Goal: Task Accomplishment & Management: Use online tool/utility

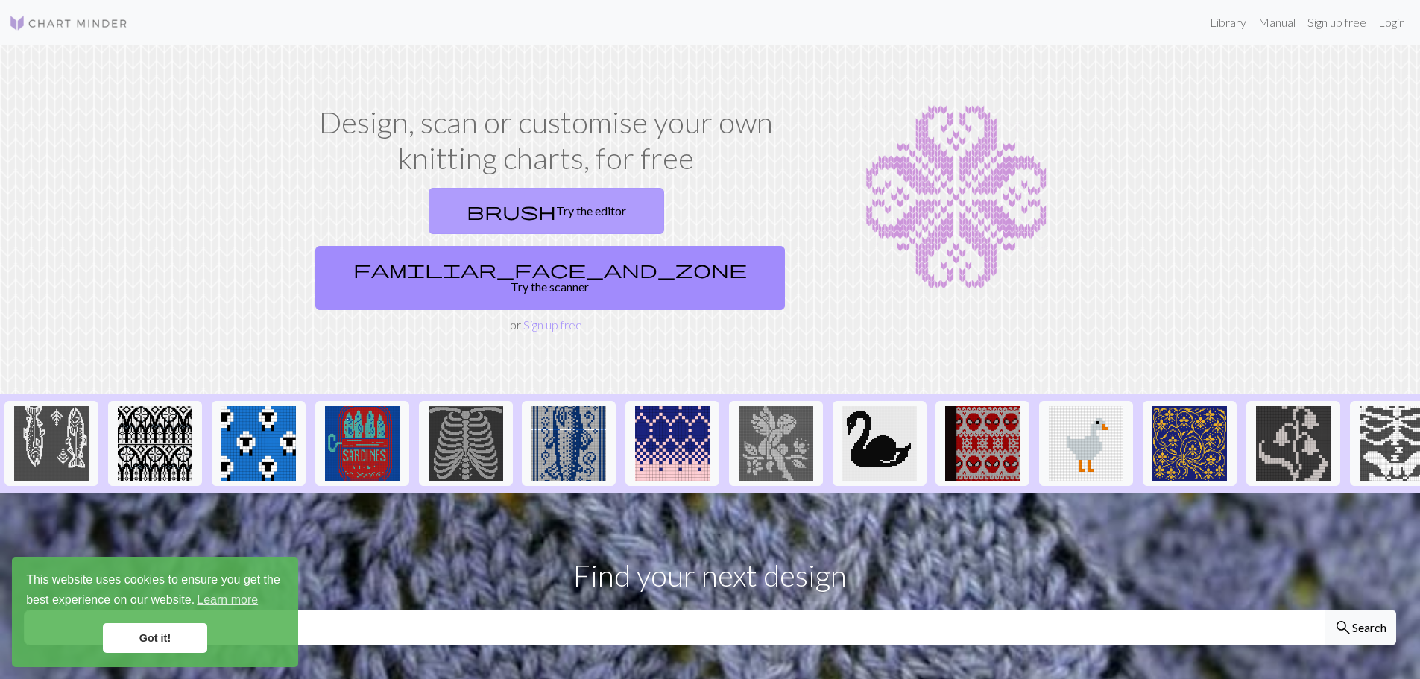
click at [449, 193] on link "brush Try the editor" at bounding box center [547, 211] width 236 height 46
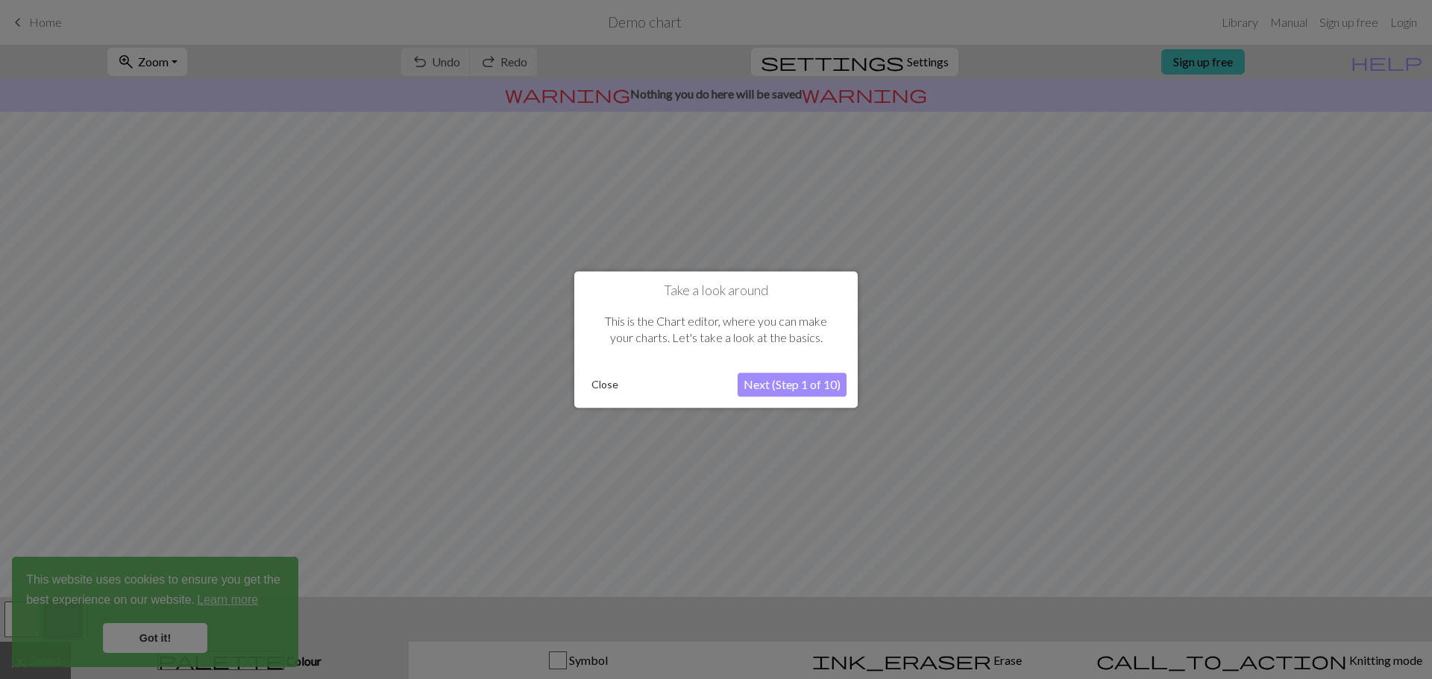
click at [797, 385] on button "Next (Step 1 of 10)" at bounding box center [791, 385] width 109 height 24
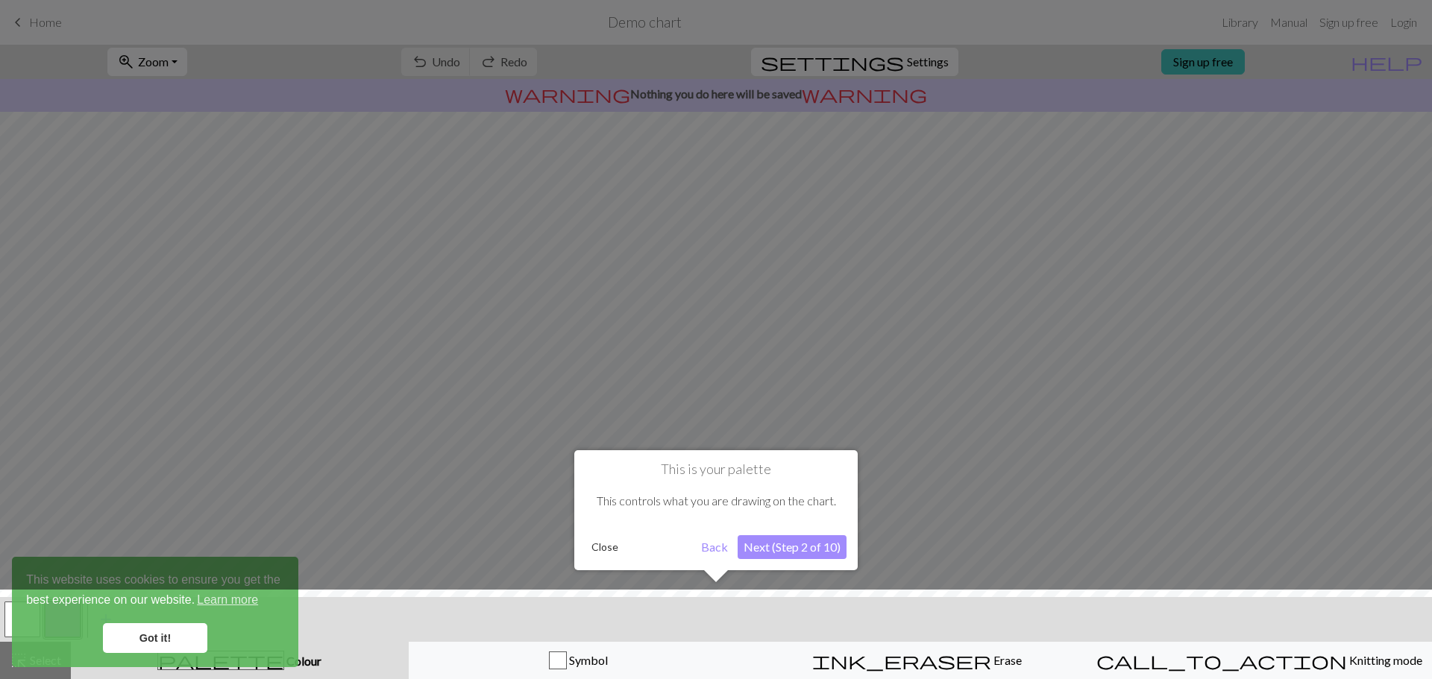
click at [787, 549] on button "Next (Step 2 of 10)" at bounding box center [791, 547] width 109 height 24
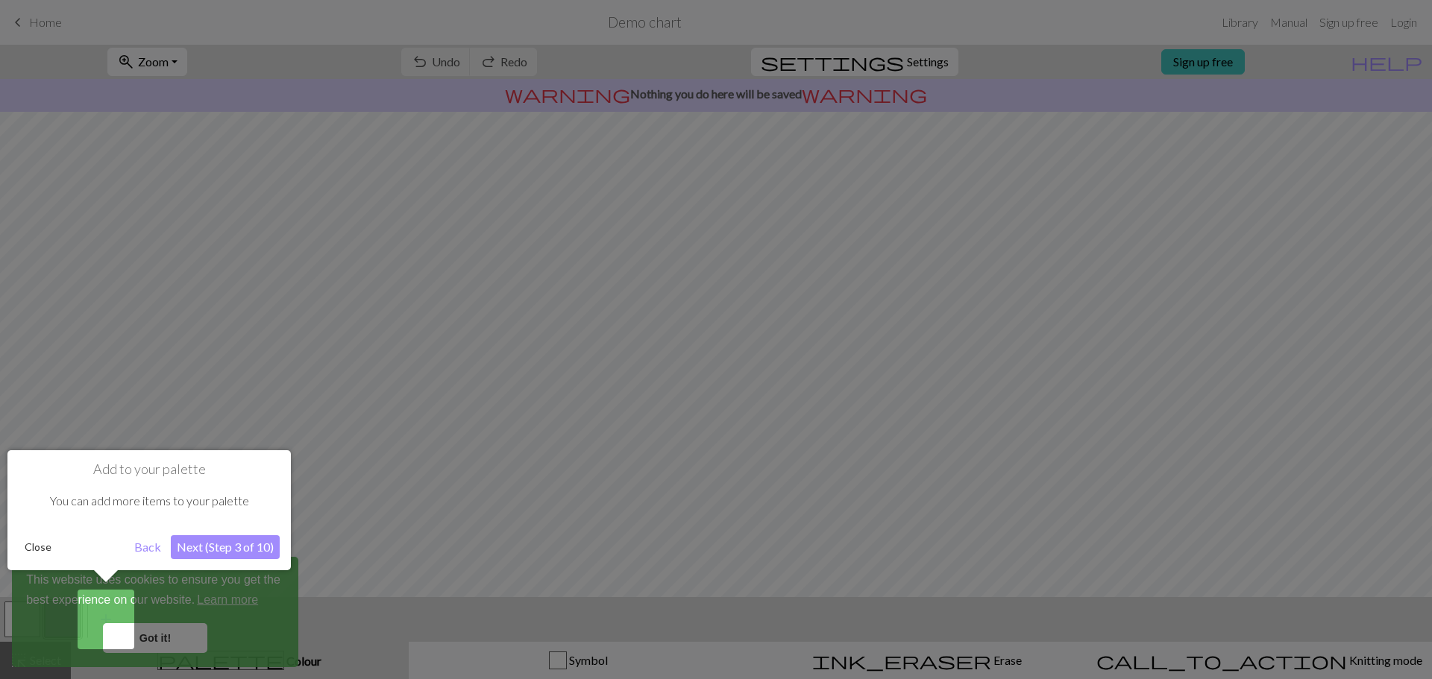
click at [216, 550] on button "Next (Step 3 of 10)" at bounding box center [225, 547] width 109 height 24
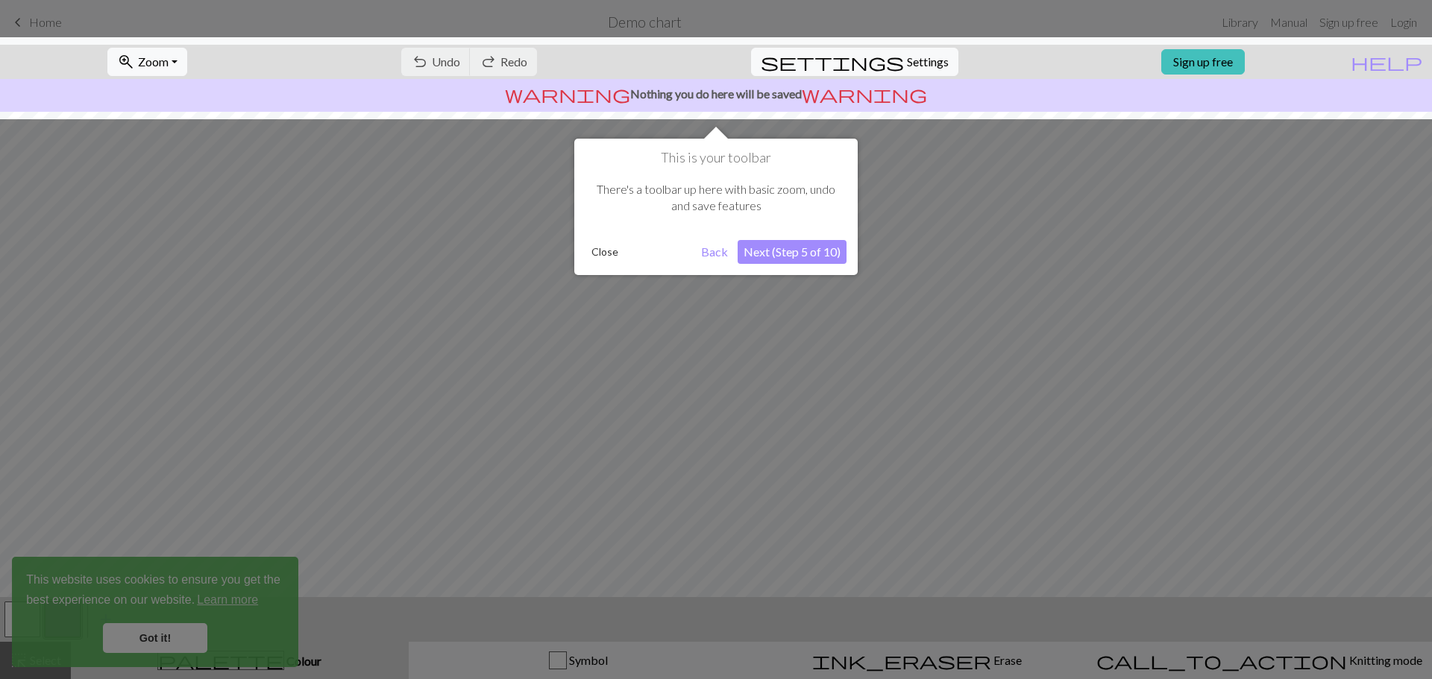
click at [807, 248] on button "Next (Step 5 of 10)" at bounding box center [791, 252] width 109 height 24
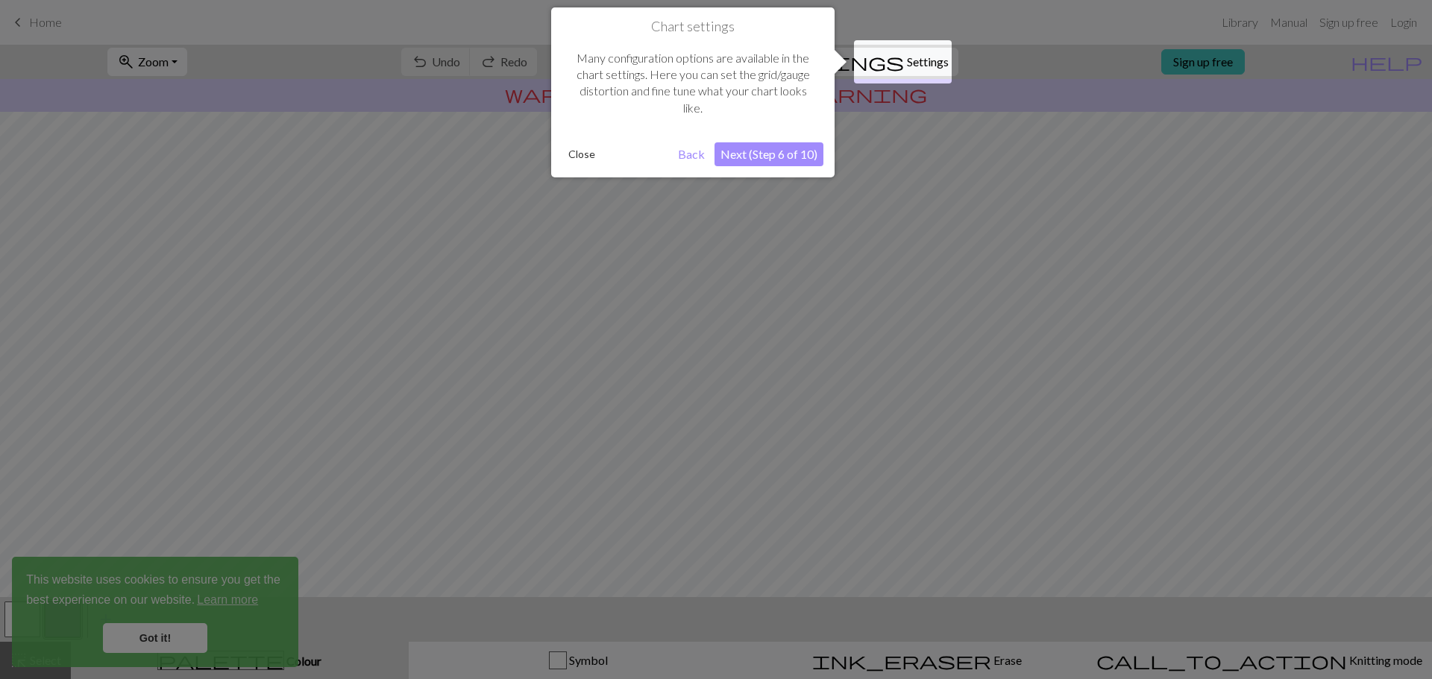
click at [790, 148] on button "Next (Step 6 of 10)" at bounding box center [768, 154] width 109 height 24
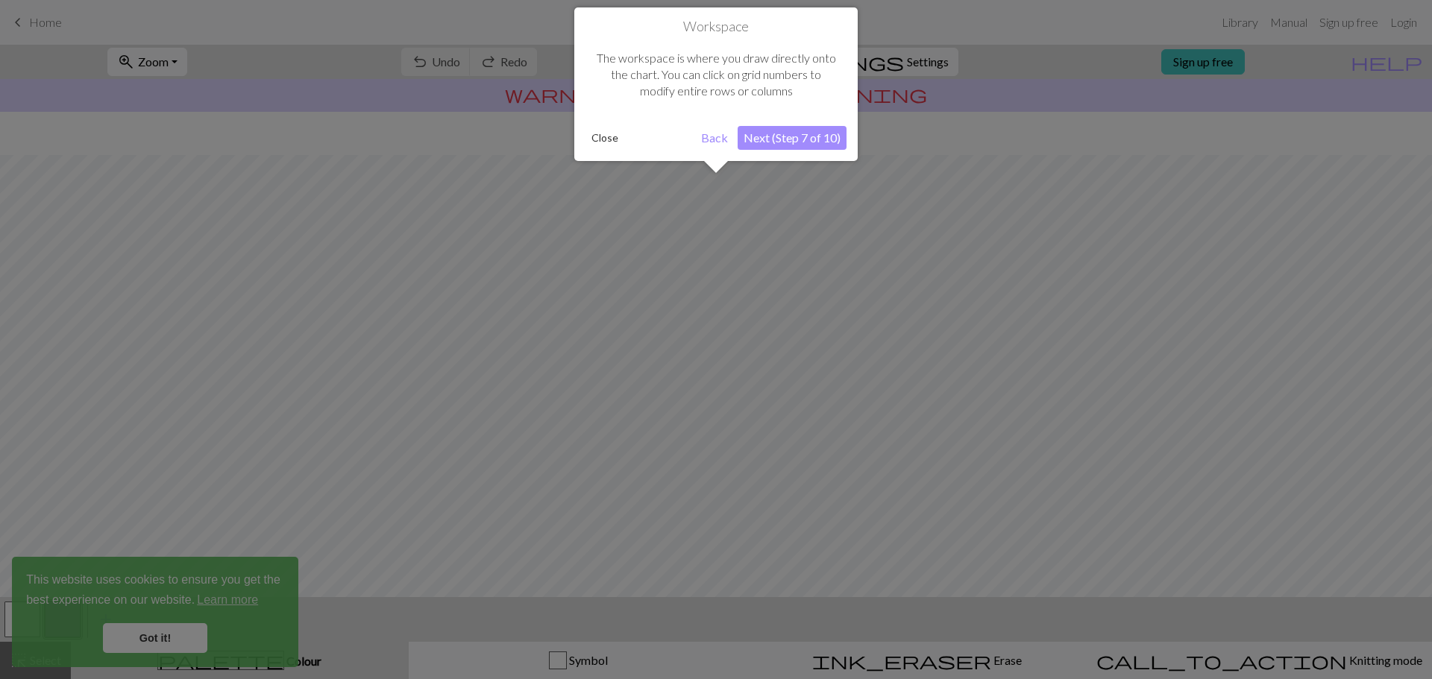
scroll to position [70, 0]
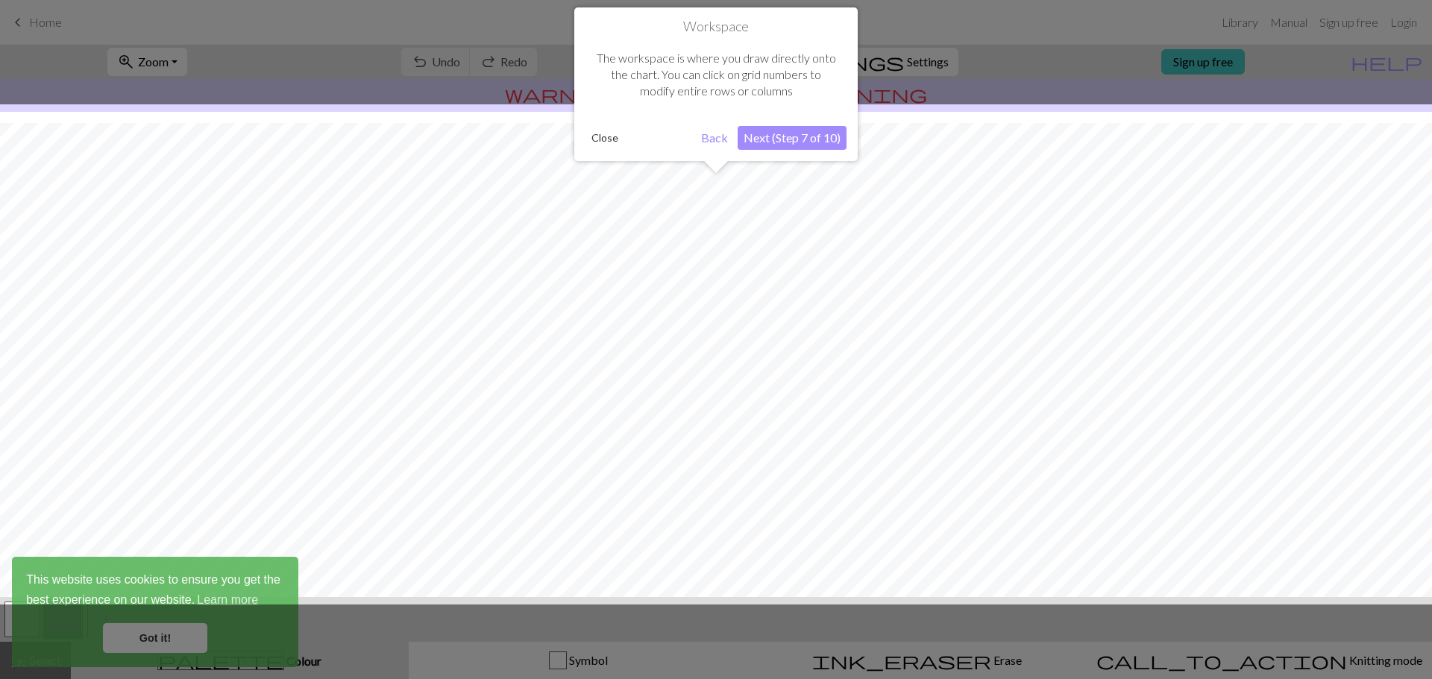
click at [785, 139] on button "Next (Step 7 of 10)" at bounding box center [791, 138] width 109 height 24
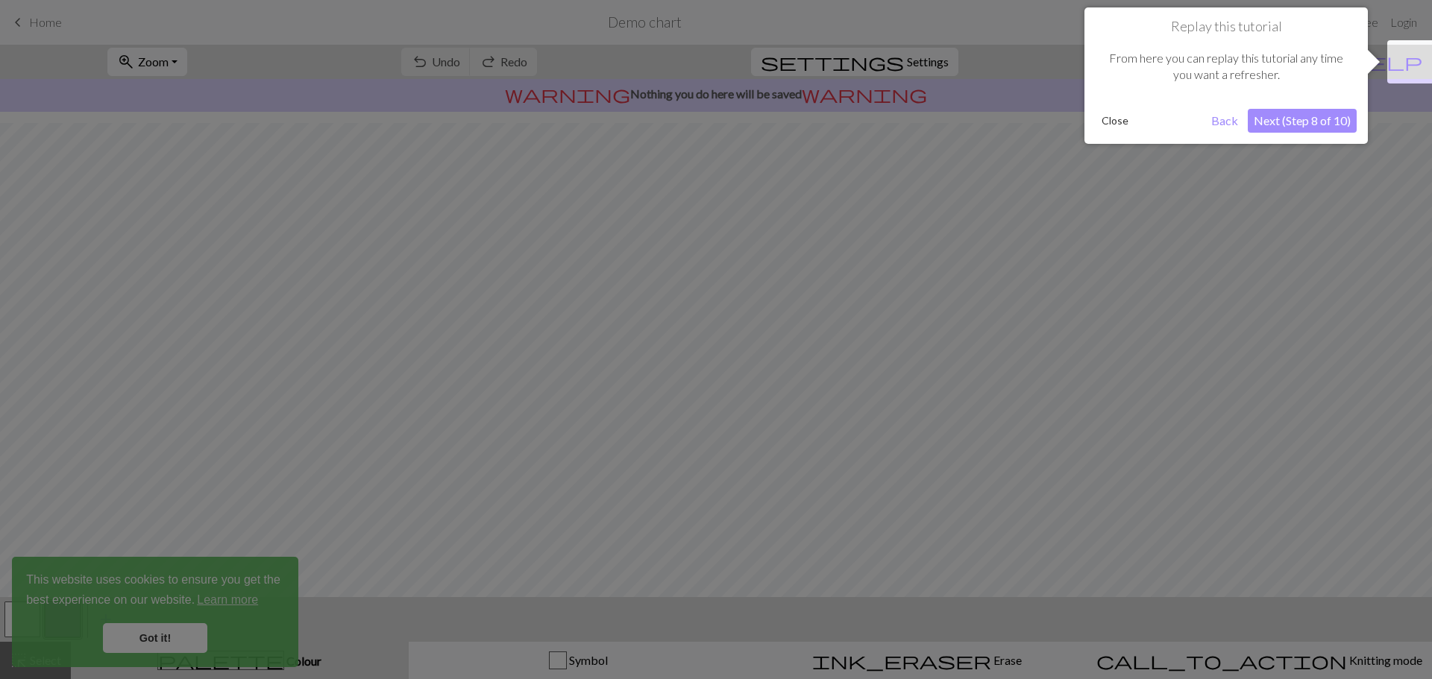
click at [1315, 119] on button "Next (Step 8 of 10)" at bounding box center [1301, 121] width 109 height 24
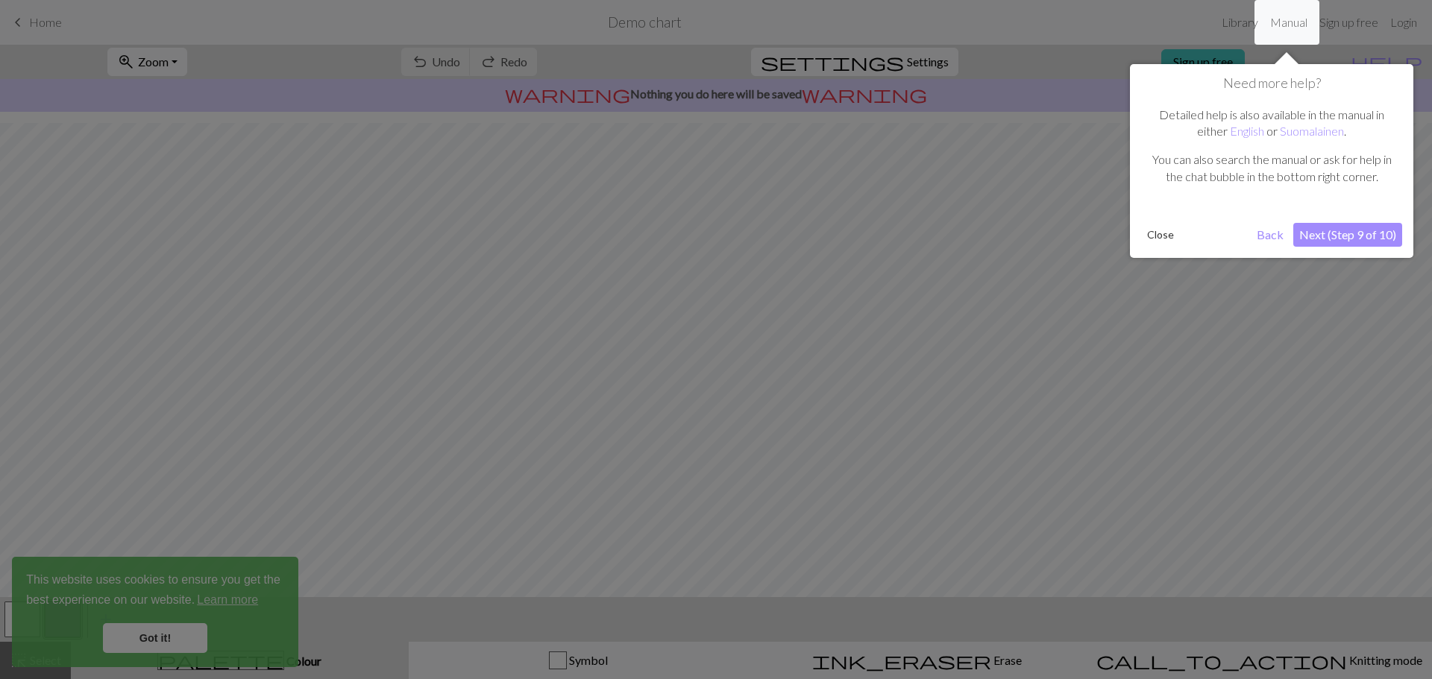
click at [1326, 237] on button "Next (Step 9 of 10)" at bounding box center [1347, 235] width 109 height 24
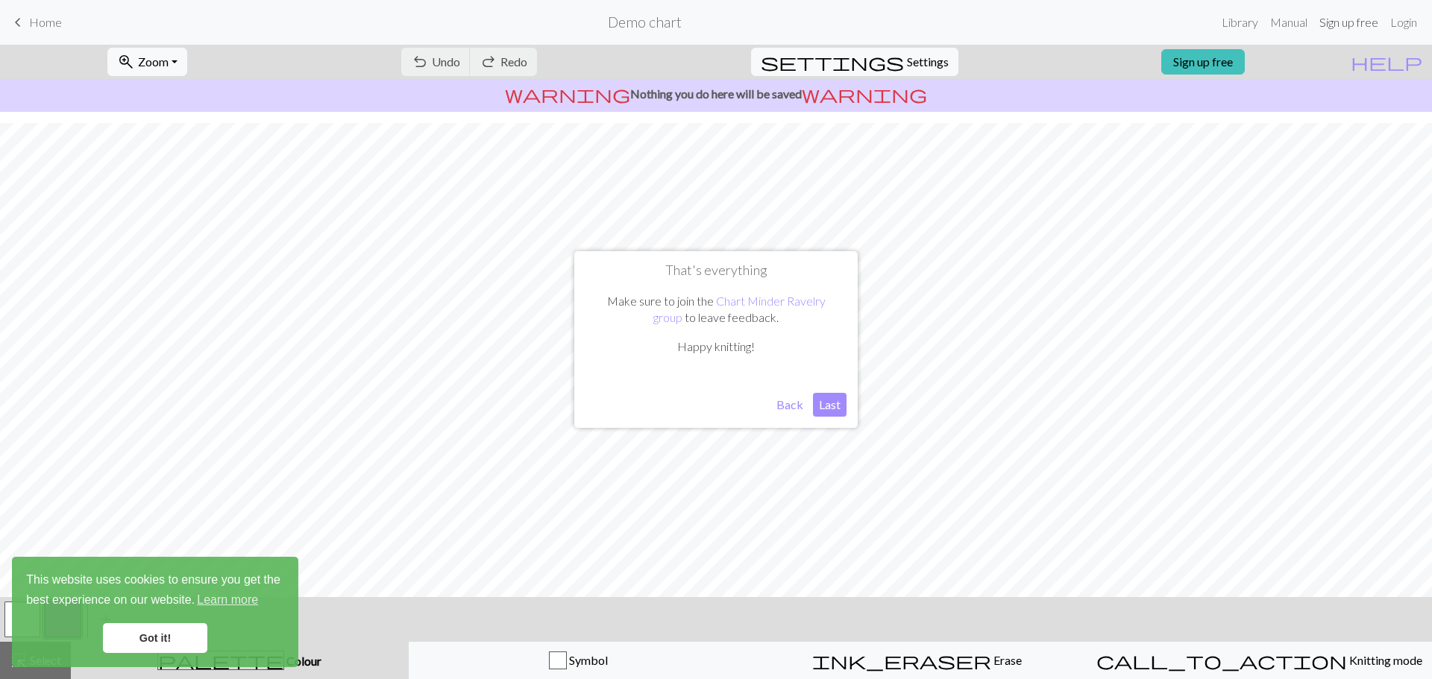
click at [1353, 23] on link "Sign up free" at bounding box center [1348, 22] width 71 height 30
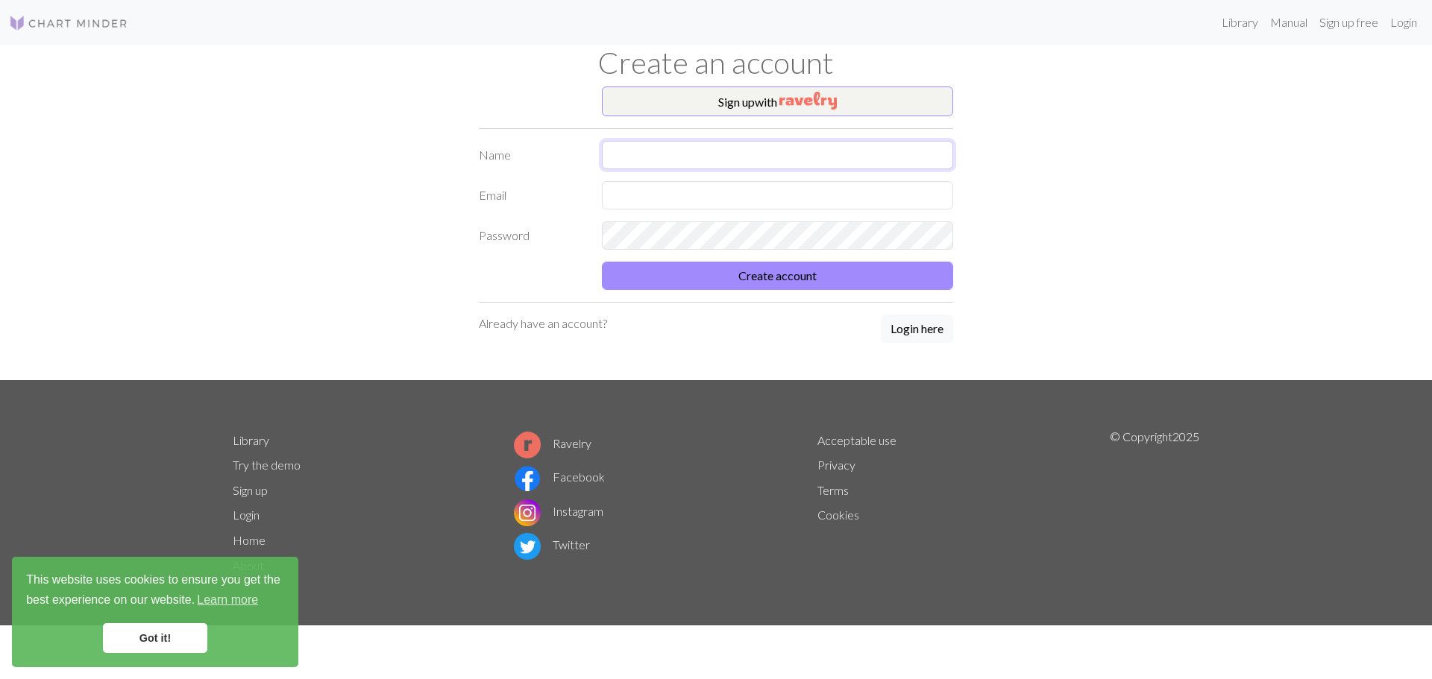
click at [700, 145] on input "text" at bounding box center [777, 155] width 351 height 28
type input "[PERSON_NAME]"
click at [734, 81] on div "Create an account" at bounding box center [716, 66] width 984 height 42
click at [741, 97] on button "Sign up with" at bounding box center [777, 101] width 351 height 30
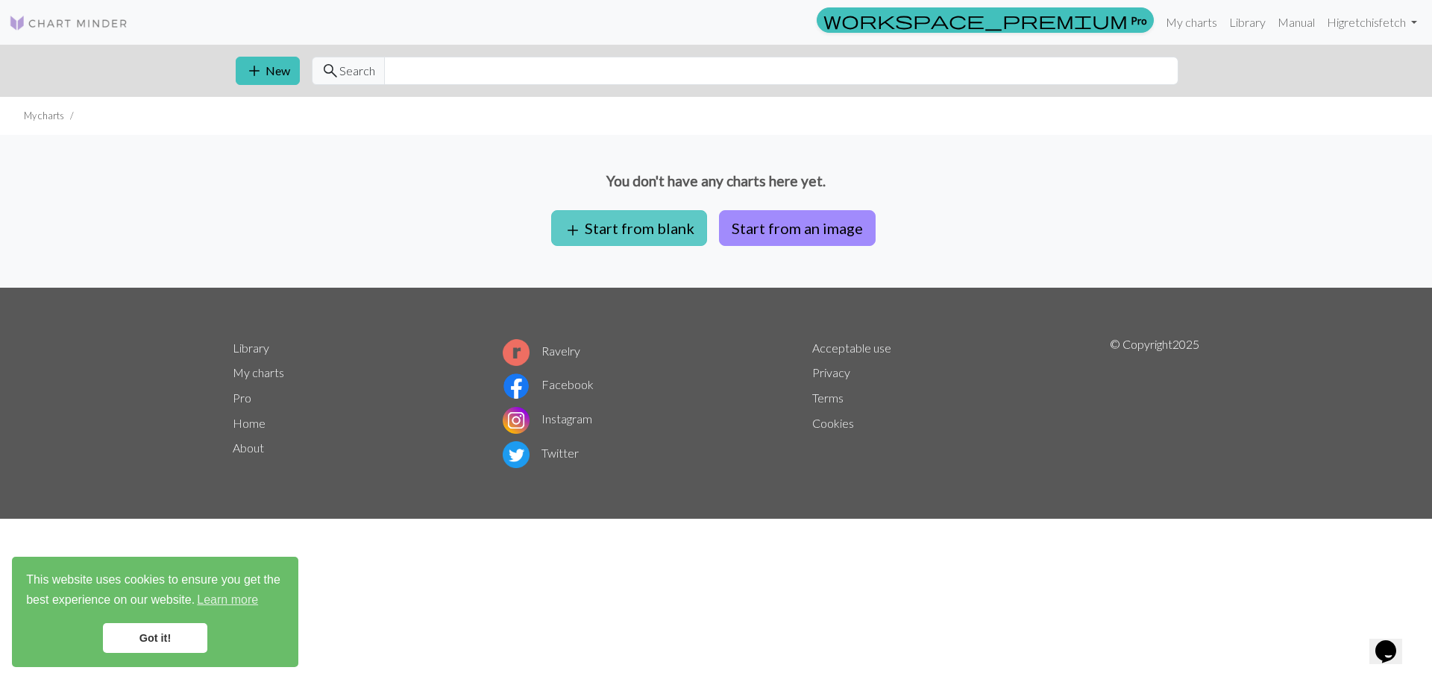
click at [677, 232] on button "add Start from blank" at bounding box center [629, 228] width 156 height 36
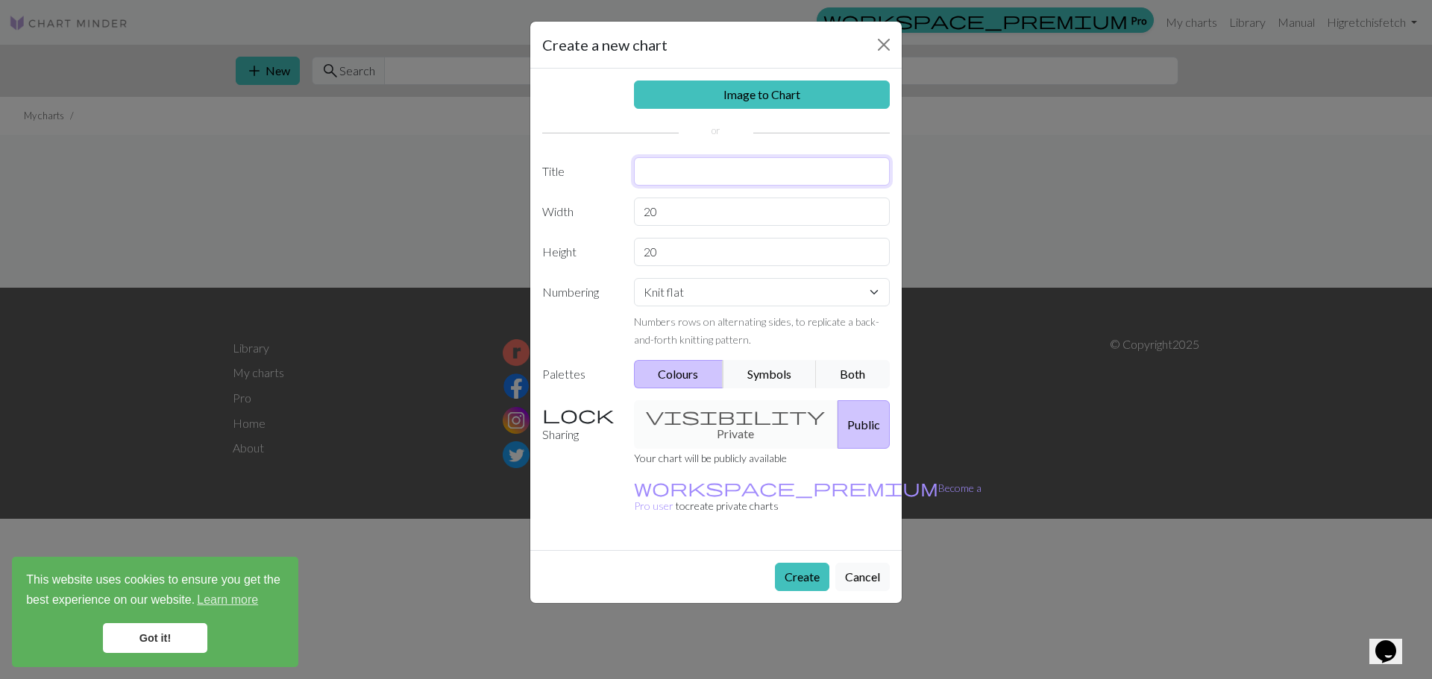
click at [656, 180] on input "text" at bounding box center [762, 171] width 257 height 28
type input "date pillow"
drag, startPoint x: 666, startPoint y: 221, endPoint x: 635, endPoint y: 215, distance: 31.1
click at [635, 215] on input "20" at bounding box center [762, 212] width 257 height 28
drag, startPoint x: 673, startPoint y: 244, endPoint x: 624, endPoint y: 244, distance: 49.2
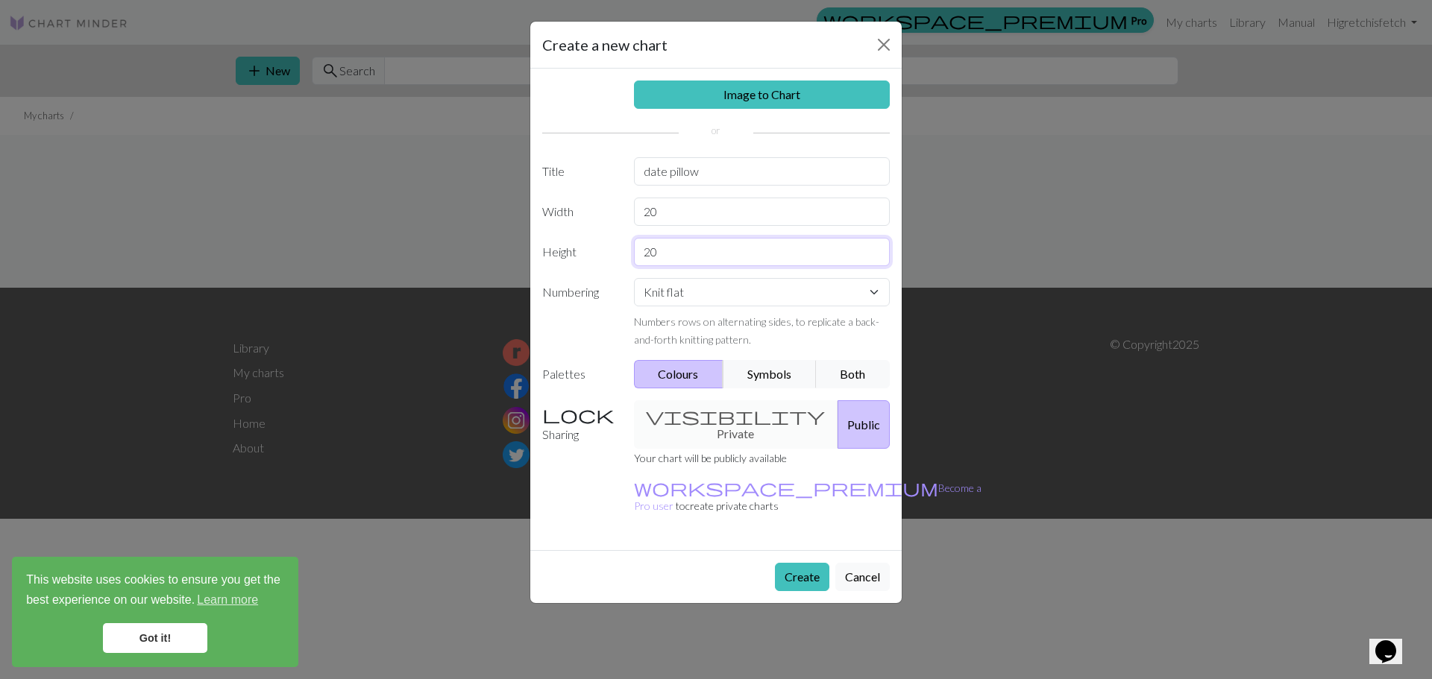
click at [625, 244] on div "20" at bounding box center [762, 252] width 274 height 28
type input "50"
drag, startPoint x: 666, startPoint y: 218, endPoint x: 639, endPoint y: 217, distance: 26.9
click at [639, 217] on input "20" at bounding box center [762, 212] width 257 height 28
type input "100"
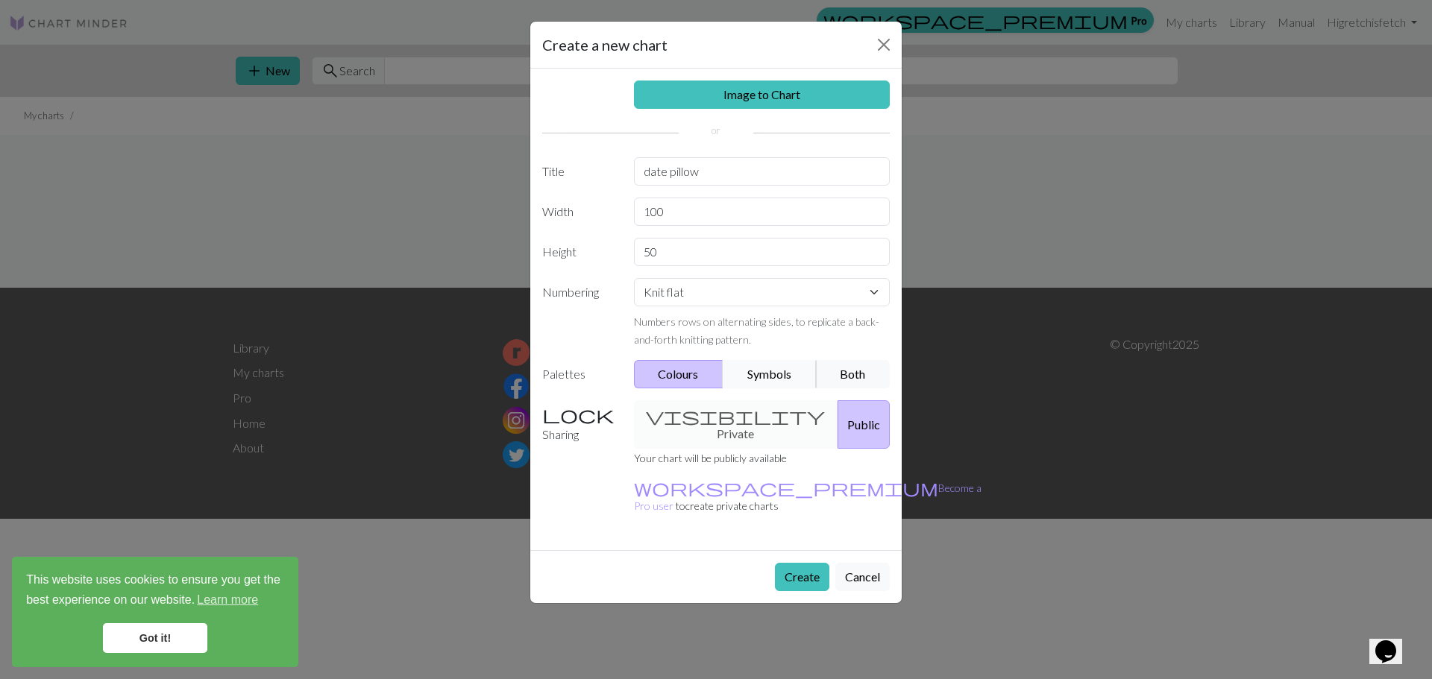
click at [761, 383] on button "Symbols" at bounding box center [770, 374] width 94 height 28
click at [681, 379] on button "Colours" at bounding box center [679, 374] width 90 height 28
click at [751, 419] on div "visibility Private Public" at bounding box center [762, 424] width 274 height 48
click at [689, 421] on div "visibility Private Public" at bounding box center [762, 424] width 274 height 48
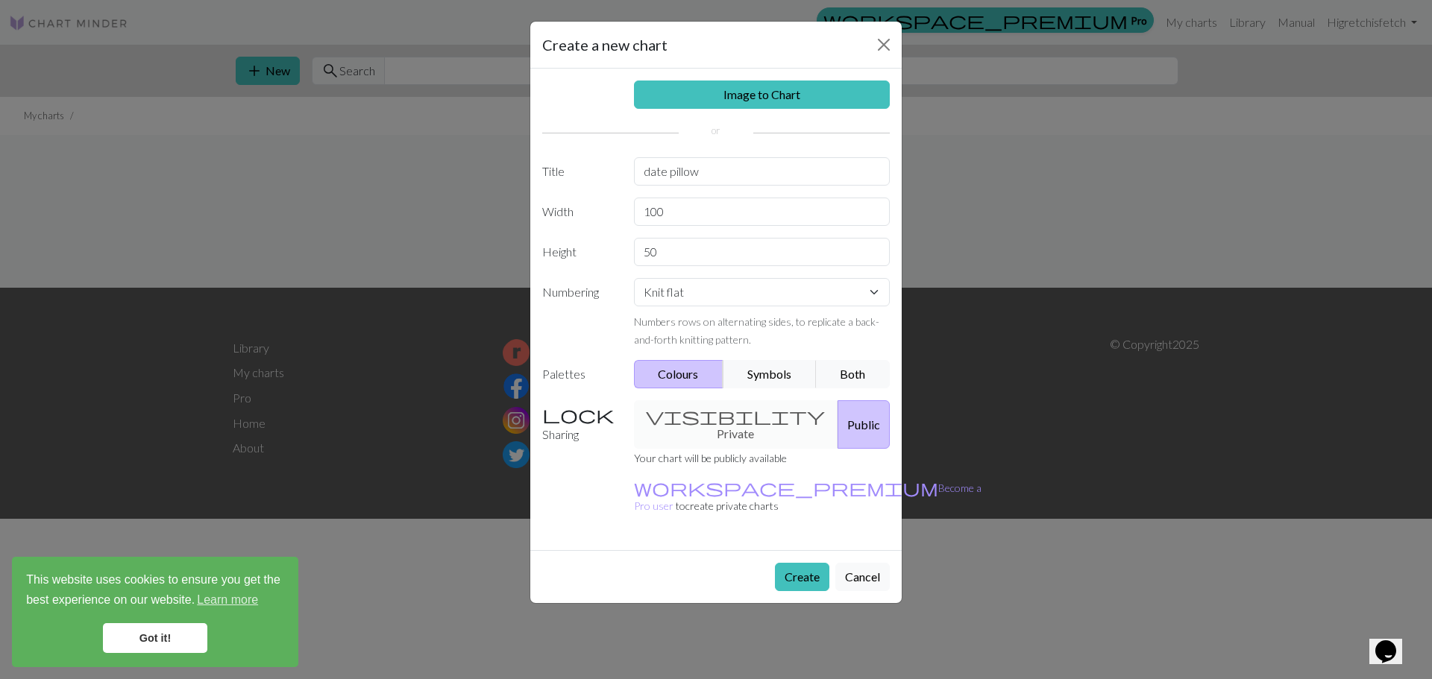
click at [741, 427] on div "visibility Private Public" at bounding box center [762, 424] width 274 height 48
click at [807, 563] on button "Create" at bounding box center [802, 577] width 54 height 28
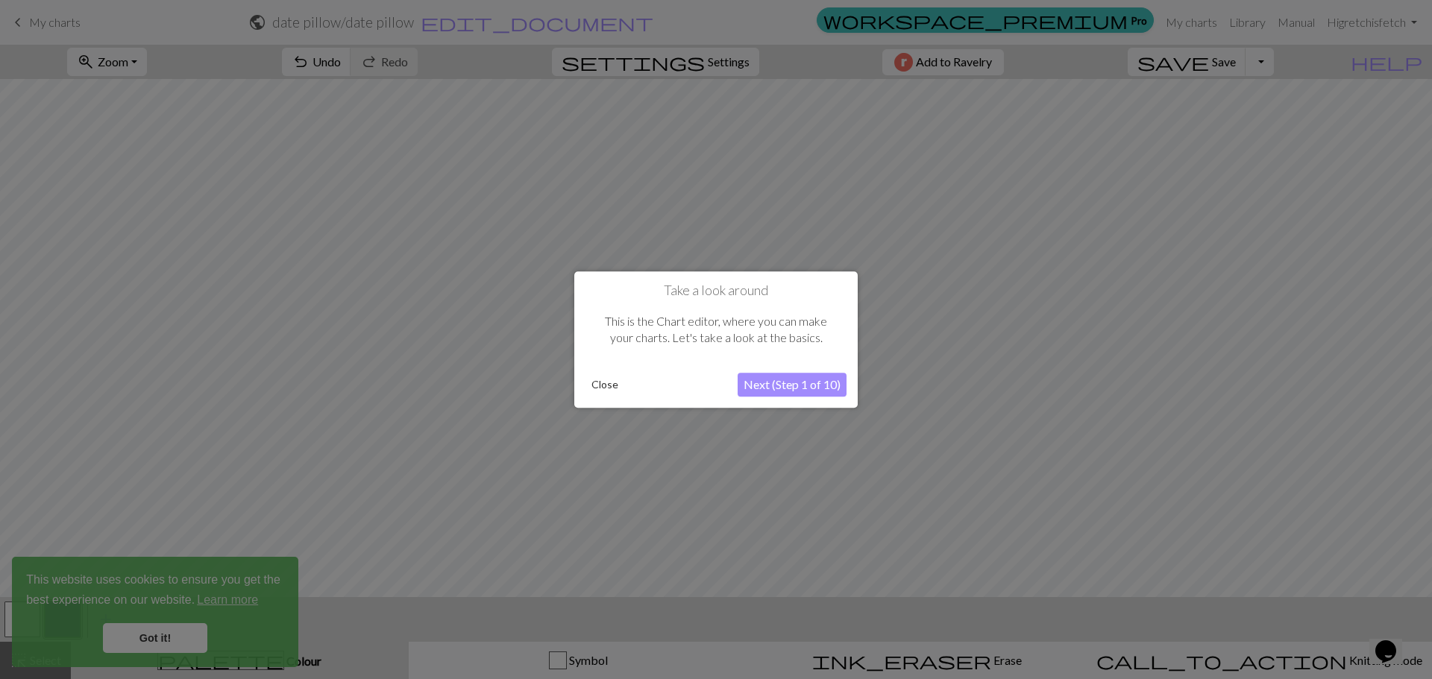
click at [618, 386] on button "Close" at bounding box center [604, 385] width 39 height 22
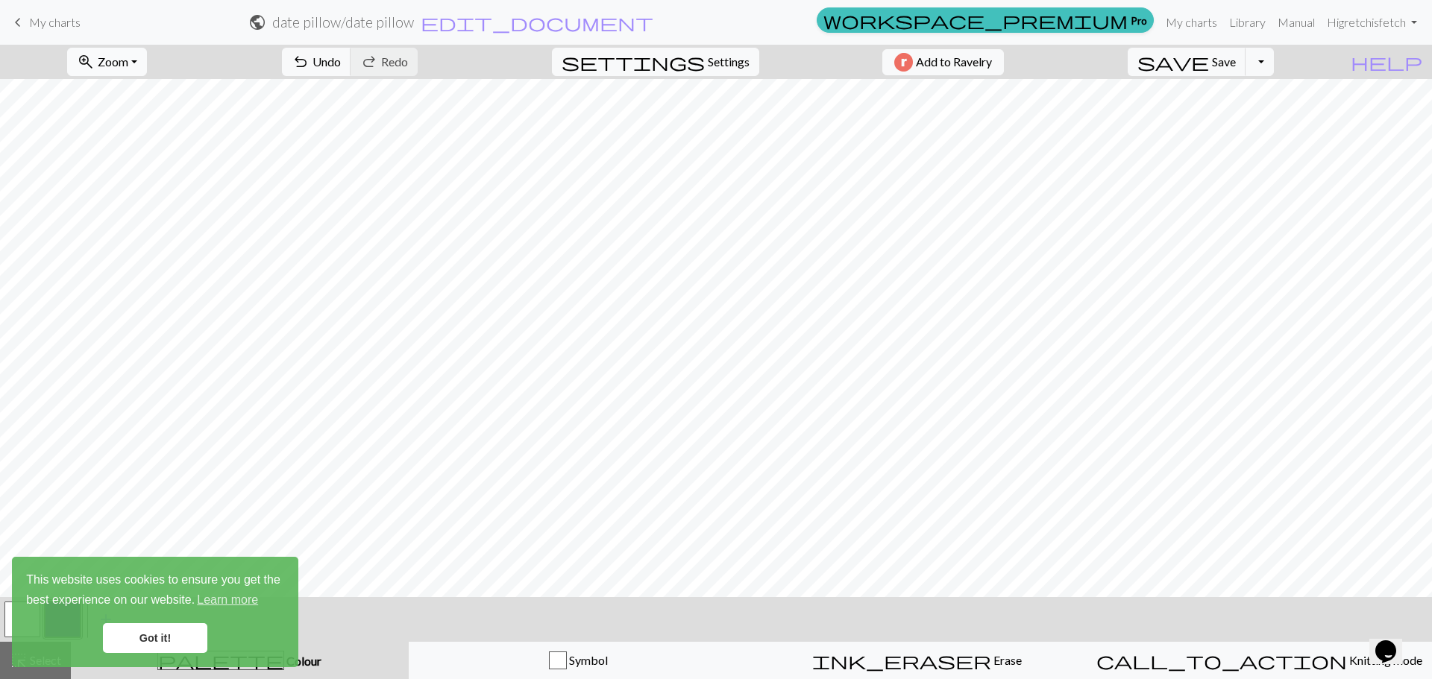
click at [147, 60] on button "zoom_in Zoom Zoom" at bounding box center [107, 62] width 80 height 28
click at [137, 179] on button "50%" at bounding box center [127, 179] width 118 height 24
click at [137, 629] on link "Got it!" at bounding box center [155, 638] width 104 height 30
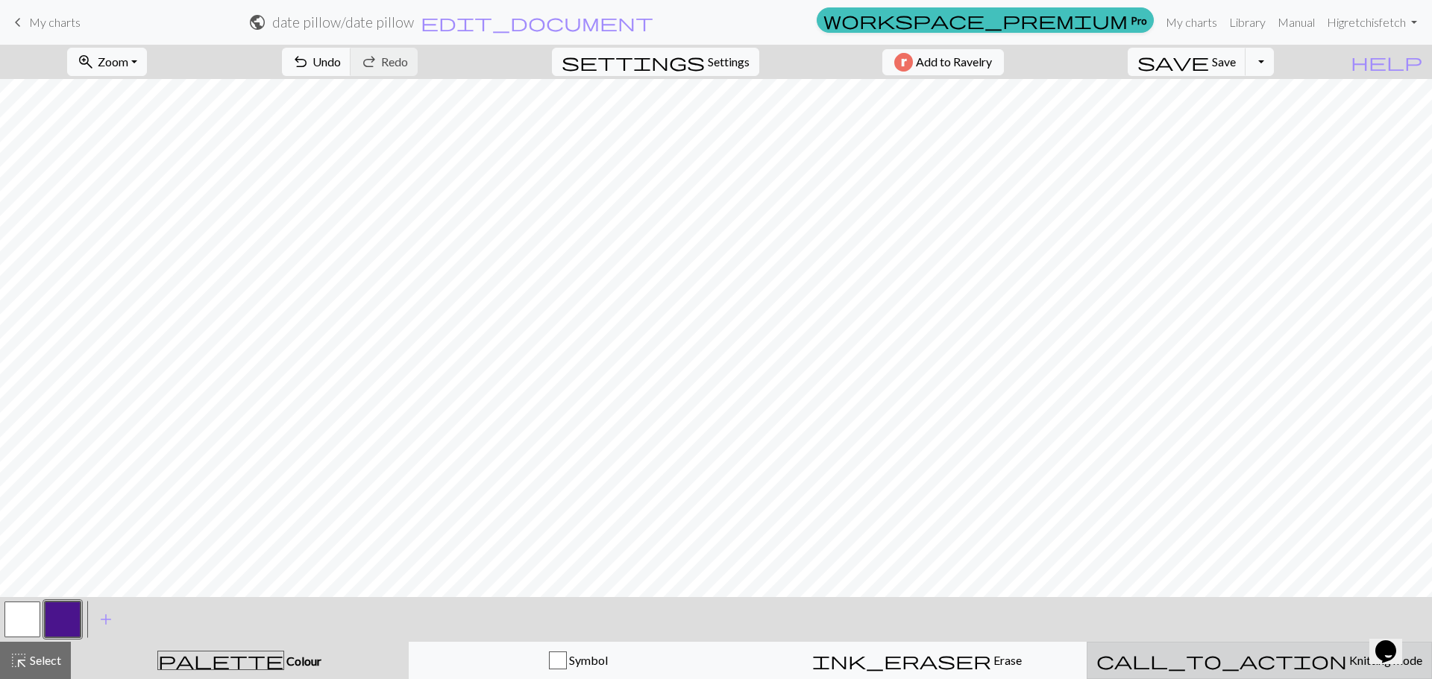
click at [1218, 650] on span "call_to_action" at bounding box center [1221, 660] width 251 height 21
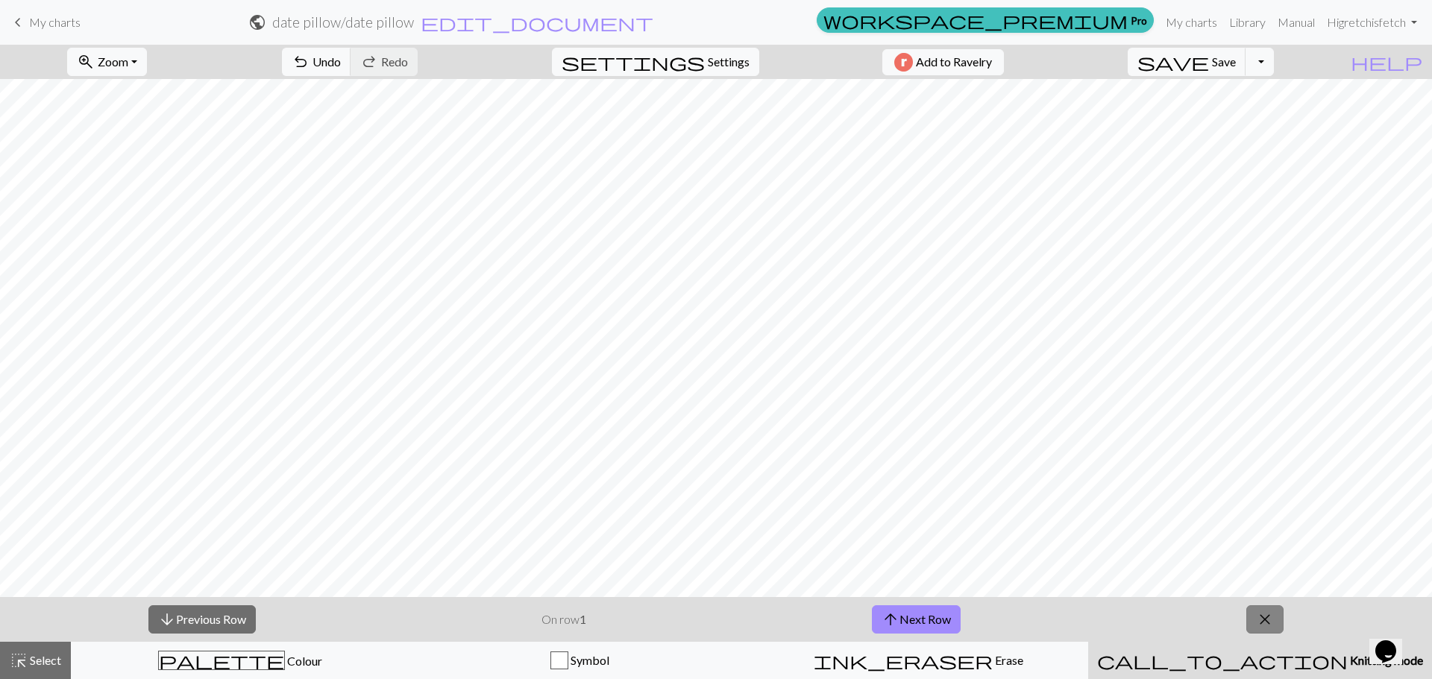
click at [1249, 620] on button "close" at bounding box center [1264, 619] width 37 height 28
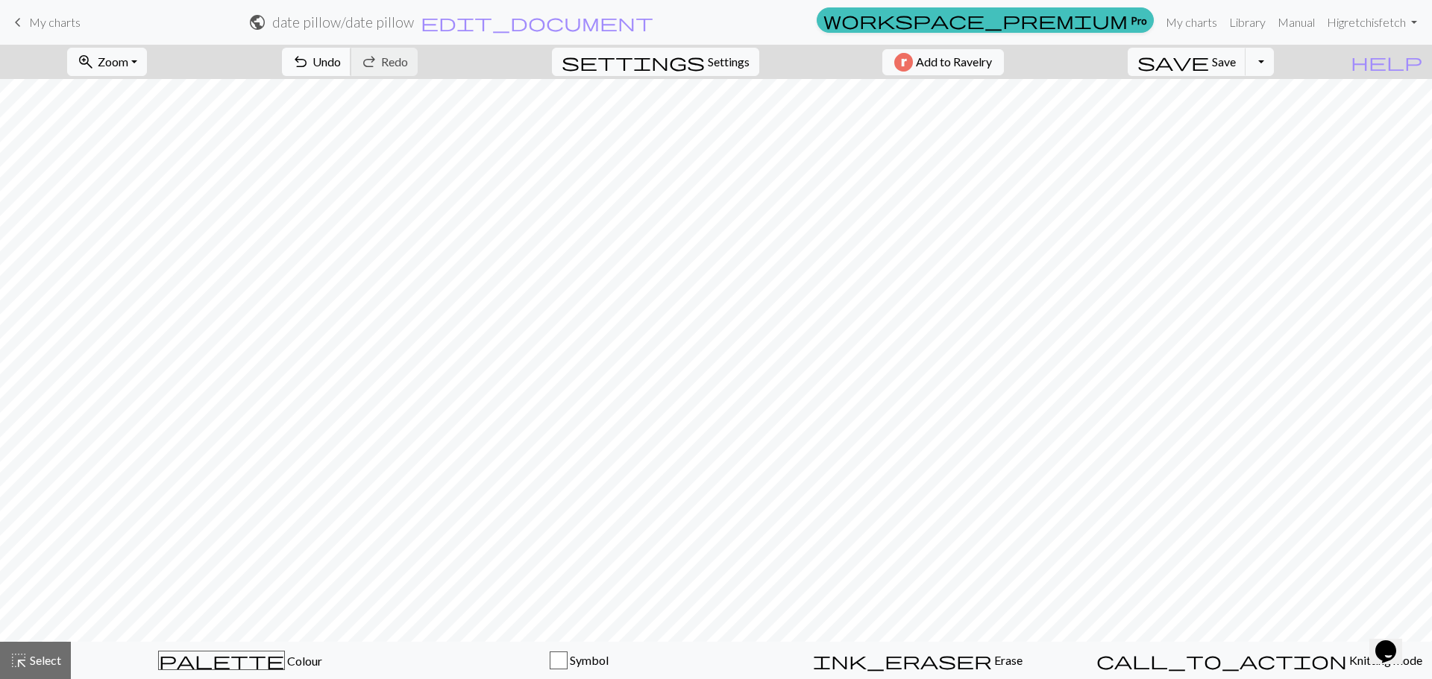
click at [351, 70] on button "undo Undo Undo" at bounding box center [316, 62] width 69 height 28
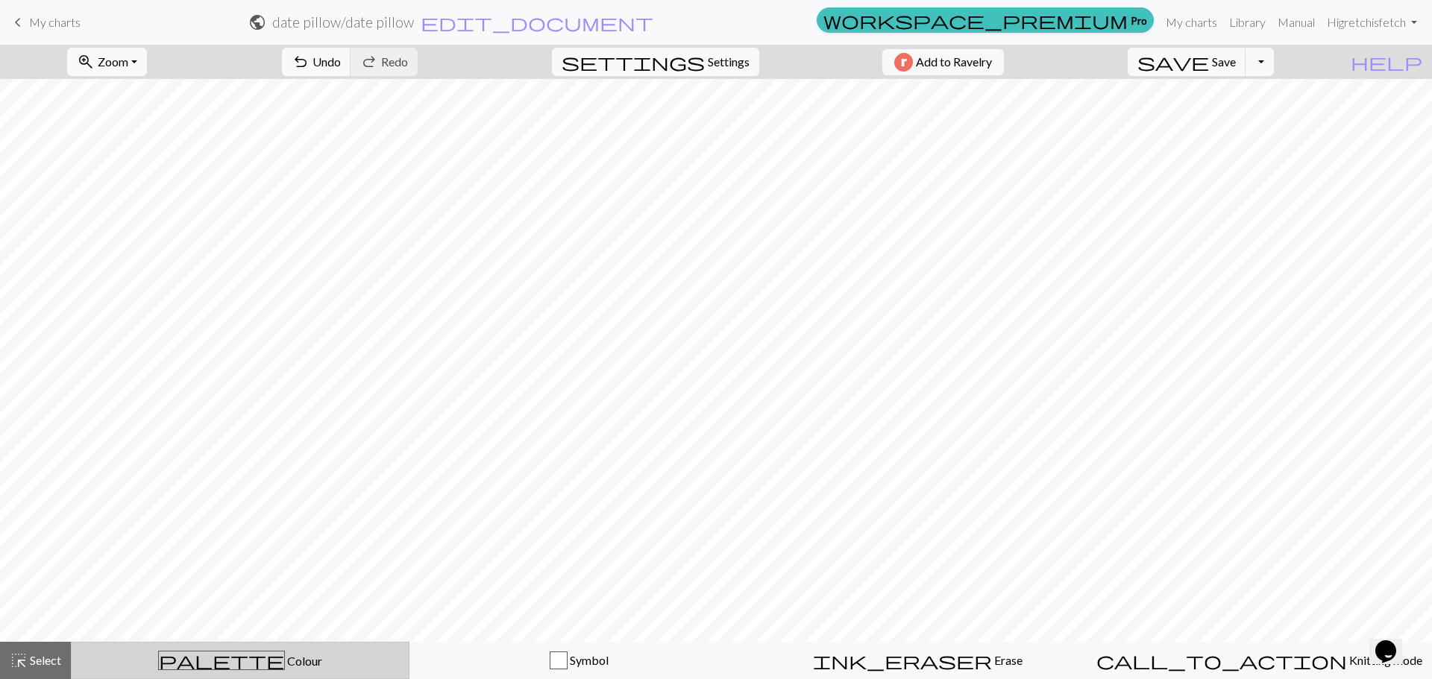
click at [231, 664] on span "palette" at bounding box center [221, 660] width 125 height 21
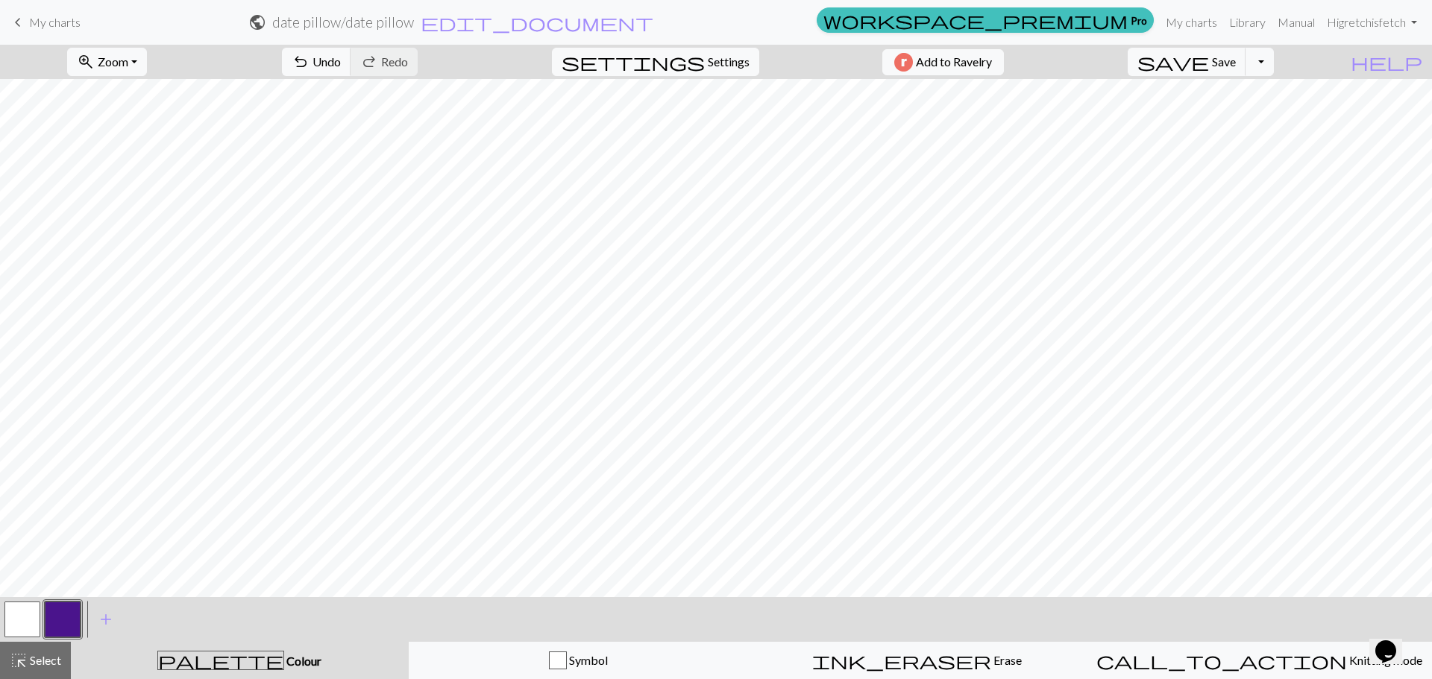
click at [19, 626] on button "button" at bounding box center [22, 620] width 36 height 36
click at [727, 52] on button "settings Settings" at bounding box center [655, 62] width 207 height 28
select select "aran"
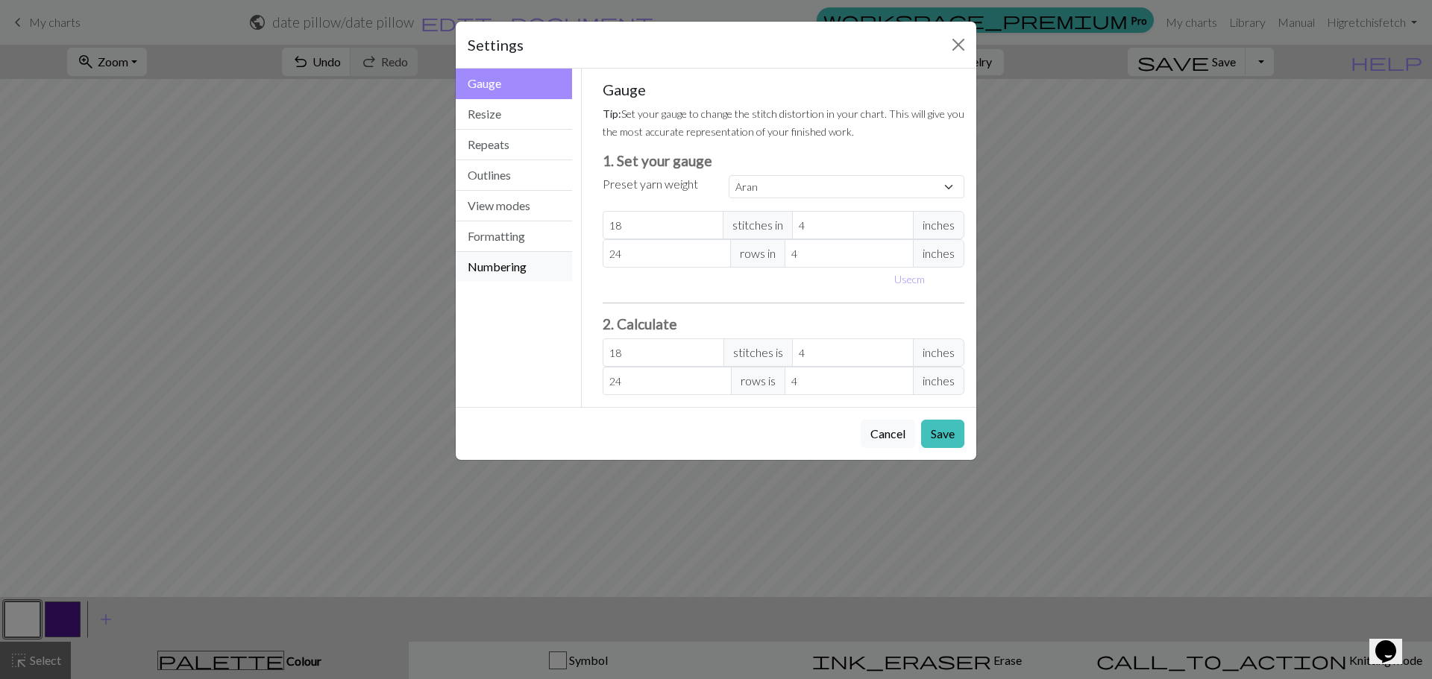
click at [504, 264] on button "Numbering" at bounding box center [514, 267] width 116 height 30
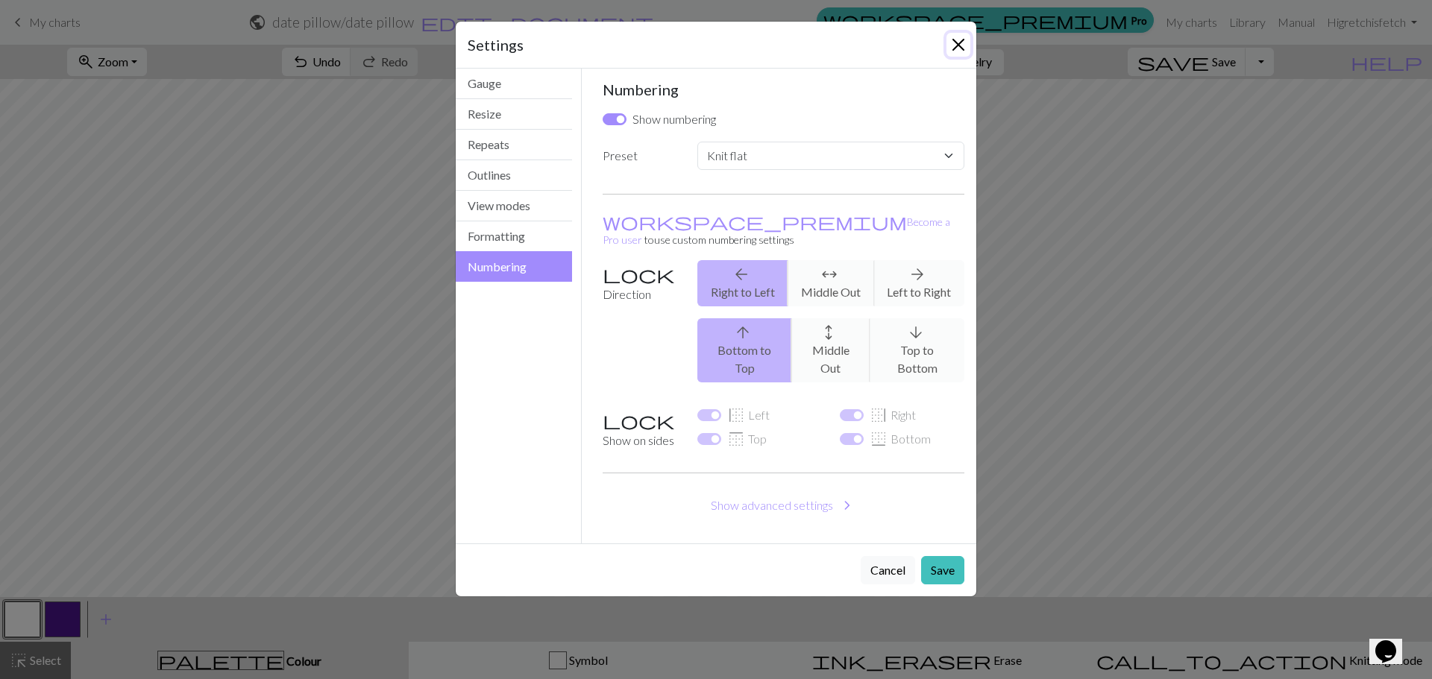
click at [953, 40] on button "Close" at bounding box center [958, 45] width 24 height 24
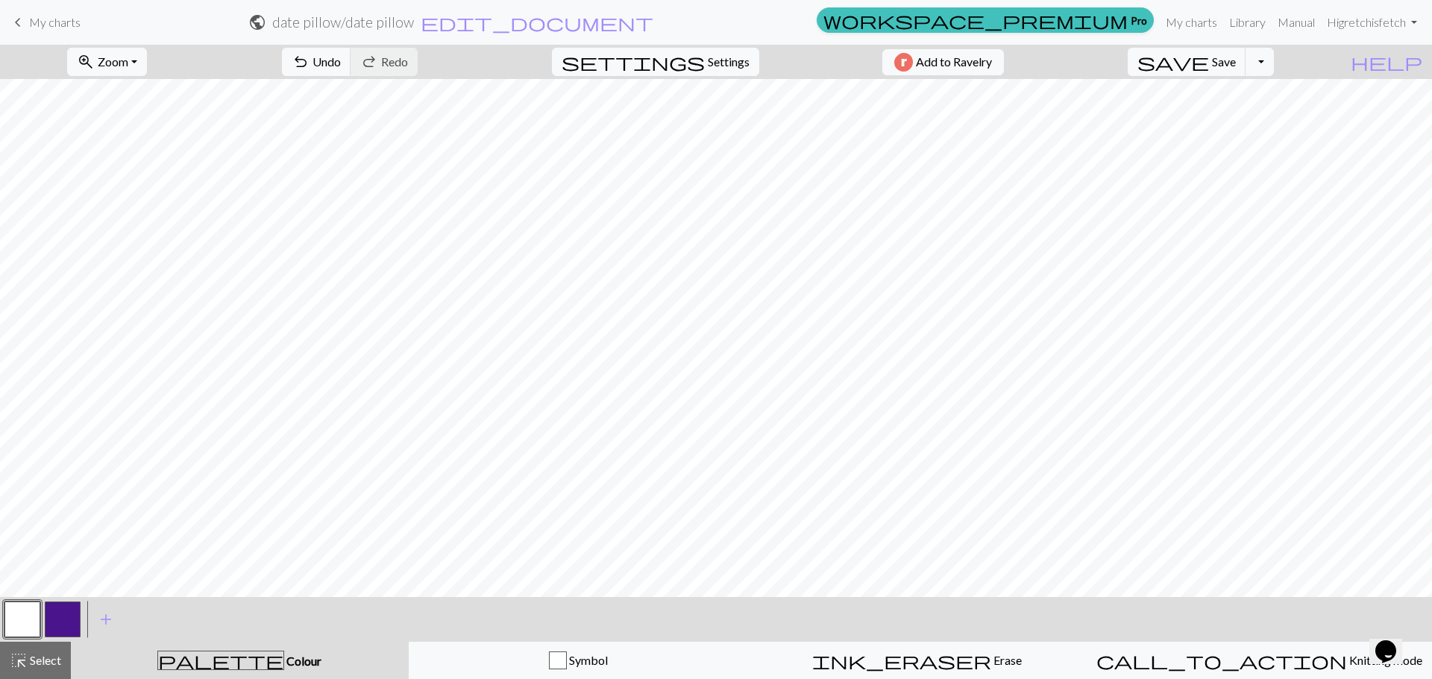
click at [17, 625] on button "button" at bounding box center [22, 620] width 36 height 36
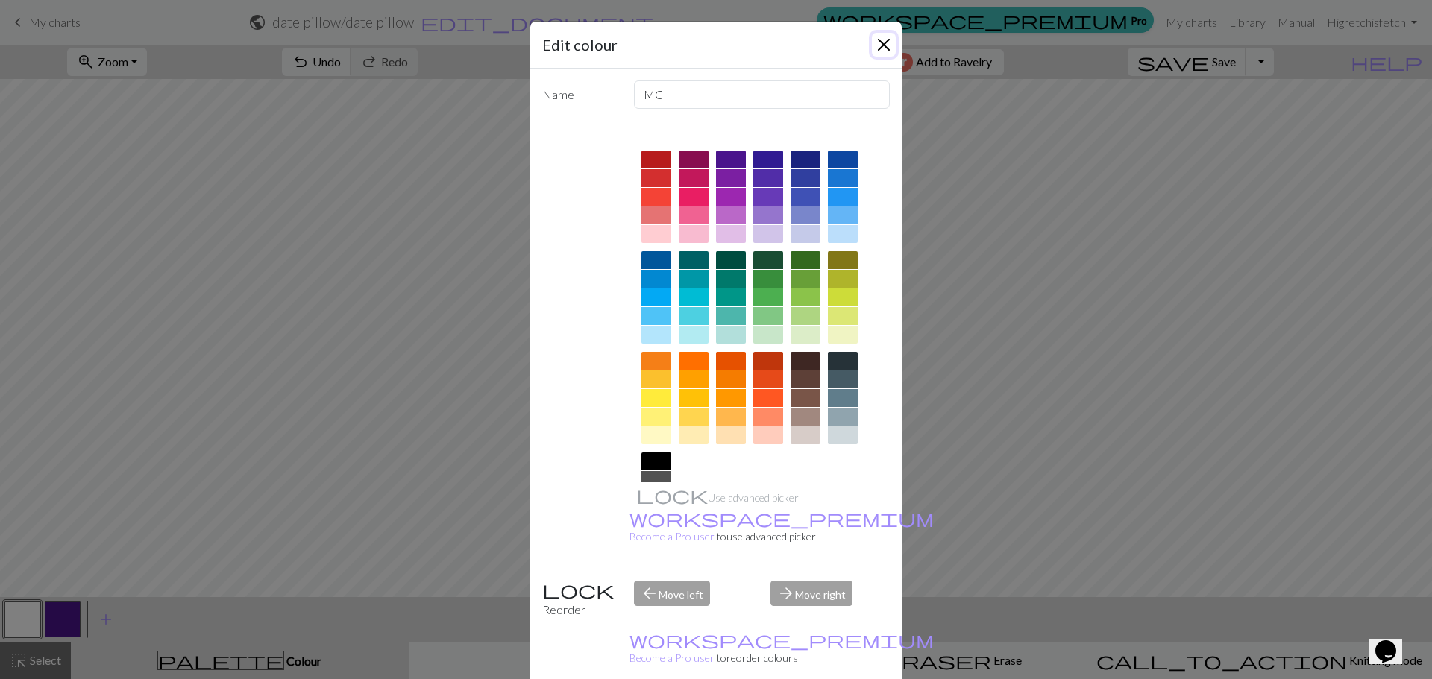
click at [875, 38] on button "Close" at bounding box center [884, 45] width 24 height 24
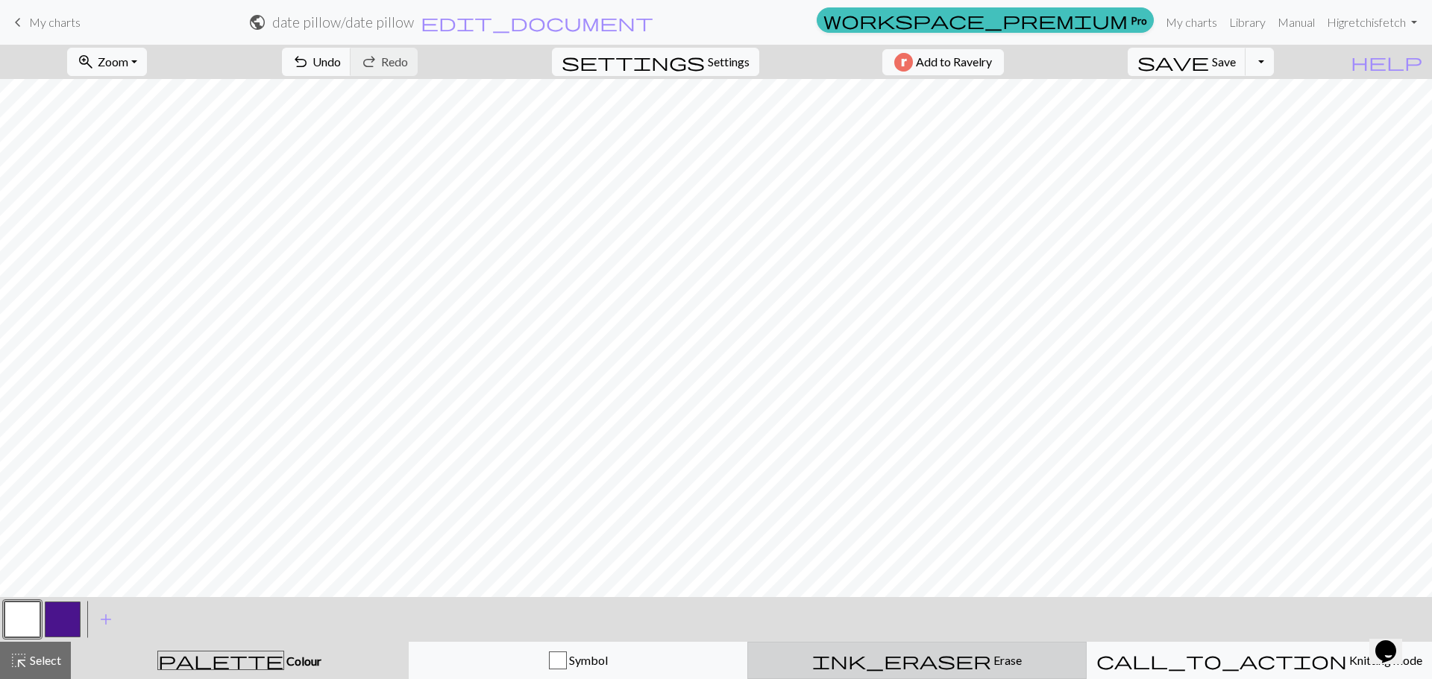
click at [991, 664] on span "Erase" at bounding box center [1006, 660] width 31 height 14
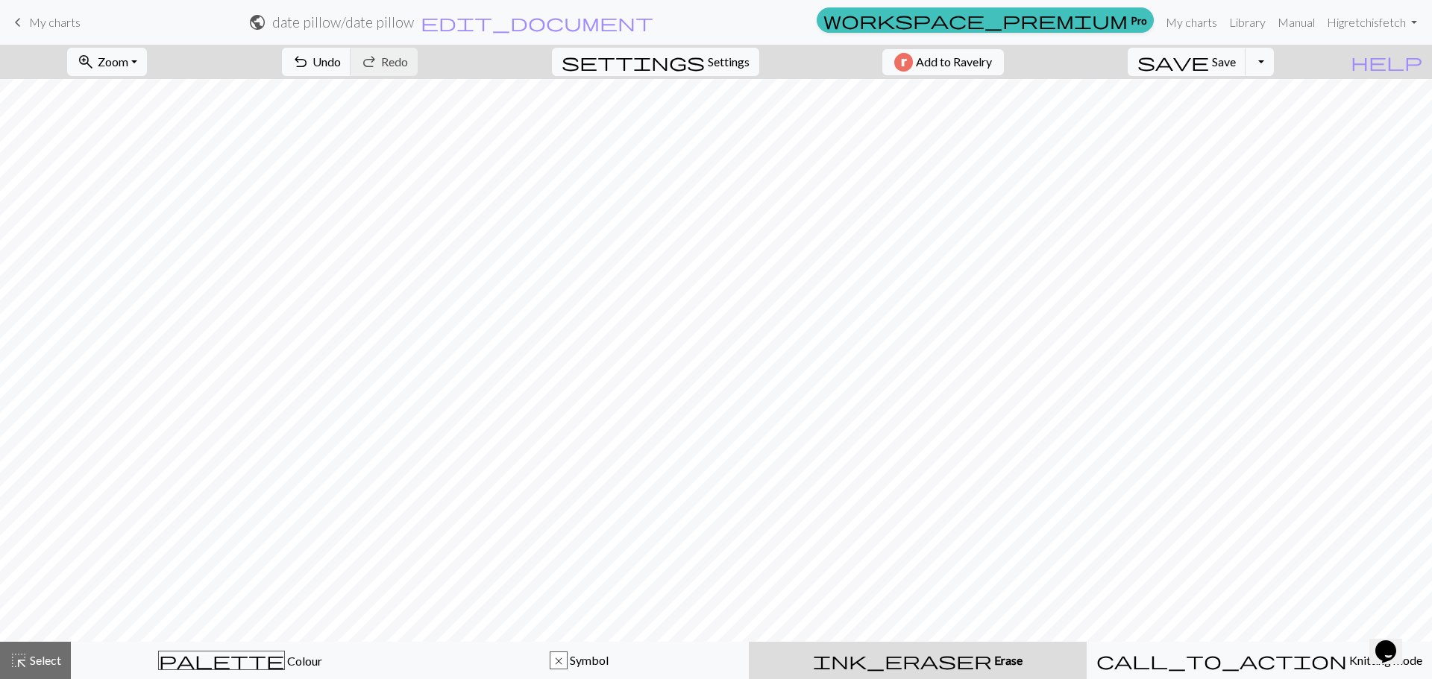
click at [16, 21] on span "keyboard_arrow_left" at bounding box center [18, 22] width 18 height 21
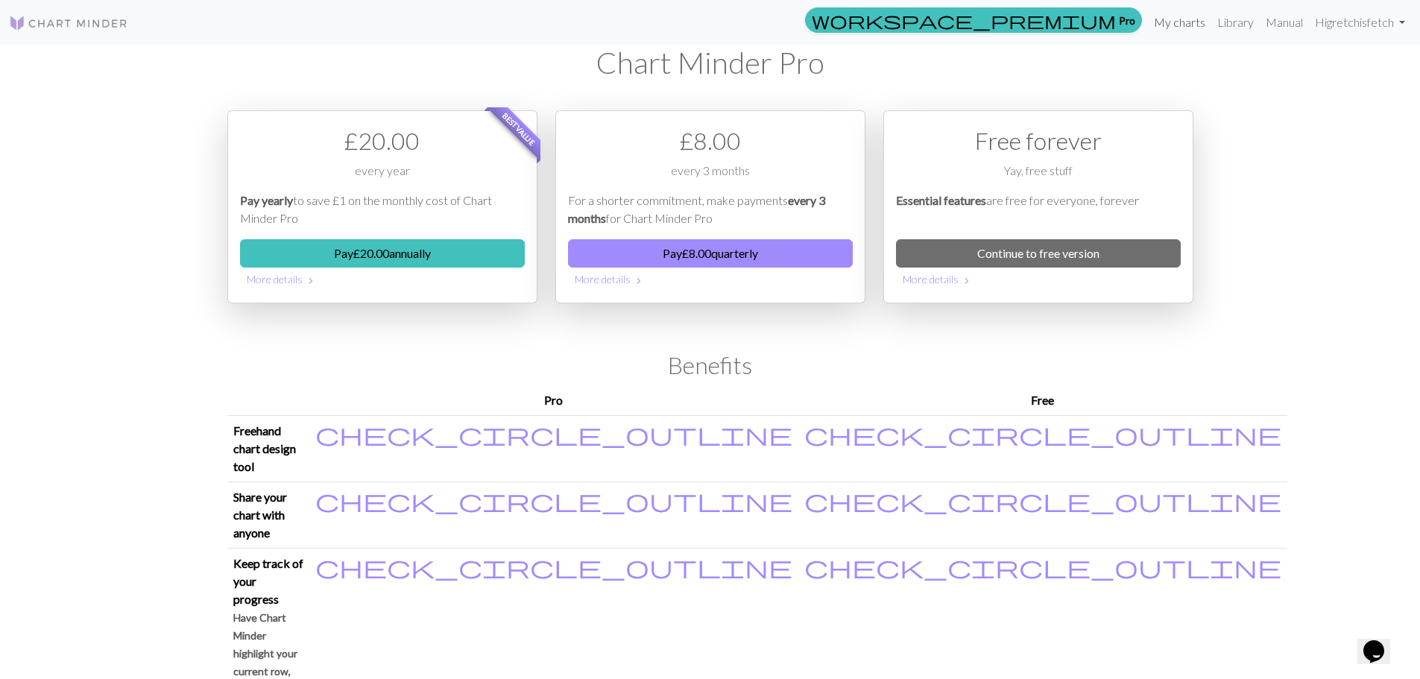
click at [1182, 29] on link "My charts" at bounding box center [1179, 22] width 63 height 30
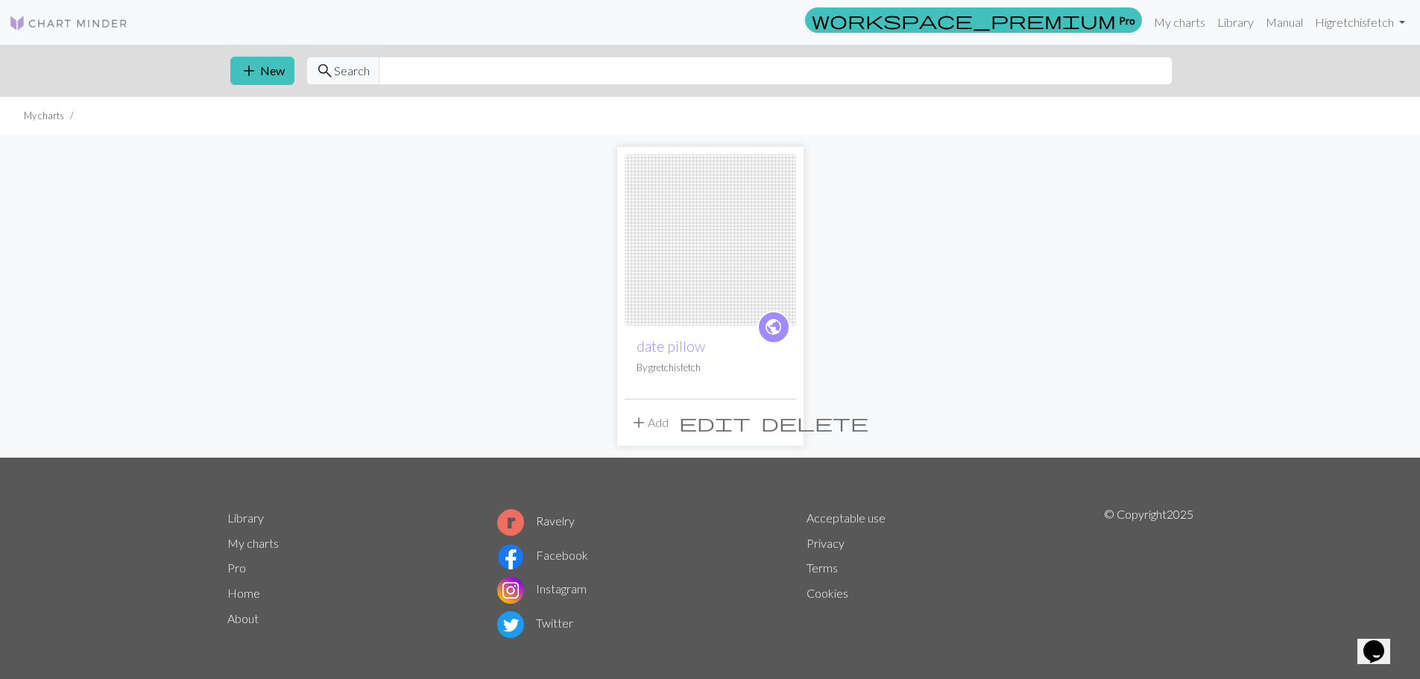
click at [775, 430] on span "delete" at bounding box center [814, 422] width 107 height 21
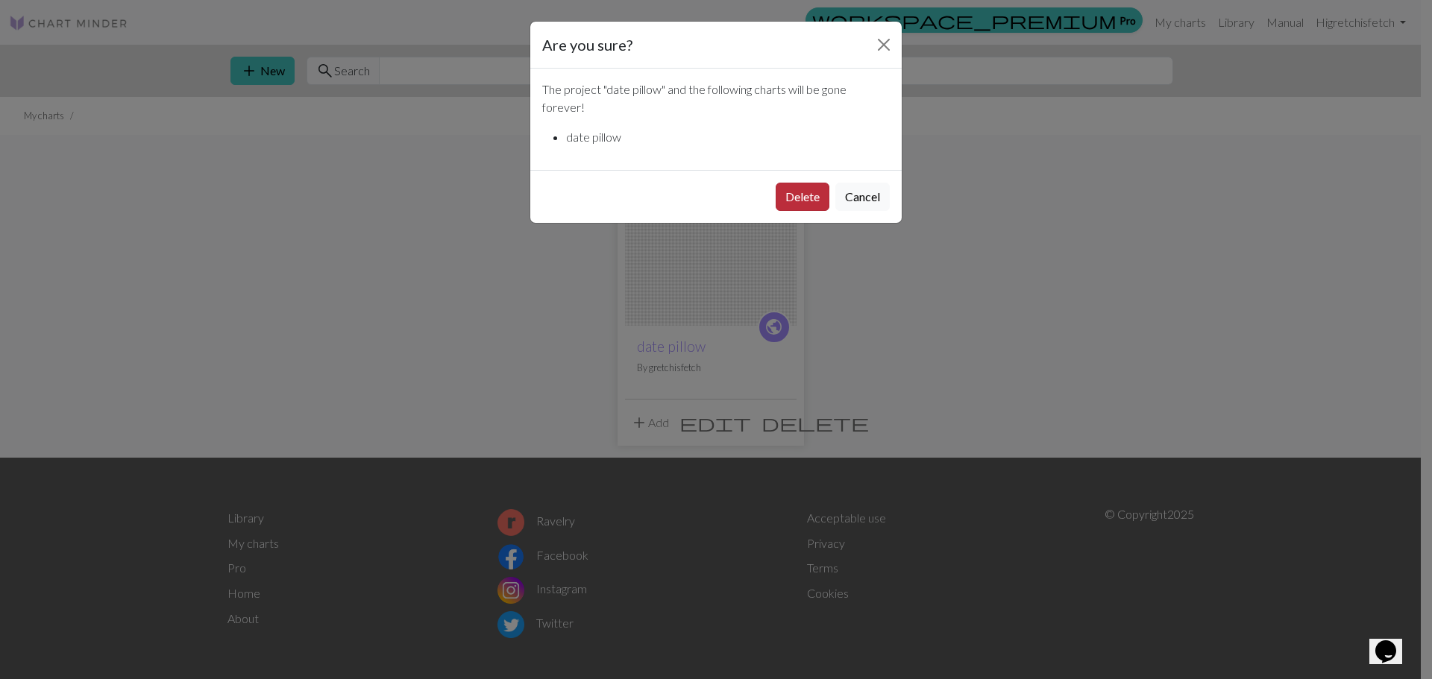
click at [804, 202] on button "Delete" at bounding box center [802, 197] width 54 height 28
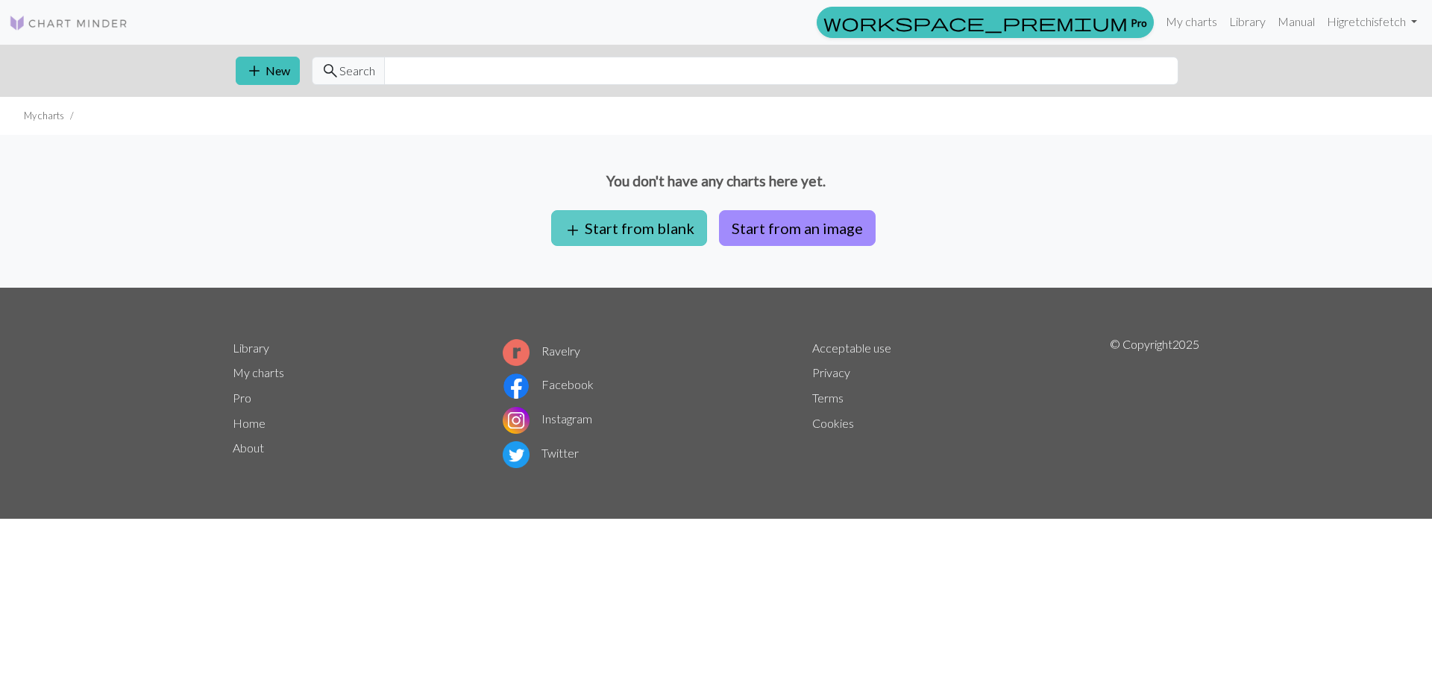
click at [663, 217] on button "add Start from blank" at bounding box center [629, 228] width 156 height 36
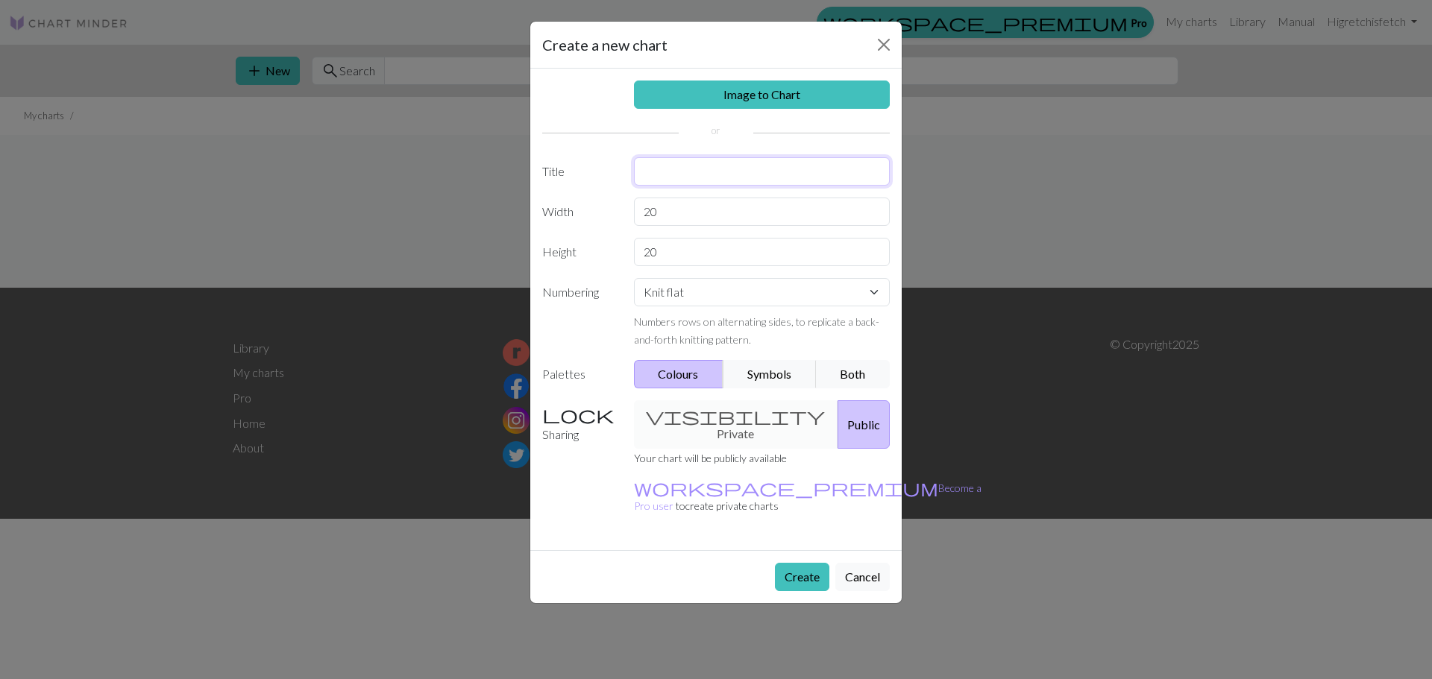
click at [673, 176] on input "text" at bounding box center [762, 171] width 257 height 28
type input "date pillow"
drag, startPoint x: 689, startPoint y: 213, endPoint x: 620, endPoint y: 207, distance: 68.9
click at [625, 207] on div "20" at bounding box center [762, 212] width 274 height 28
type input "100"
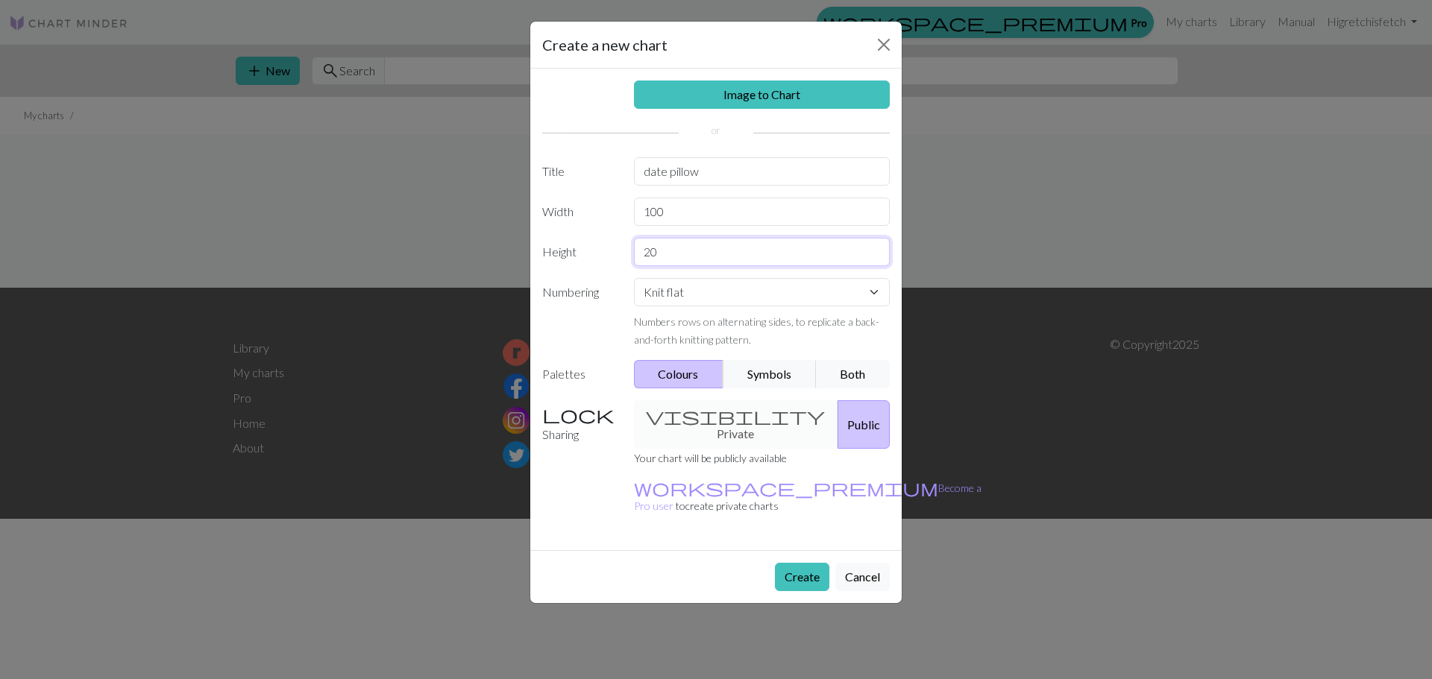
drag, startPoint x: 665, startPoint y: 240, endPoint x: 641, endPoint y: 243, distance: 24.8
click at [641, 243] on input "20" at bounding box center [762, 252] width 257 height 28
type input "50"
click at [802, 563] on button "Create" at bounding box center [802, 577] width 54 height 28
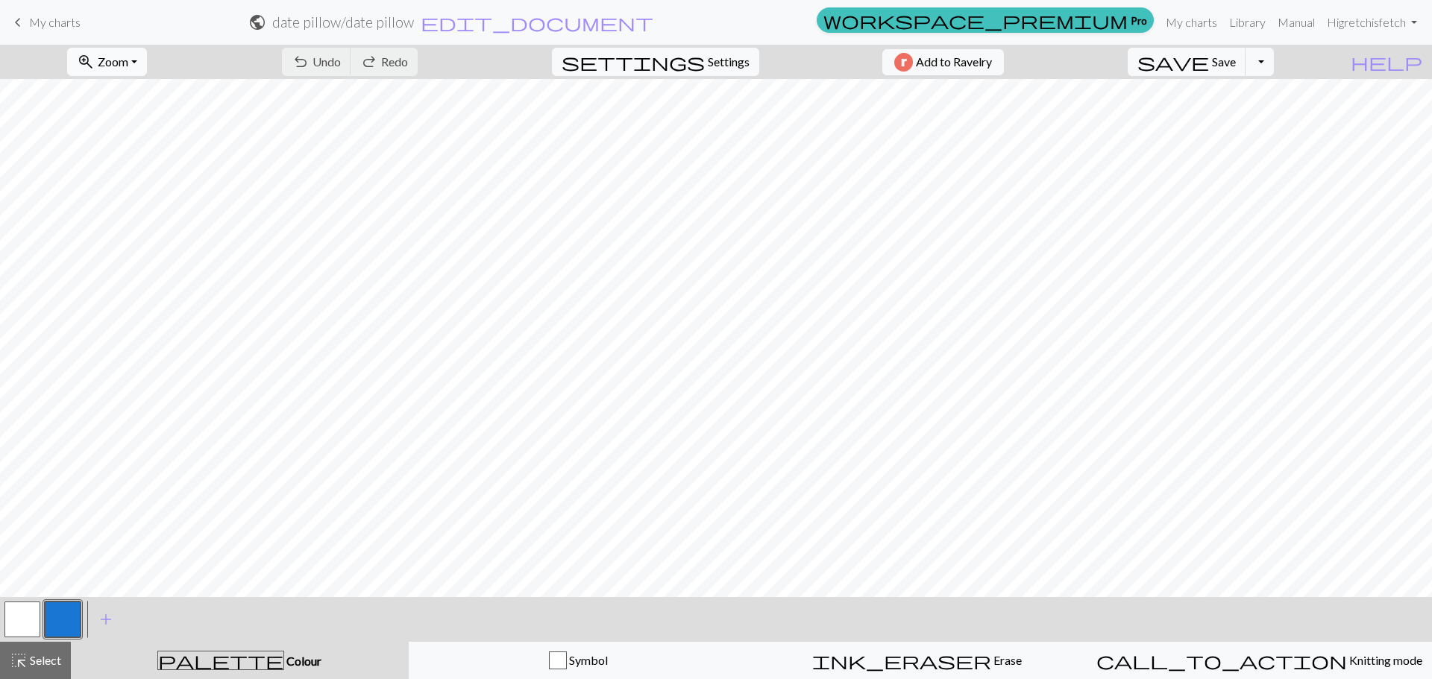
click at [147, 62] on button "zoom_in Zoom Zoom" at bounding box center [107, 62] width 80 height 28
click at [138, 172] on button "50%" at bounding box center [127, 179] width 118 height 24
click at [341, 65] on span "Undo" at bounding box center [326, 61] width 28 height 14
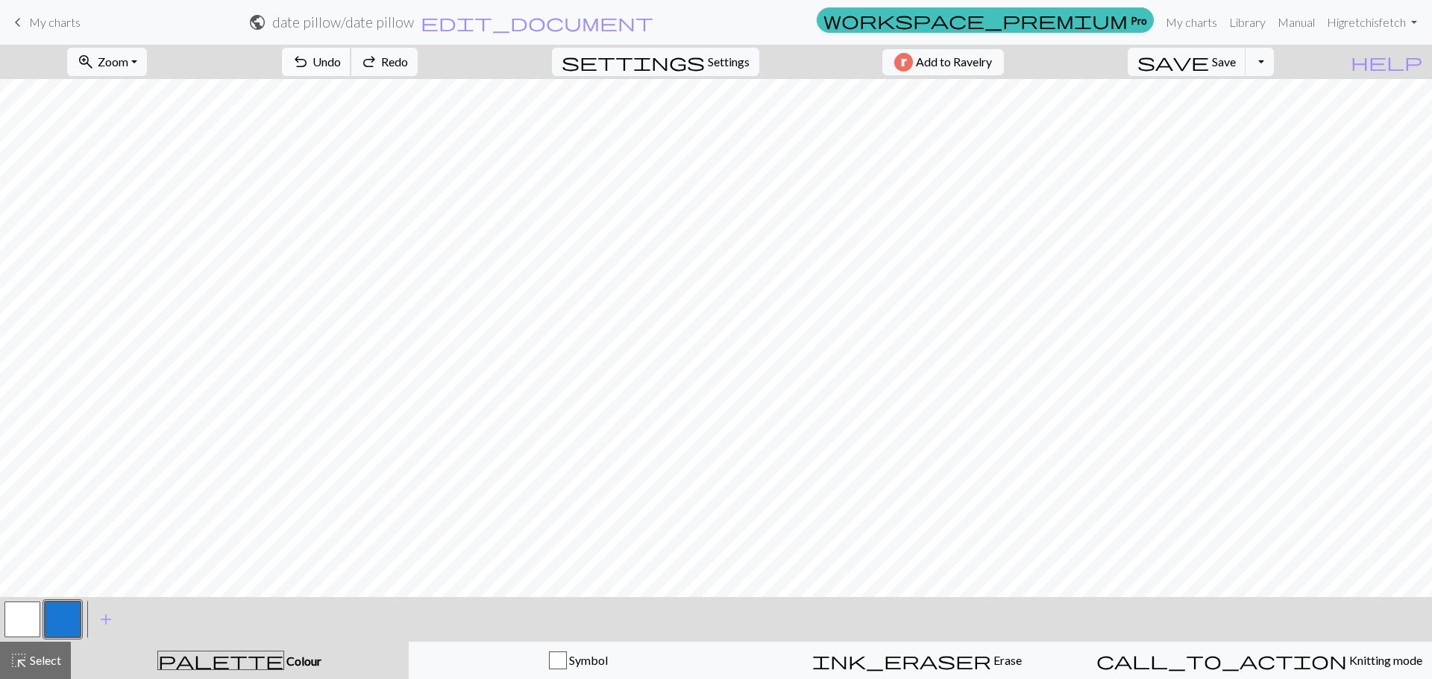
click at [341, 65] on span "Undo" at bounding box center [326, 61] width 28 height 14
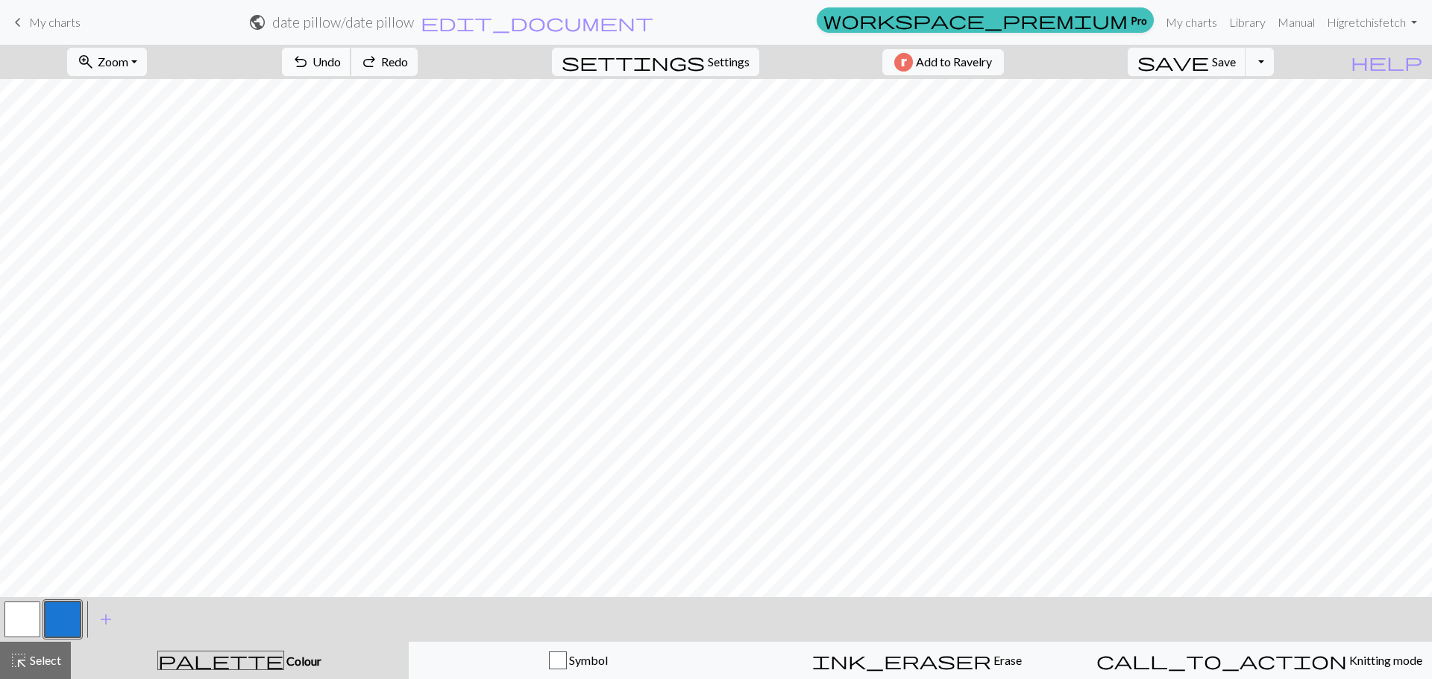
click at [341, 65] on span "Undo" at bounding box center [326, 61] width 28 height 14
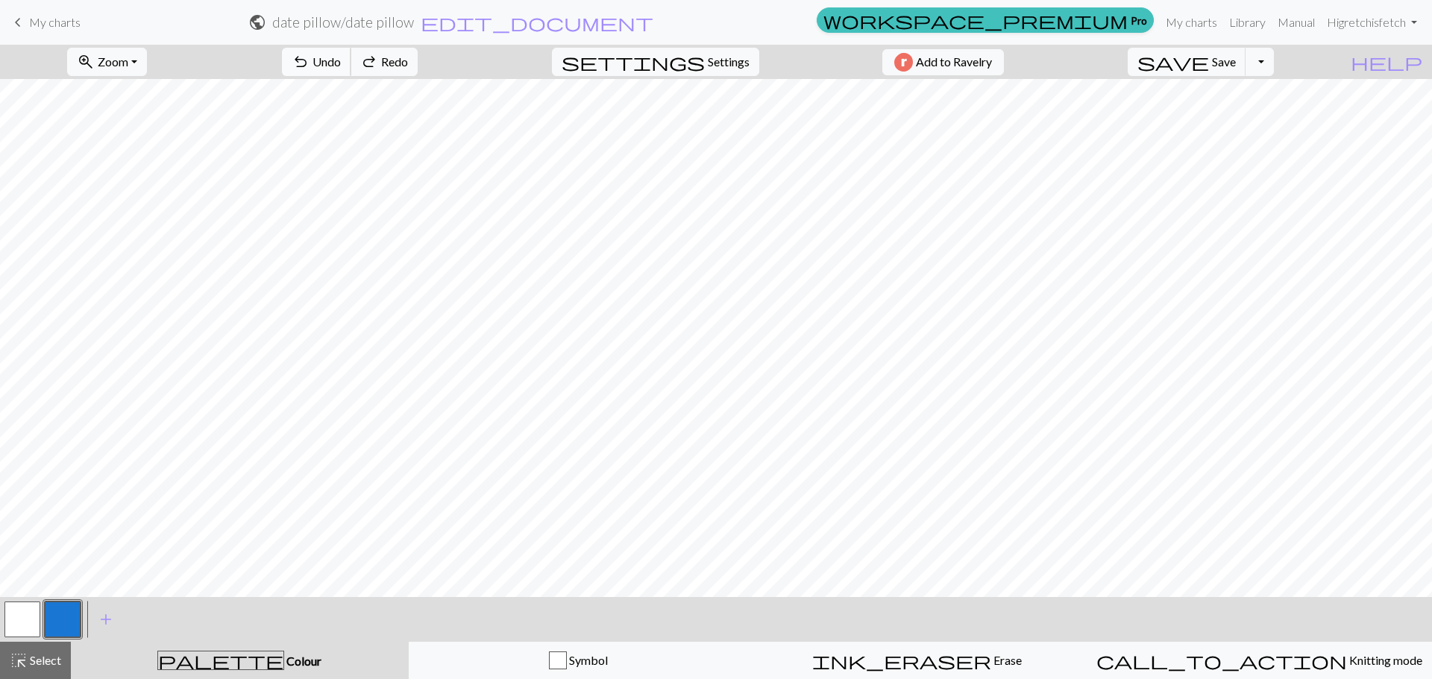
click at [341, 65] on span "Undo" at bounding box center [326, 61] width 28 height 14
click at [30, 626] on button "button" at bounding box center [22, 620] width 36 height 36
click at [20, 617] on button "button" at bounding box center [22, 620] width 36 height 36
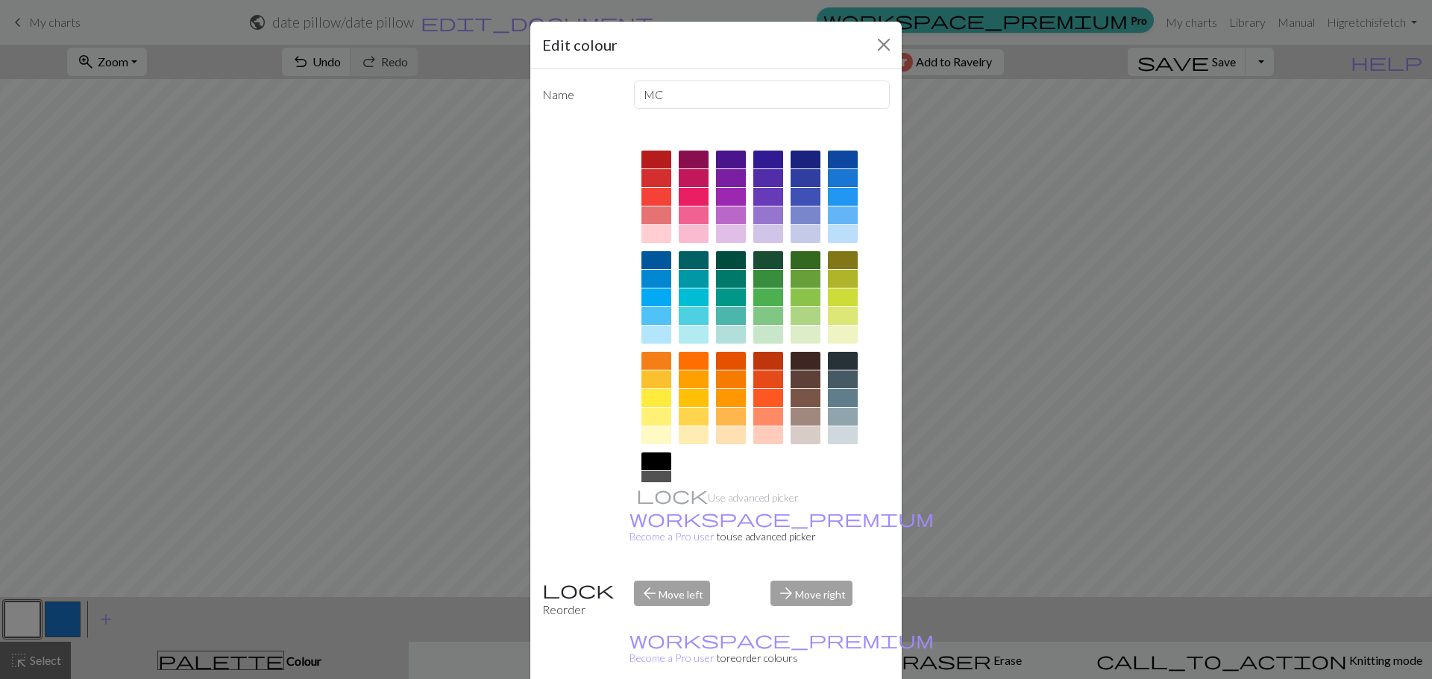
click at [701, 473] on div at bounding box center [759, 348] width 261 height 419
click at [682, 472] on div at bounding box center [759, 348] width 261 height 419
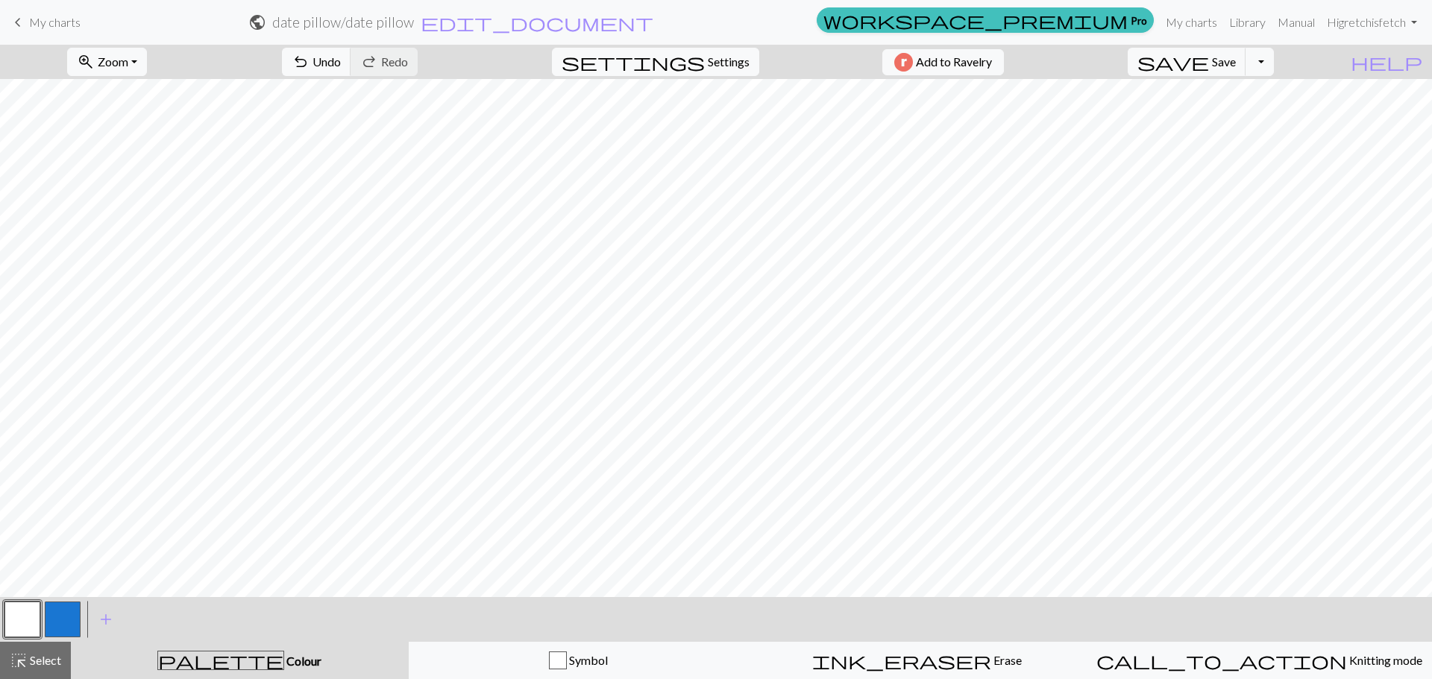
click at [74, 616] on button "button" at bounding box center [63, 620] width 36 height 36
click at [31, 614] on button "button" at bounding box center [22, 620] width 36 height 36
click at [78, 614] on button "button" at bounding box center [63, 620] width 36 height 36
click at [28, 611] on button "button" at bounding box center [22, 620] width 36 height 36
click at [61, 614] on button "button" at bounding box center [63, 620] width 36 height 36
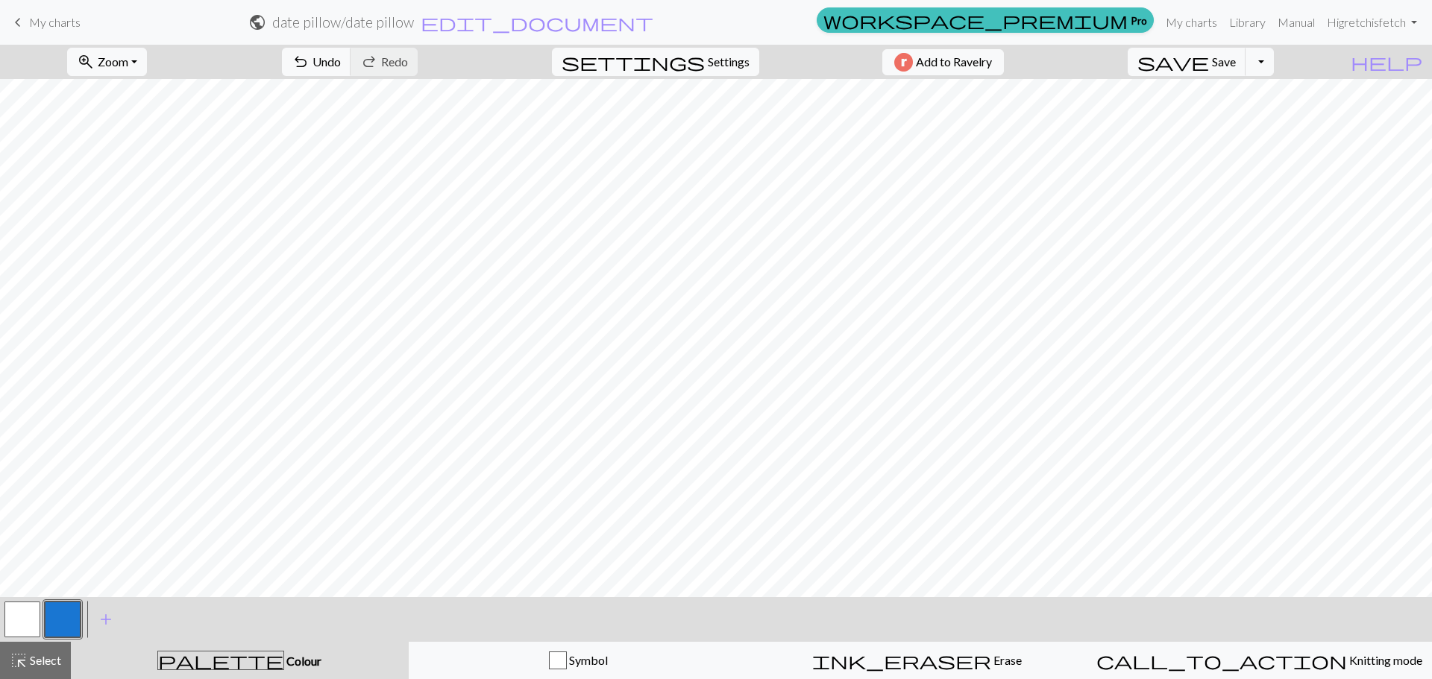
click at [17, 623] on button "button" at bounding box center [22, 620] width 36 height 36
click at [68, 614] on button "button" at bounding box center [63, 620] width 36 height 36
drag, startPoint x: 21, startPoint y: 613, endPoint x: 36, endPoint y: 600, distance: 20.1
click at [22, 612] on button "button" at bounding box center [22, 620] width 36 height 36
click at [72, 617] on button "button" at bounding box center [63, 620] width 36 height 36
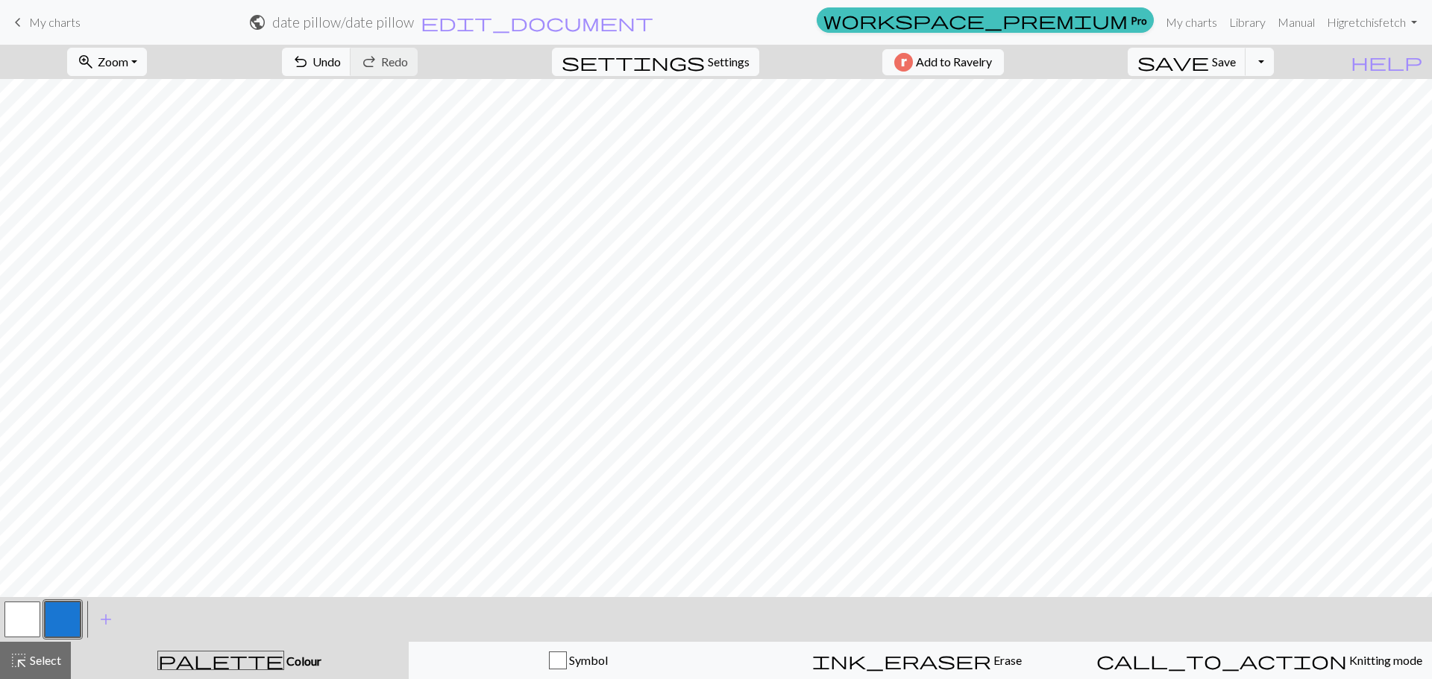
click at [19, 616] on button "button" at bounding box center [22, 620] width 36 height 36
click at [81, 618] on div at bounding box center [63, 620] width 40 height 40
click at [61, 625] on button "button" at bounding box center [63, 620] width 36 height 36
click at [5, 626] on button "button" at bounding box center [22, 620] width 36 height 36
click at [69, 612] on button "button" at bounding box center [63, 620] width 36 height 36
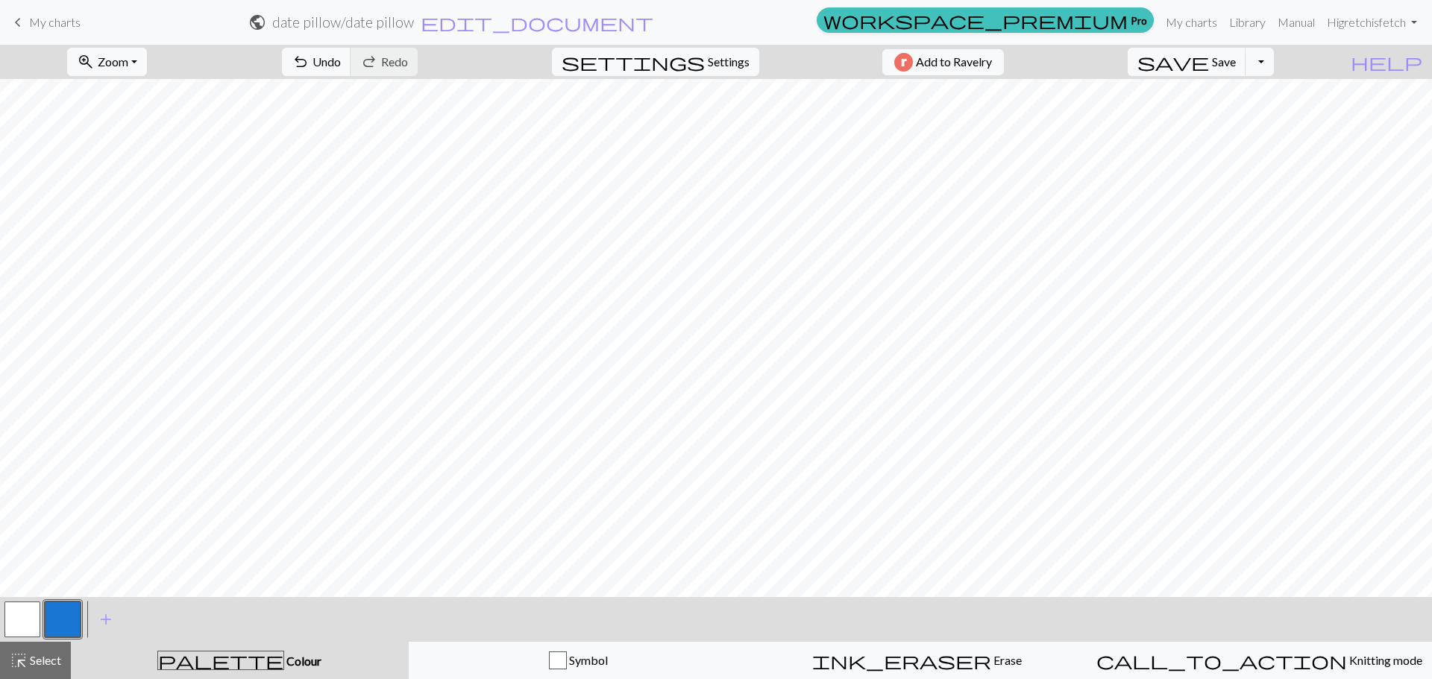
click at [29, 622] on button "button" at bounding box center [22, 620] width 36 height 36
drag, startPoint x: 69, startPoint y: 613, endPoint x: 73, endPoint y: 606, distance: 8.1
click at [68, 613] on button "button" at bounding box center [63, 620] width 36 height 36
click at [34, 608] on button "button" at bounding box center [22, 620] width 36 height 36
click at [69, 611] on button "button" at bounding box center [63, 620] width 36 height 36
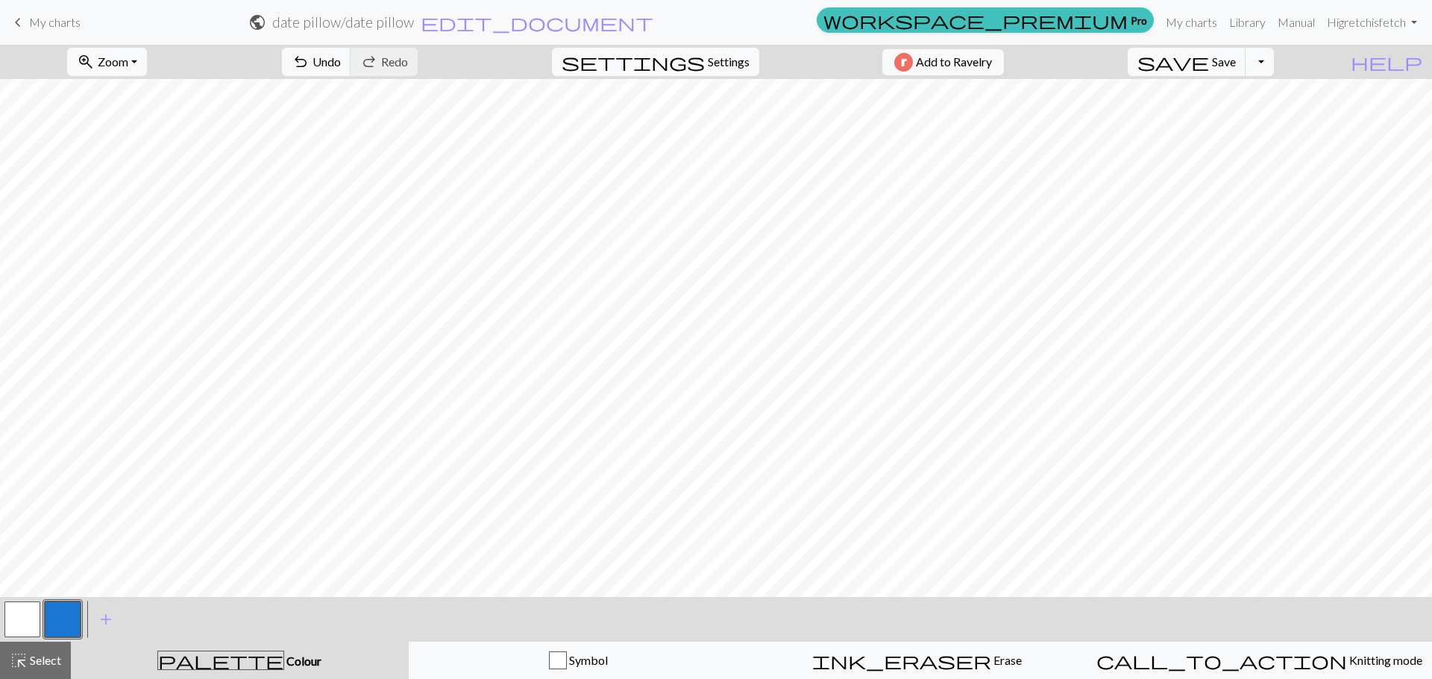
click at [27, 610] on button "button" at bounding box center [22, 620] width 36 height 36
click at [75, 614] on button "button" at bounding box center [63, 620] width 36 height 36
click at [33, 613] on button "button" at bounding box center [22, 620] width 36 height 36
click at [59, 607] on button "button" at bounding box center [63, 620] width 36 height 36
click at [24, 605] on button "button" at bounding box center [22, 620] width 36 height 36
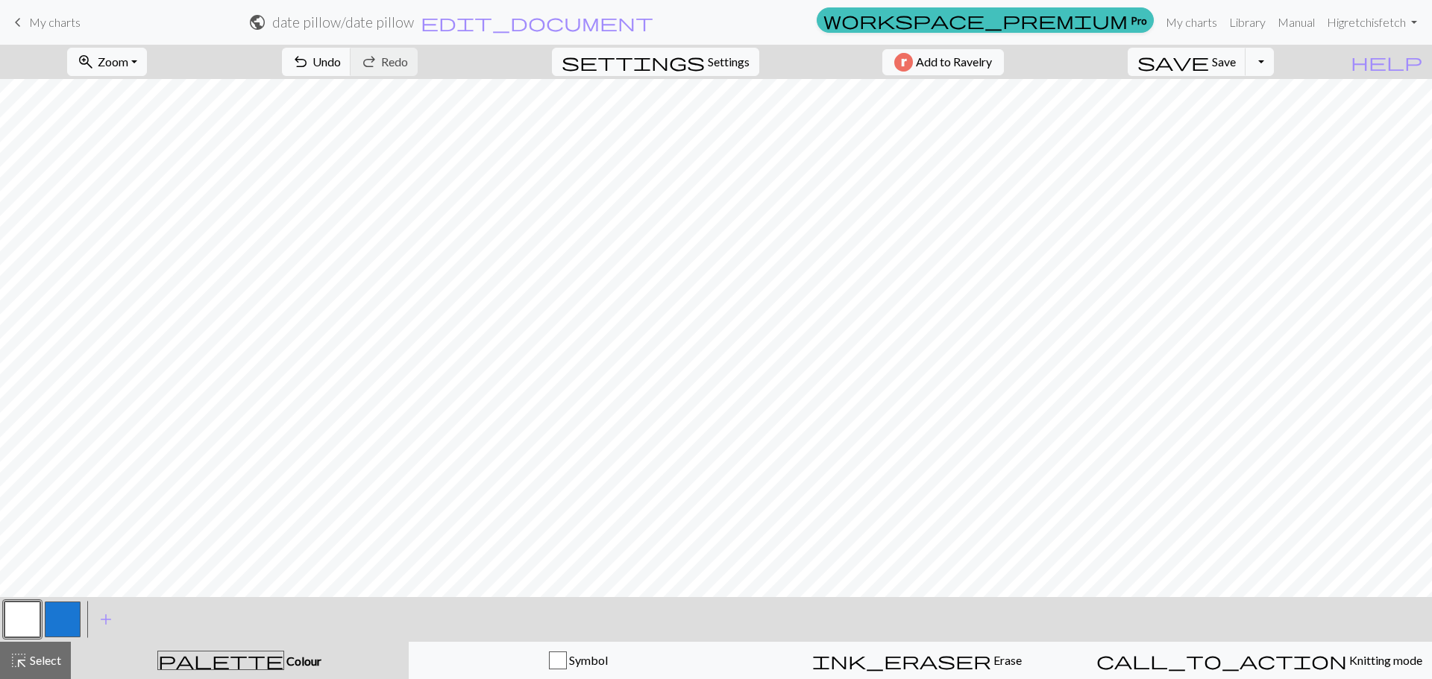
click at [73, 611] on button "button" at bounding box center [63, 620] width 36 height 36
click at [23, 617] on button "button" at bounding box center [22, 620] width 36 height 36
click at [57, 617] on button "button" at bounding box center [63, 620] width 36 height 36
click at [30, 624] on button "button" at bounding box center [22, 620] width 36 height 36
click at [62, 626] on button "button" at bounding box center [63, 620] width 36 height 36
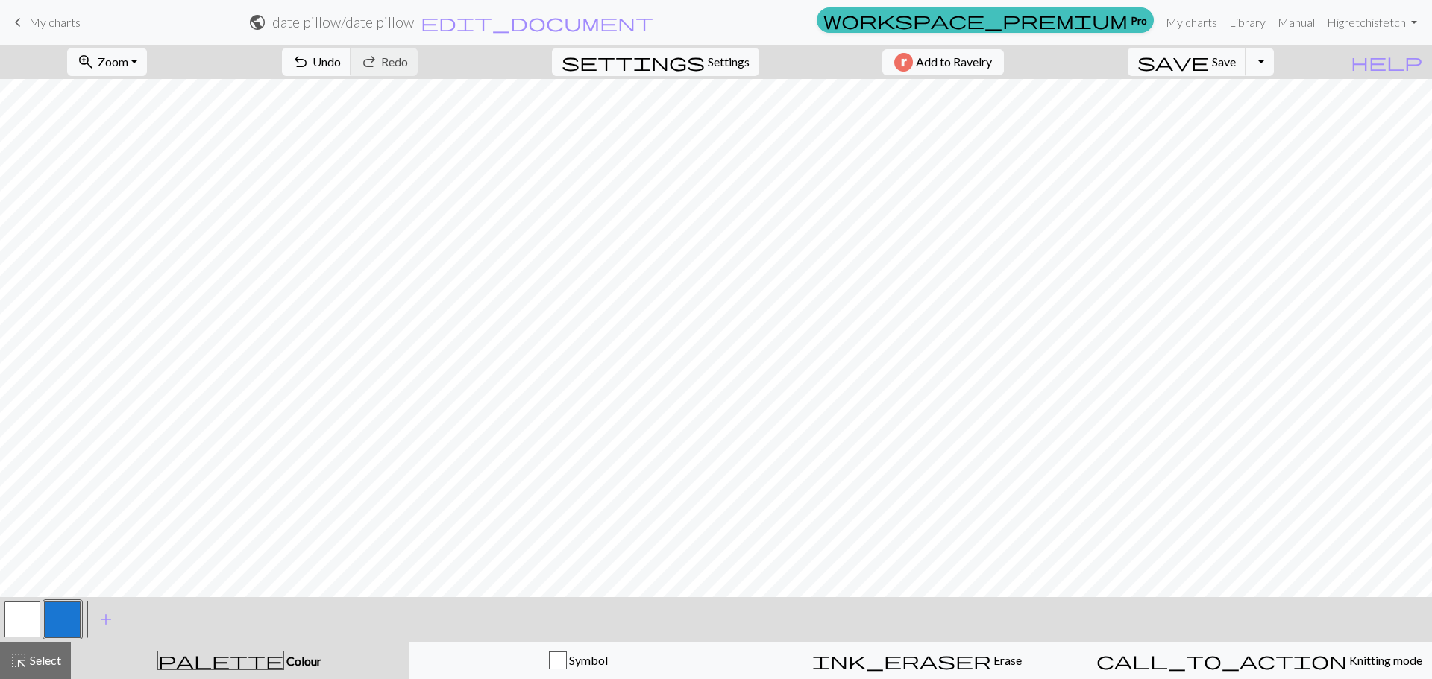
click at [20, 614] on button "button" at bounding box center [22, 620] width 36 height 36
click at [75, 613] on button "button" at bounding box center [63, 620] width 36 height 36
click at [24, 623] on button "button" at bounding box center [22, 620] width 36 height 36
click at [72, 605] on button "button" at bounding box center [63, 620] width 36 height 36
click at [128, 67] on span "Zoom" at bounding box center [113, 61] width 31 height 14
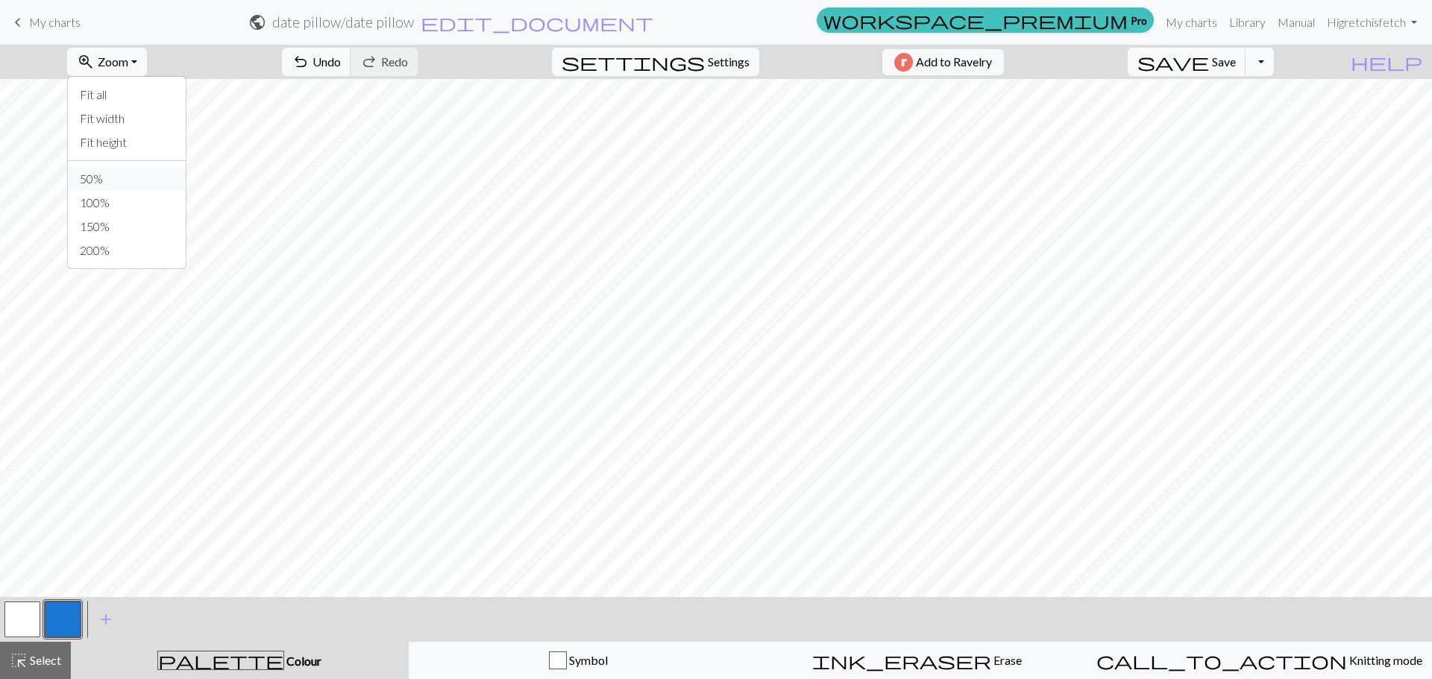
click at [139, 172] on button "50%" at bounding box center [127, 179] width 118 height 24
click at [1274, 54] on button "Toggle Dropdown" at bounding box center [1259, 62] width 28 height 28
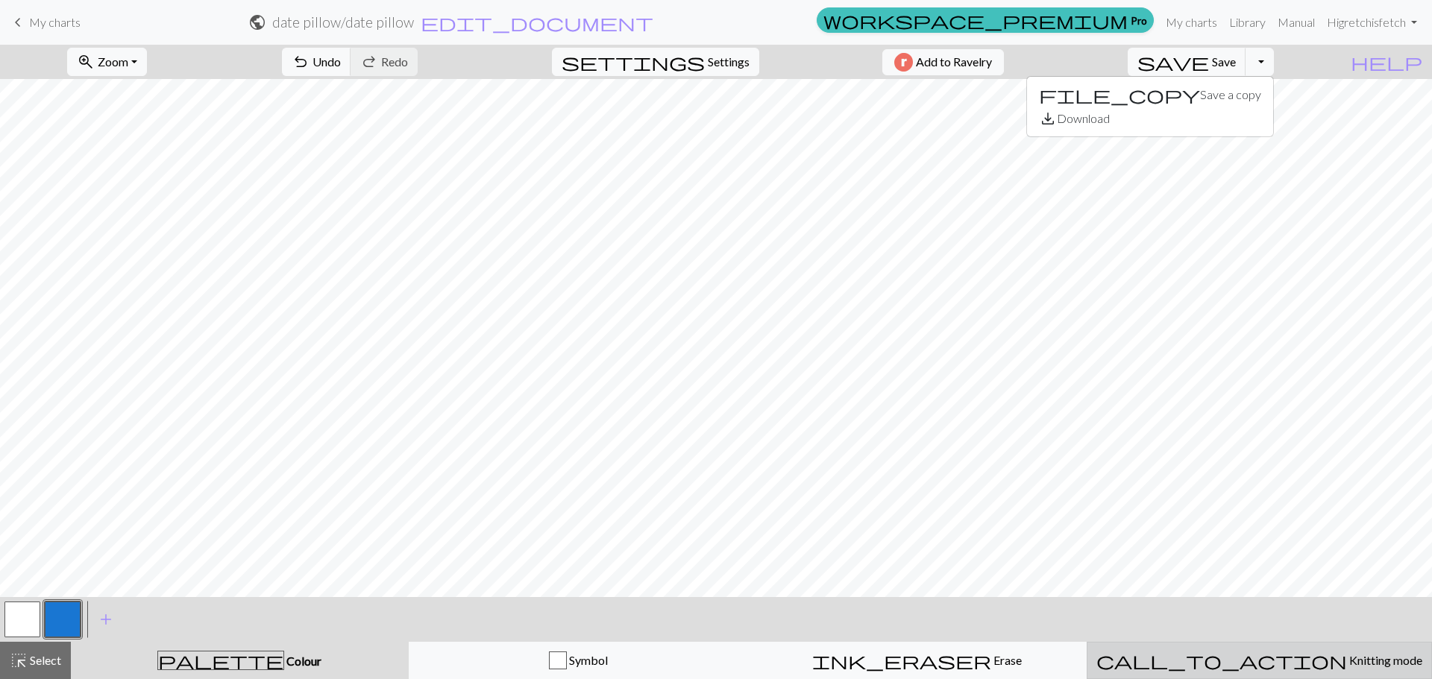
click at [1347, 660] on span "Knitting mode" at bounding box center [1384, 660] width 75 height 14
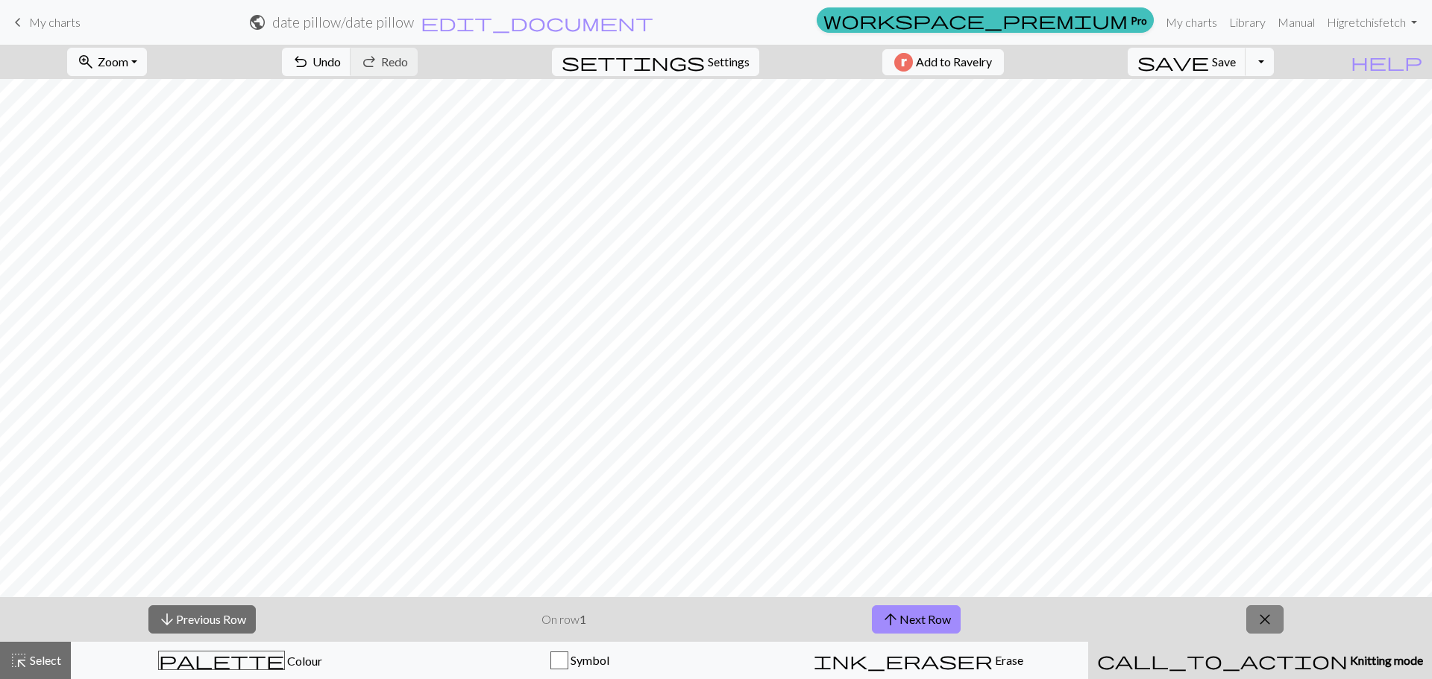
click at [1263, 617] on span "close" at bounding box center [1265, 619] width 18 height 21
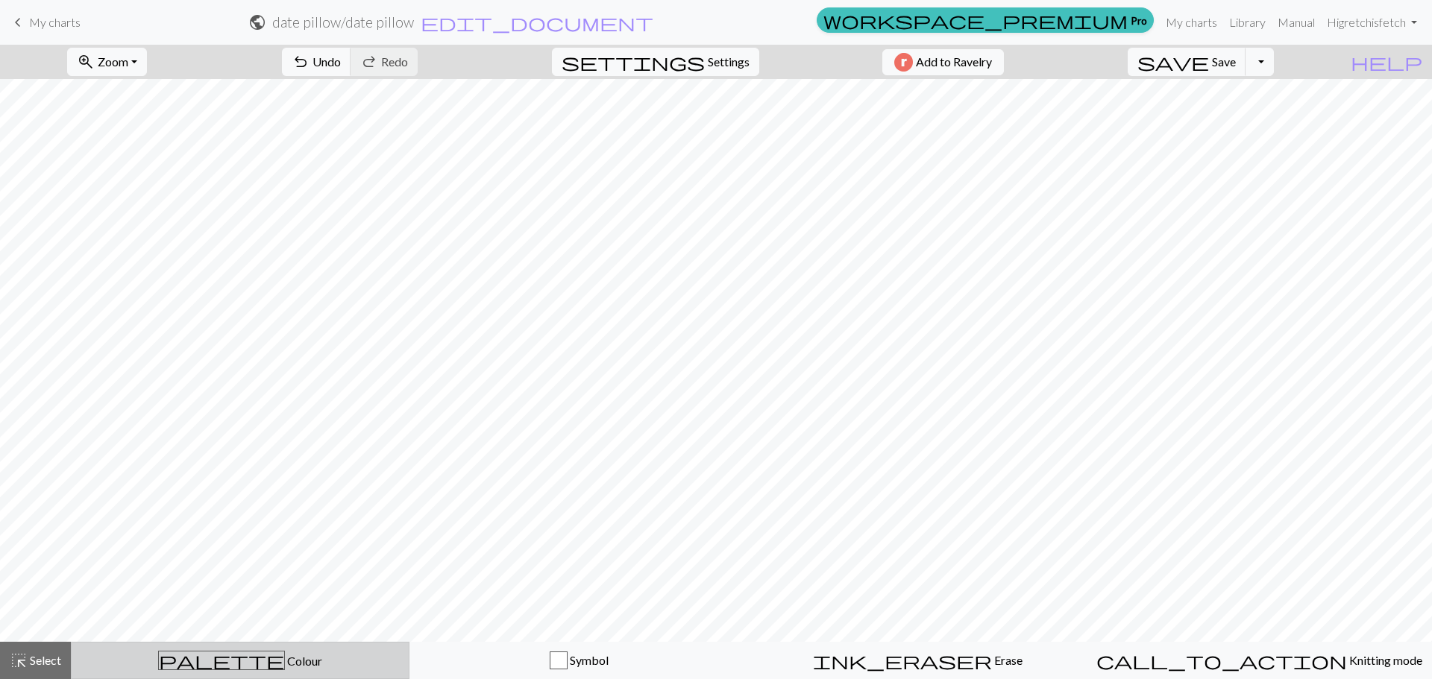
click at [285, 654] on span "Colour" at bounding box center [303, 661] width 37 height 14
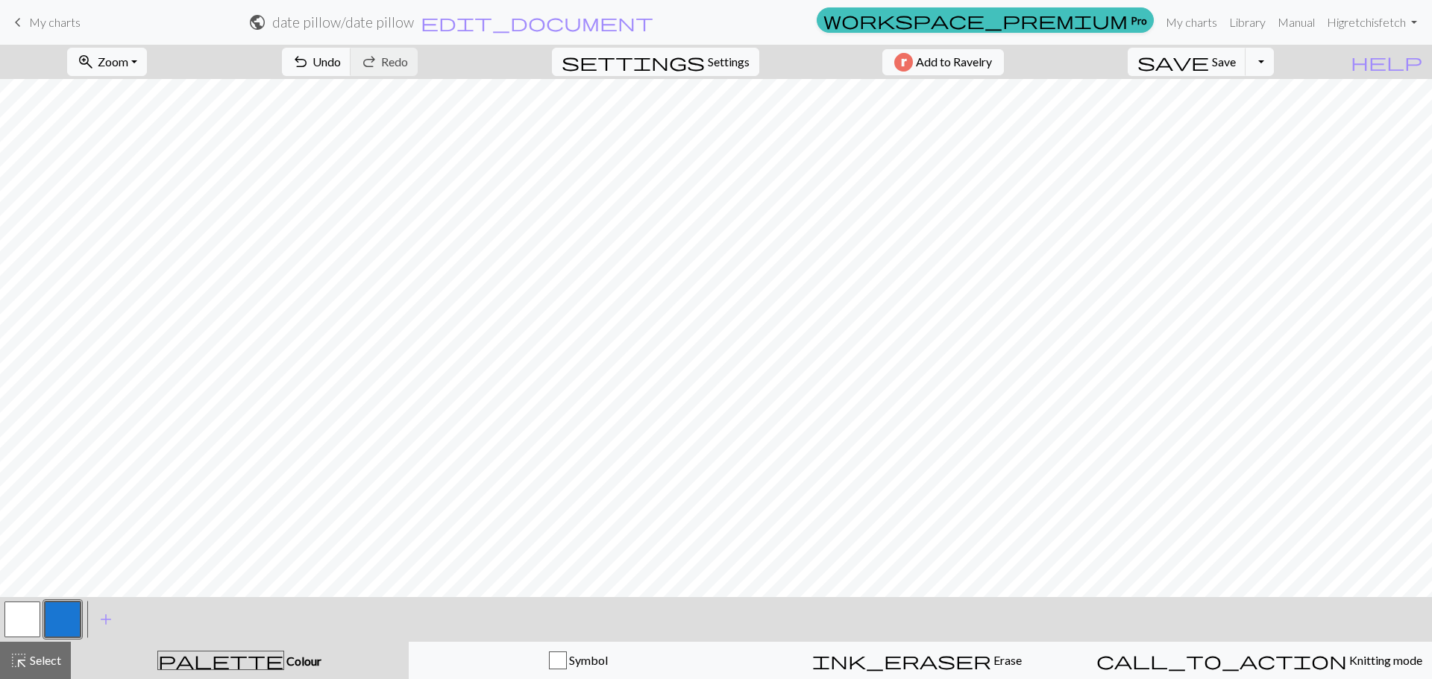
click at [41, 623] on div at bounding box center [22, 620] width 40 height 40
click at [26, 622] on button "button" at bounding box center [22, 620] width 36 height 36
click at [71, 612] on button "button" at bounding box center [63, 620] width 36 height 36
click at [309, 57] on span "undo" at bounding box center [301, 61] width 18 height 21
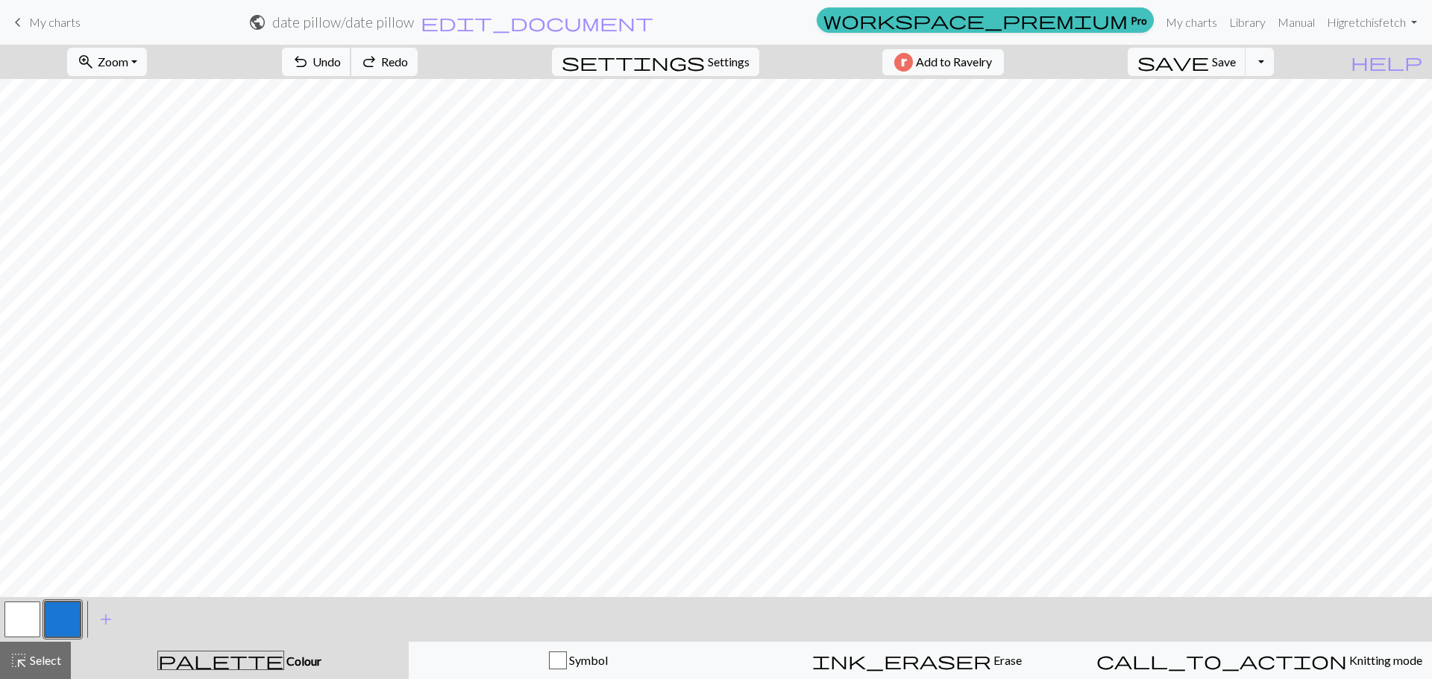
click at [309, 57] on span "undo" at bounding box center [301, 61] width 18 height 21
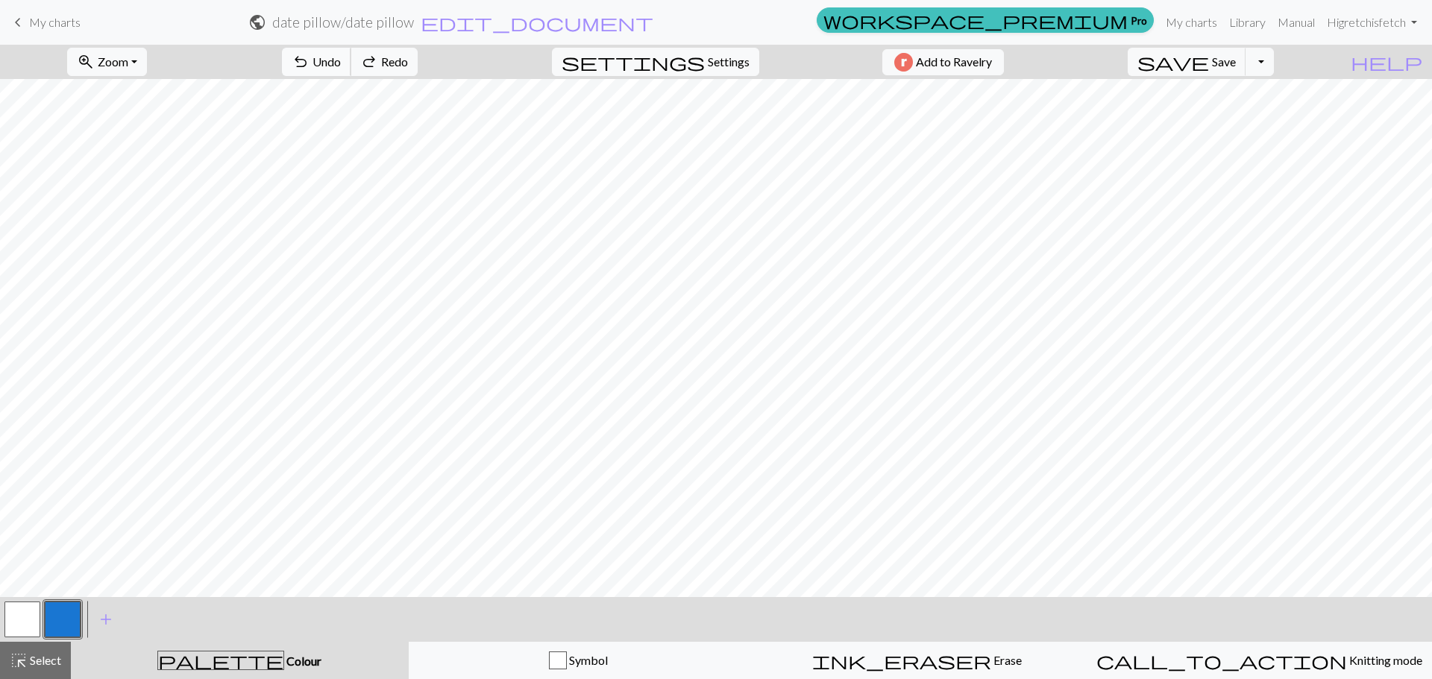
click at [309, 57] on span "undo" at bounding box center [301, 61] width 18 height 21
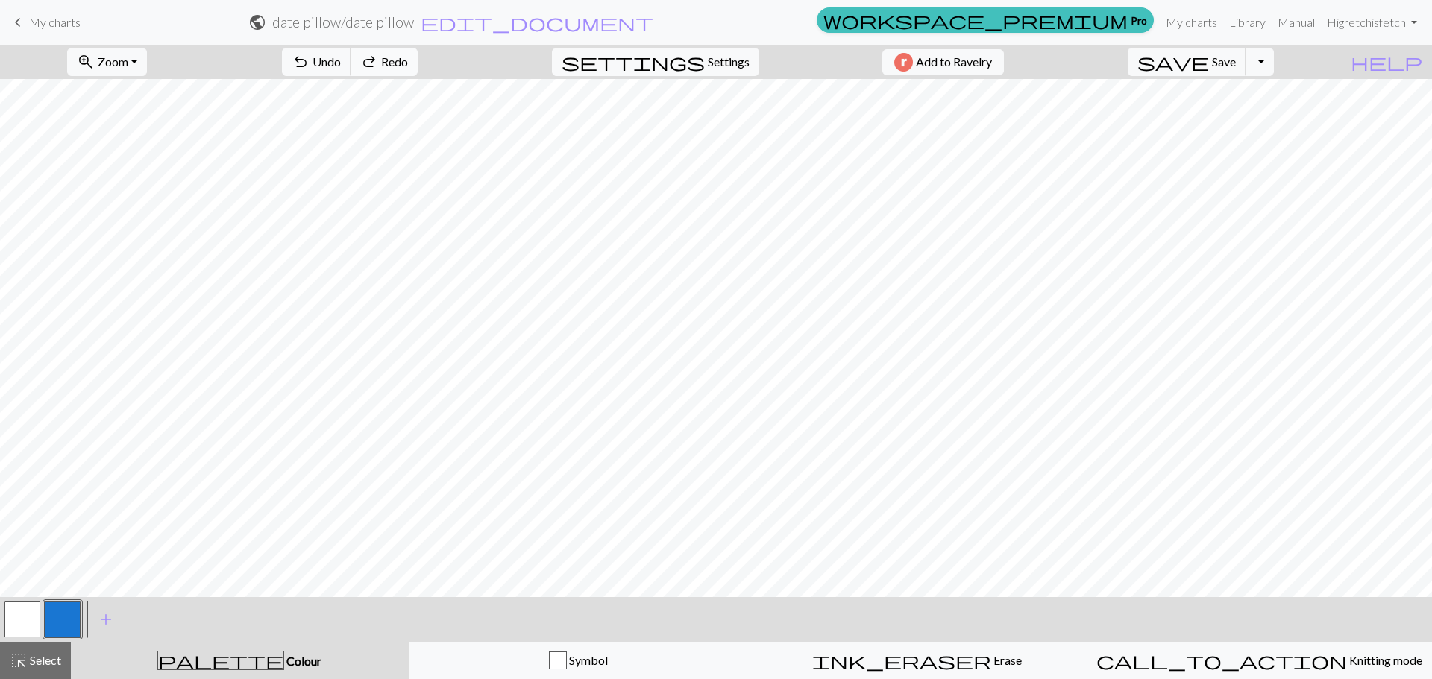
click at [408, 65] on span "Redo" at bounding box center [394, 61] width 27 height 14
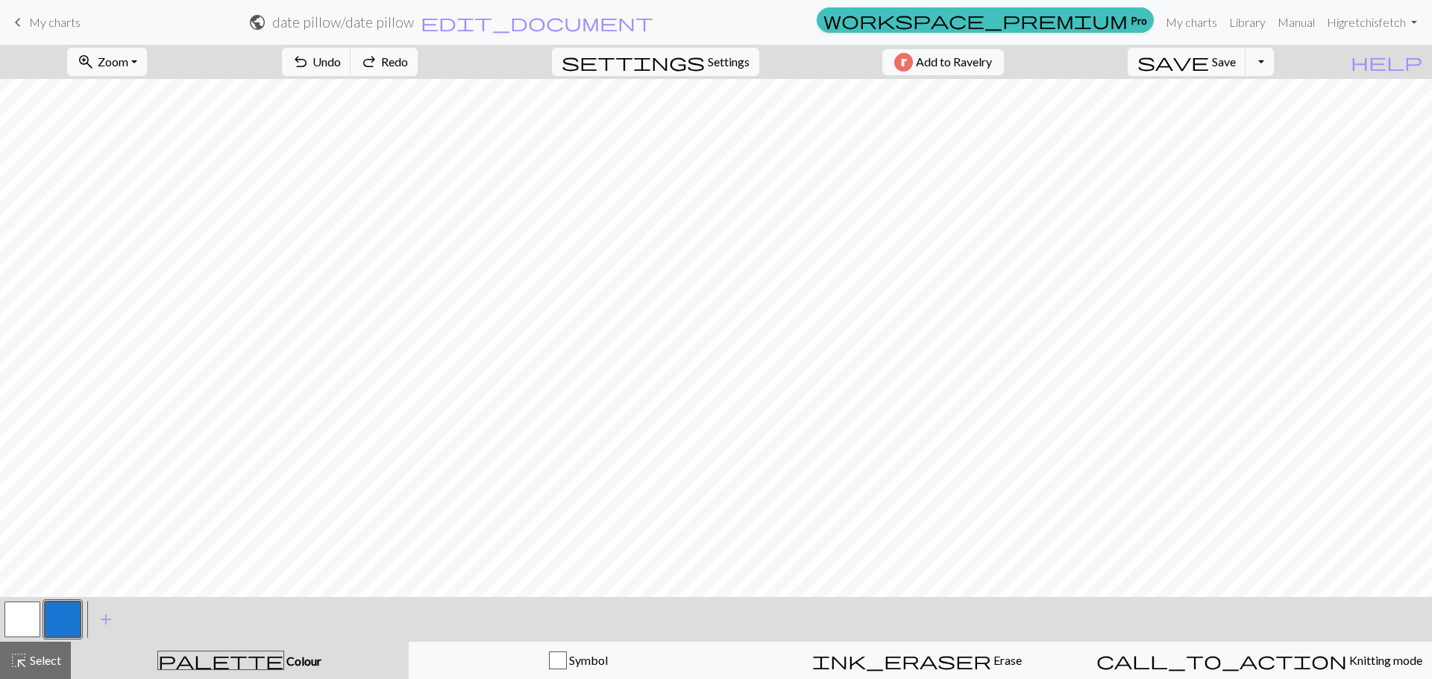
click at [408, 65] on span "Redo" at bounding box center [394, 61] width 27 height 14
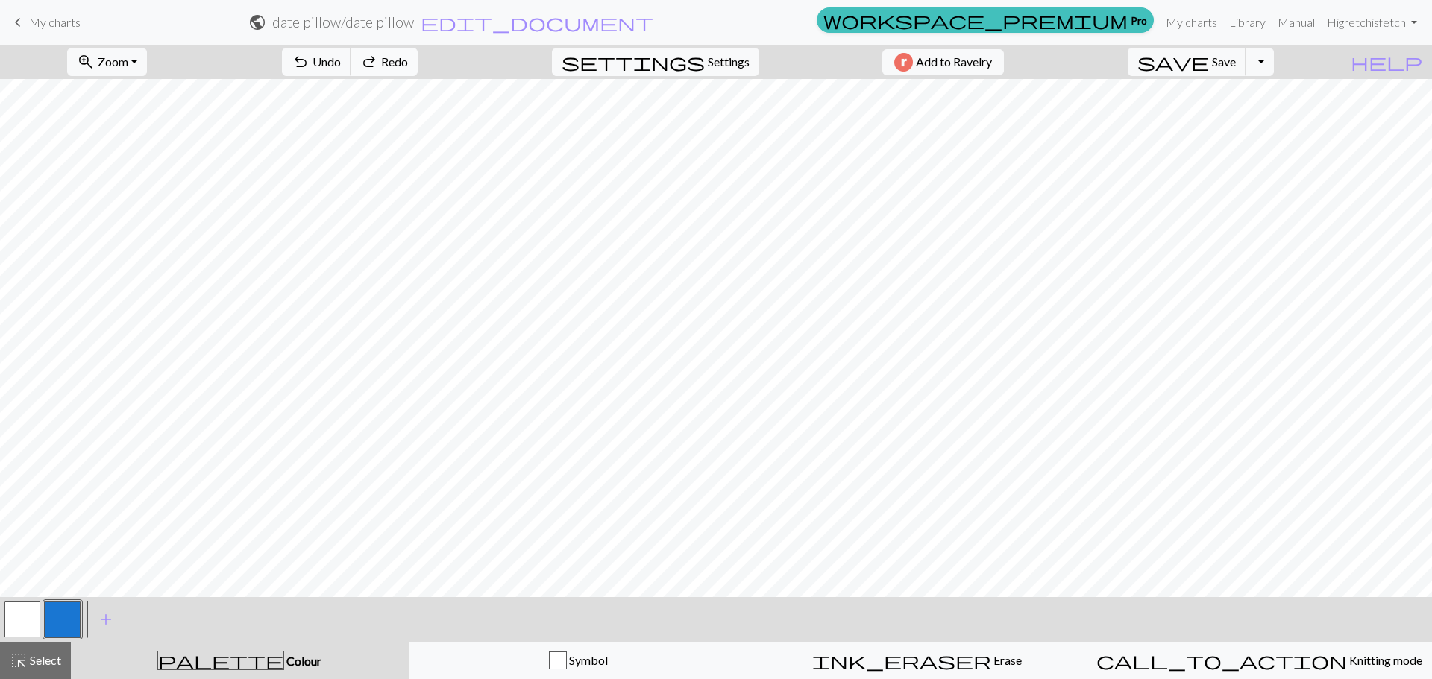
click at [408, 65] on span "Redo" at bounding box center [394, 61] width 27 height 14
click at [341, 54] on span "Undo" at bounding box center [326, 61] width 28 height 14
click at [1246, 70] on button "save Save Save" at bounding box center [1186, 62] width 119 height 28
click at [1285, 57] on div "Chart saved" at bounding box center [716, 29] width 1432 height 59
click at [1274, 65] on button "Toggle Dropdown" at bounding box center [1259, 62] width 28 height 28
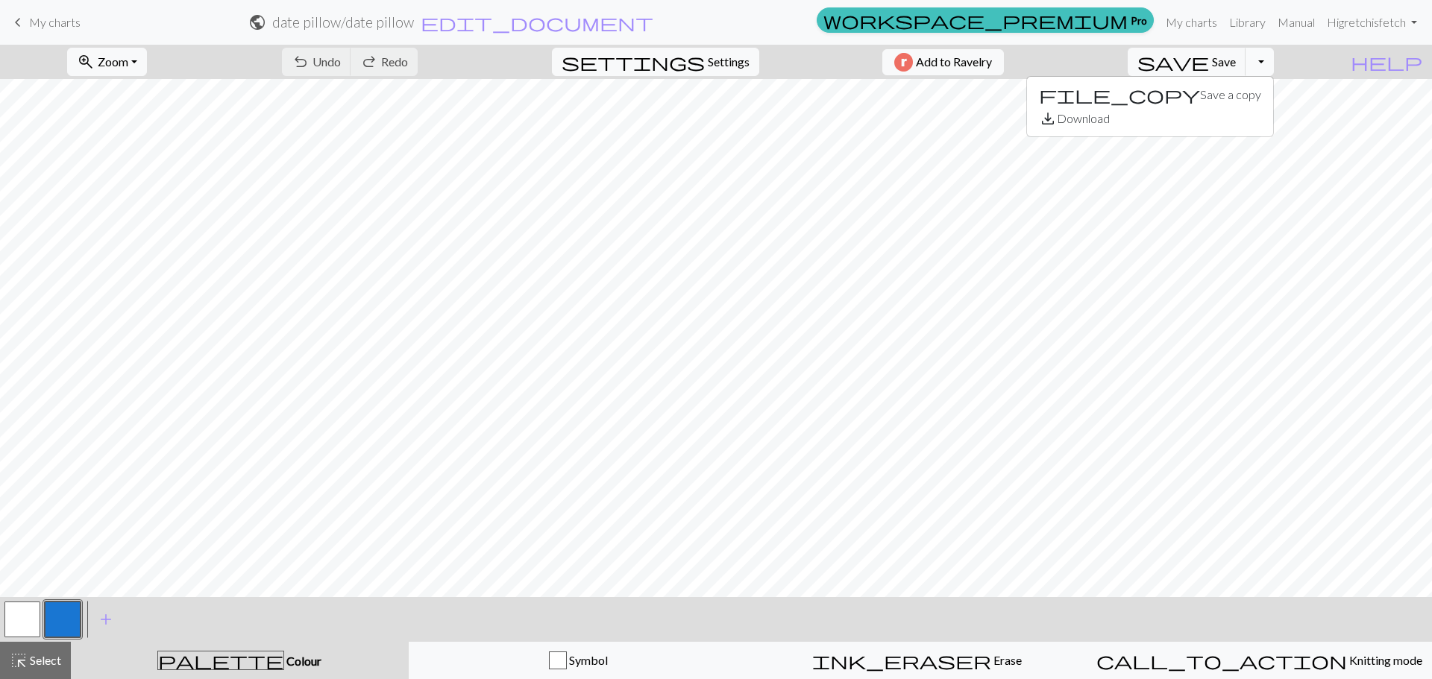
click at [1274, 65] on button "Toggle Dropdown" at bounding box center [1259, 62] width 28 height 28
click at [19, 662] on span "highlight_alt" at bounding box center [19, 660] width 18 height 21
click at [706, 72] on button "settings Settings" at bounding box center [655, 62] width 207 height 28
select select "aran"
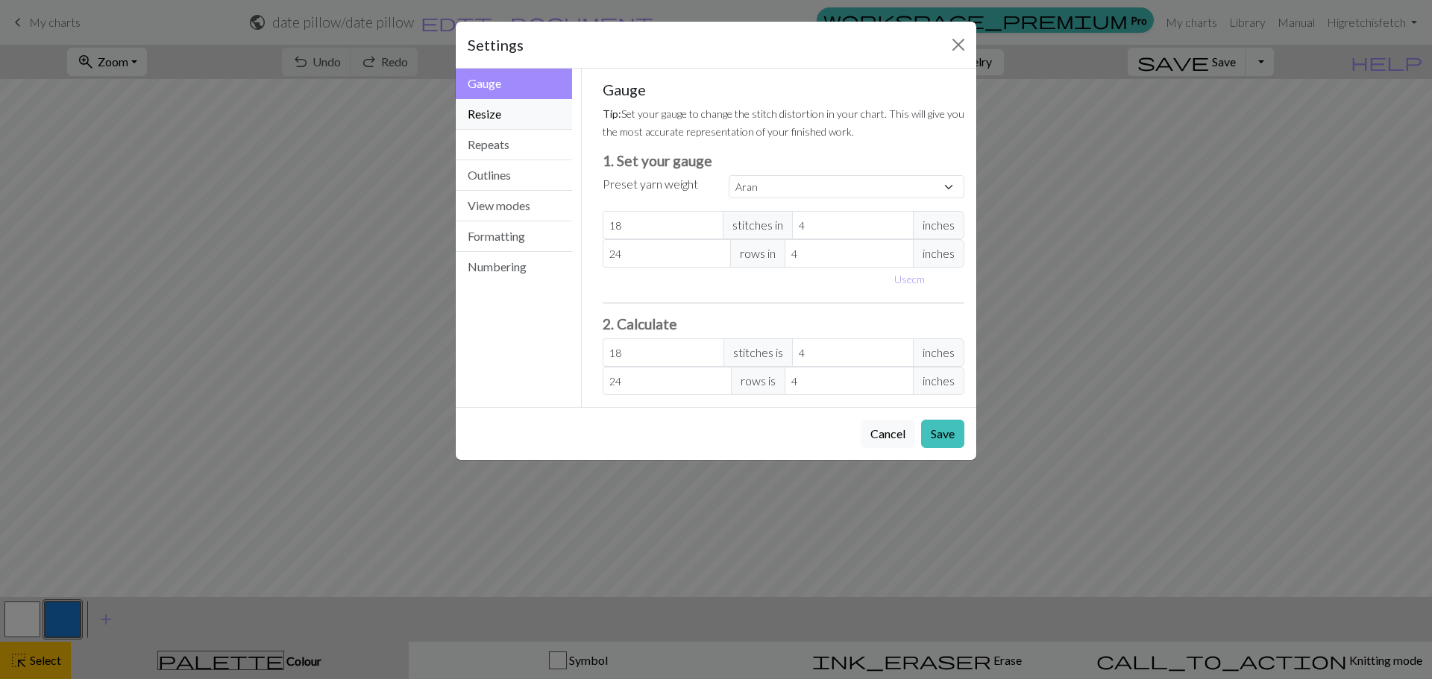
click at [541, 122] on button "Resize" at bounding box center [514, 114] width 116 height 31
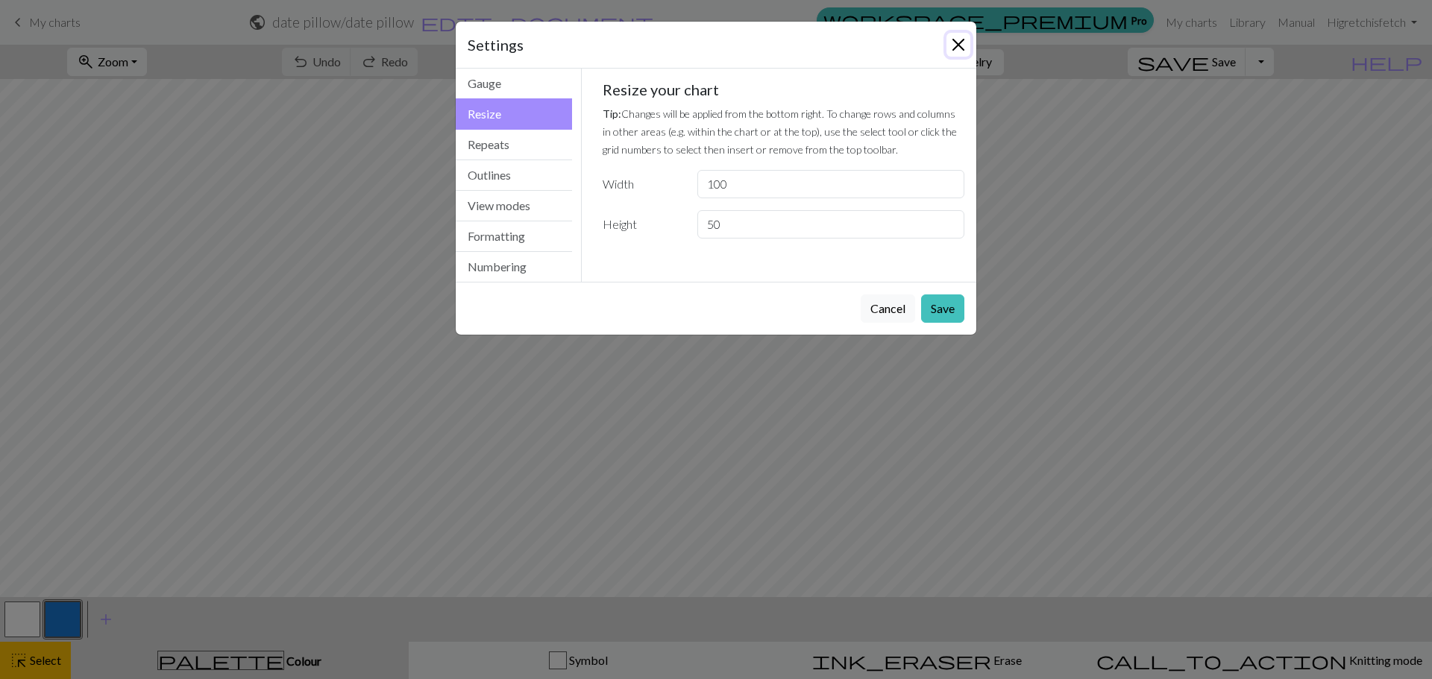
click at [957, 45] on button "Close" at bounding box center [958, 45] width 24 height 24
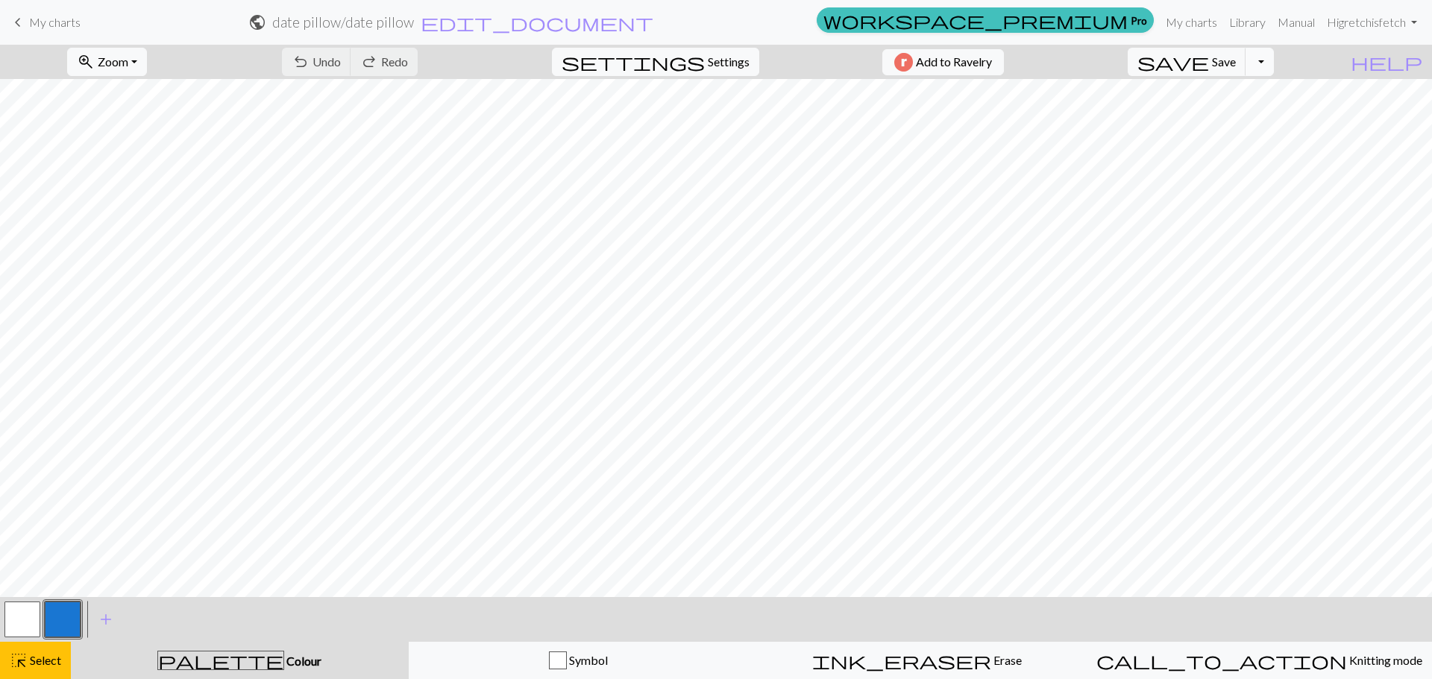
click at [1274, 75] on button "Toggle Dropdown" at bounding box center [1259, 62] width 28 height 28
click at [1247, 114] on button "save_alt Download" at bounding box center [1150, 119] width 246 height 24
click at [668, 50] on button "Download" at bounding box center [680, 48] width 72 height 28
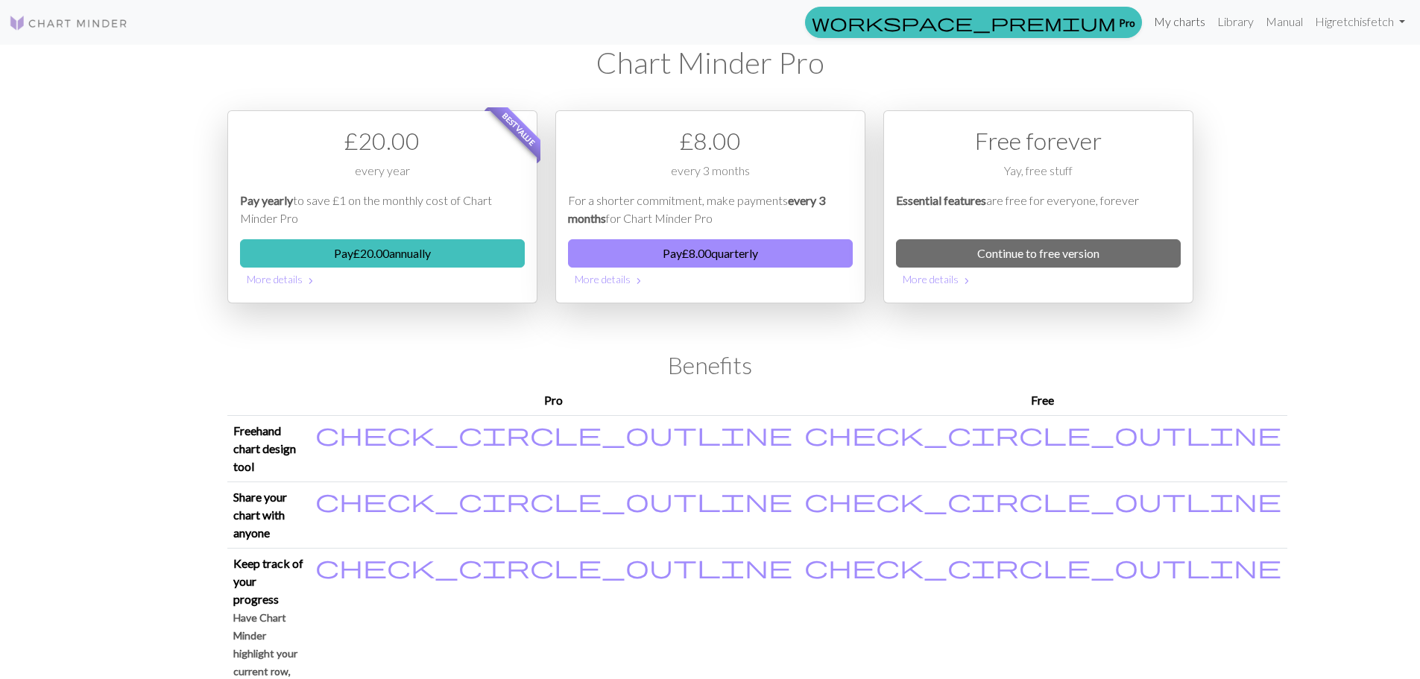
click at [1201, 19] on link "My charts" at bounding box center [1179, 22] width 63 height 30
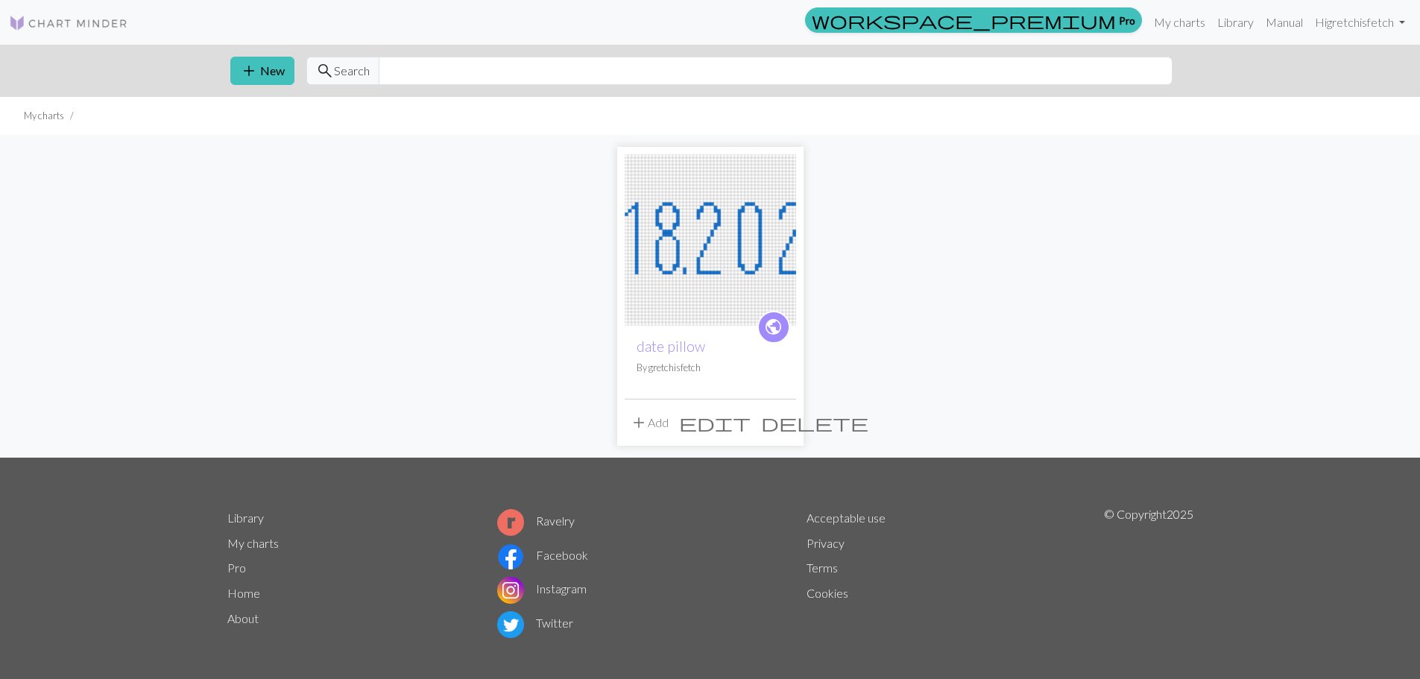
click at [654, 418] on button "add Add" at bounding box center [649, 423] width 49 height 28
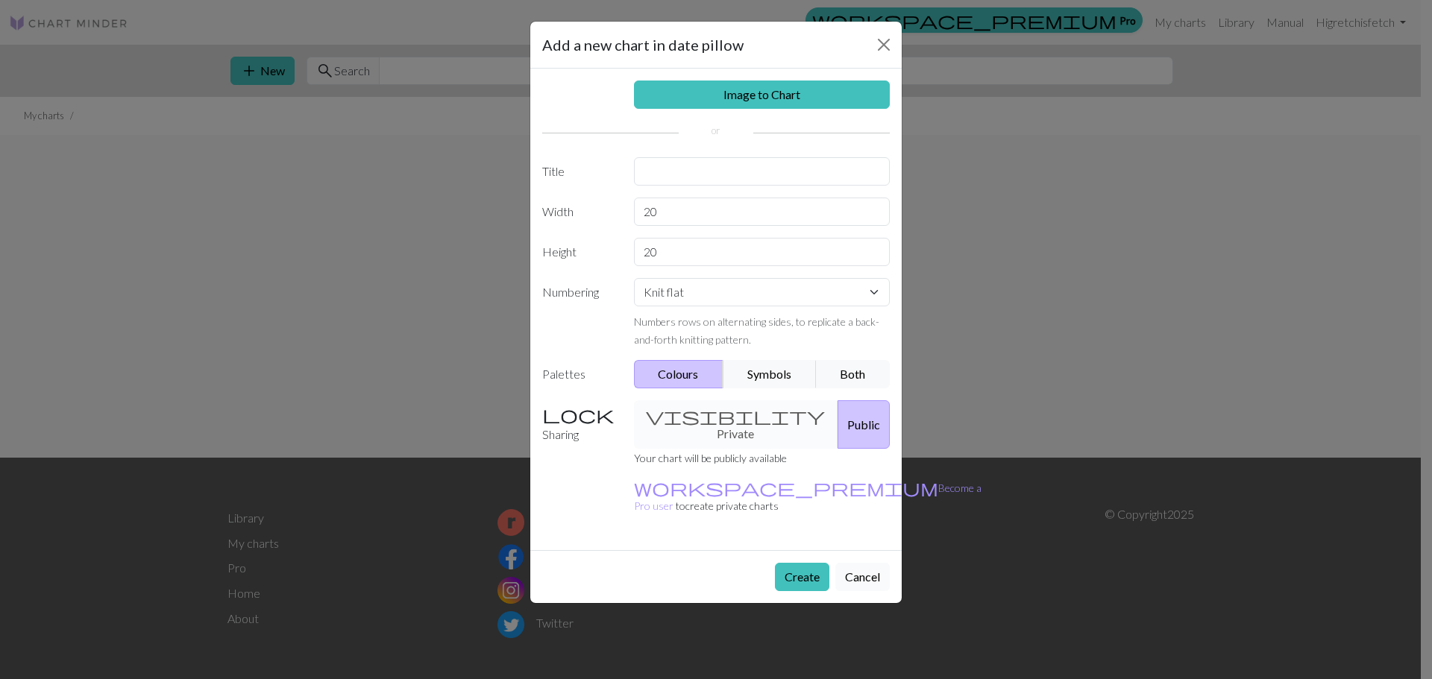
click at [866, 563] on button "Cancel" at bounding box center [862, 577] width 54 height 28
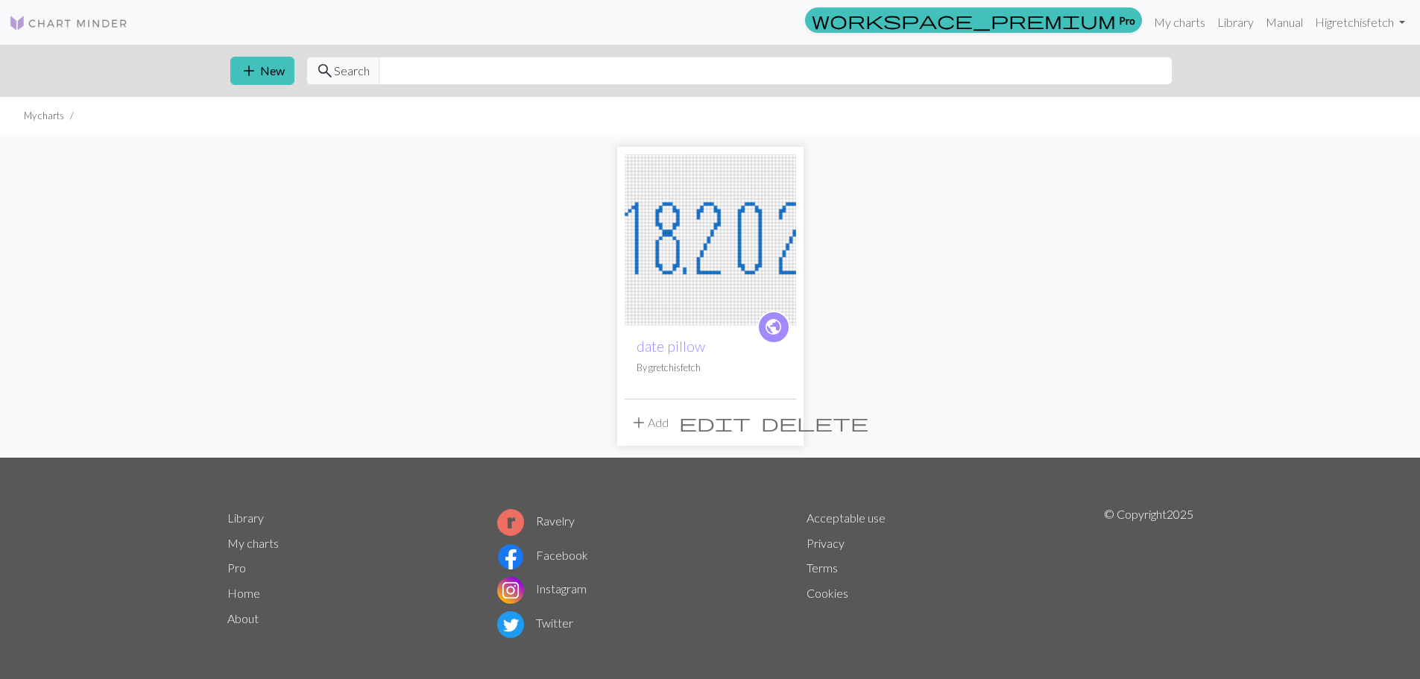
drag, startPoint x: 744, startPoint y: 265, endPoint x: 853, endPoint y: 235, distance: 112.9
click at [853, 230] on div "public date pillow By gretchisfetch add Add edit delete" at bounding box center [710, 296] width 984 height 323
click at [751, 424] on span "edit" at bounding box center [715, 422] width 72 height 21
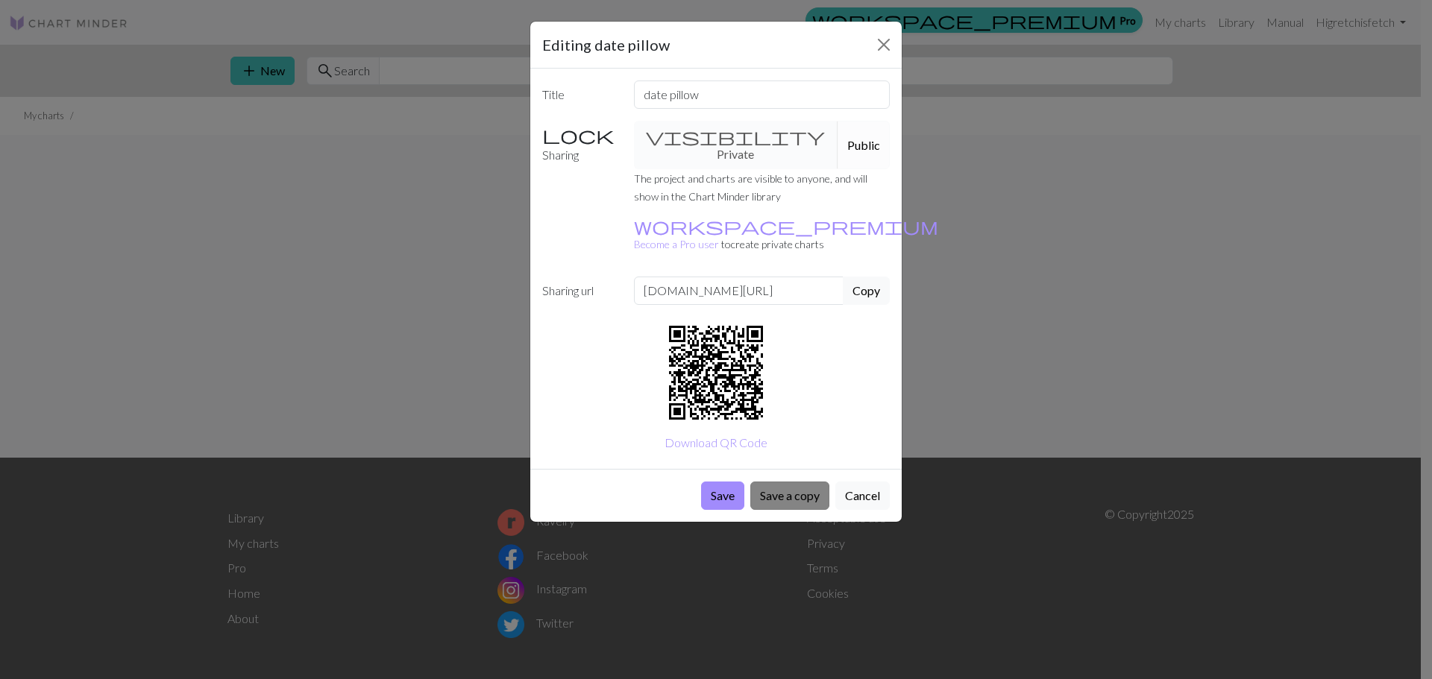
click at [802, 482] on button "Save a copy" at bounding box center [789, 496] width 79 height 28
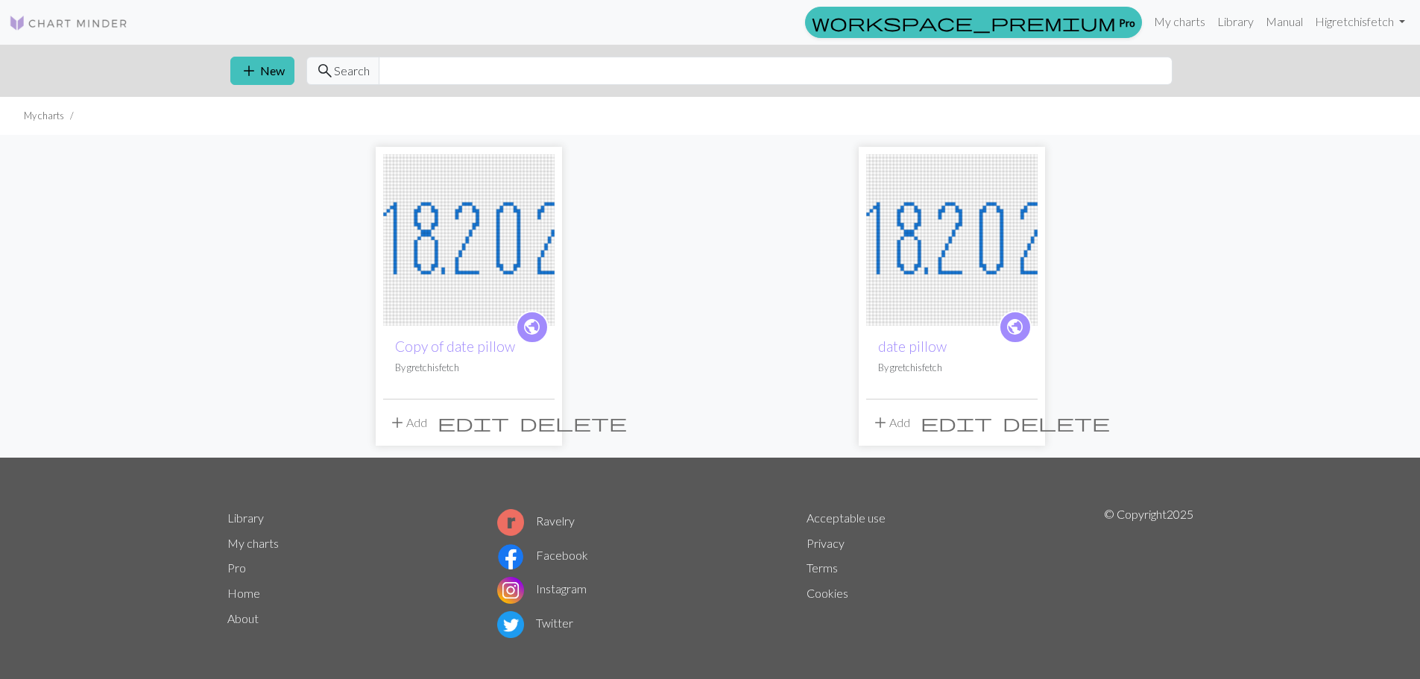
click at [972, 259] on img at bounding box center [952, 240] width 172 height 172
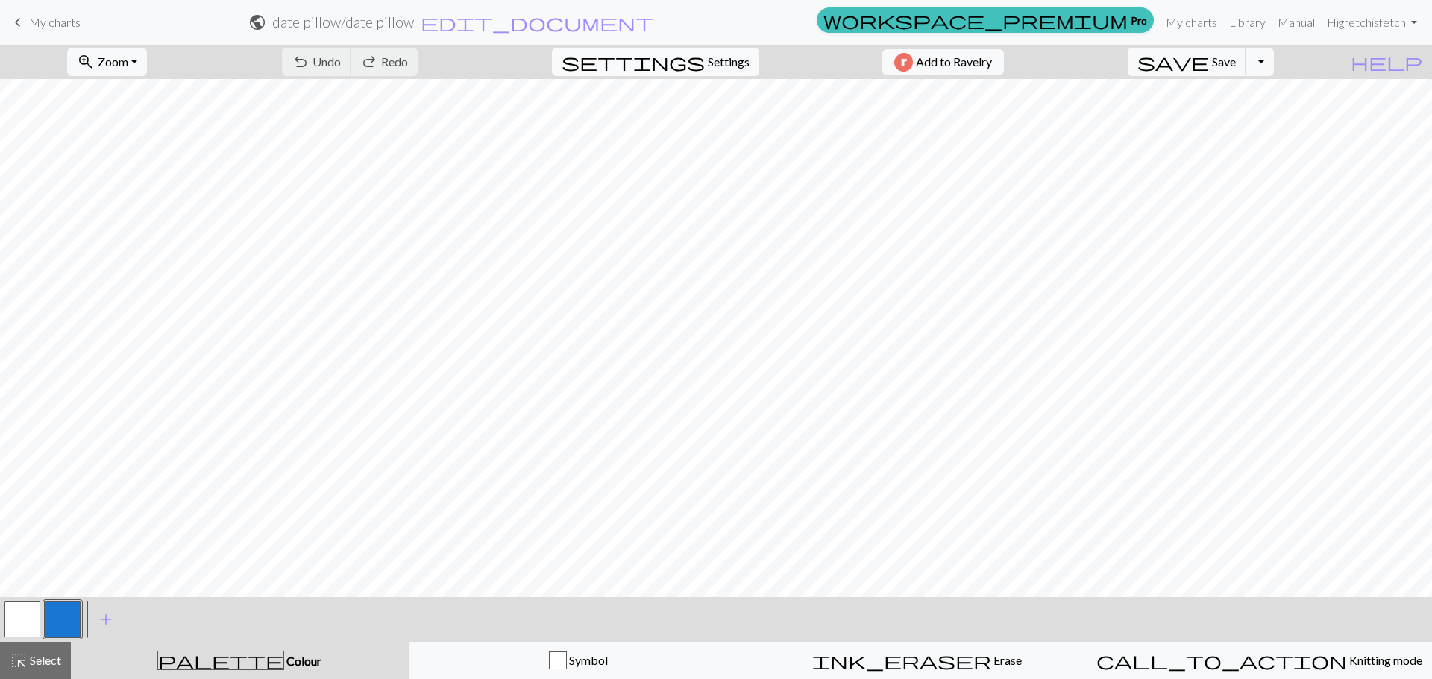
click at [729, 72] on button "settings Settings" at bounding box center [655, 62] width 207 height 28
select select "aran"
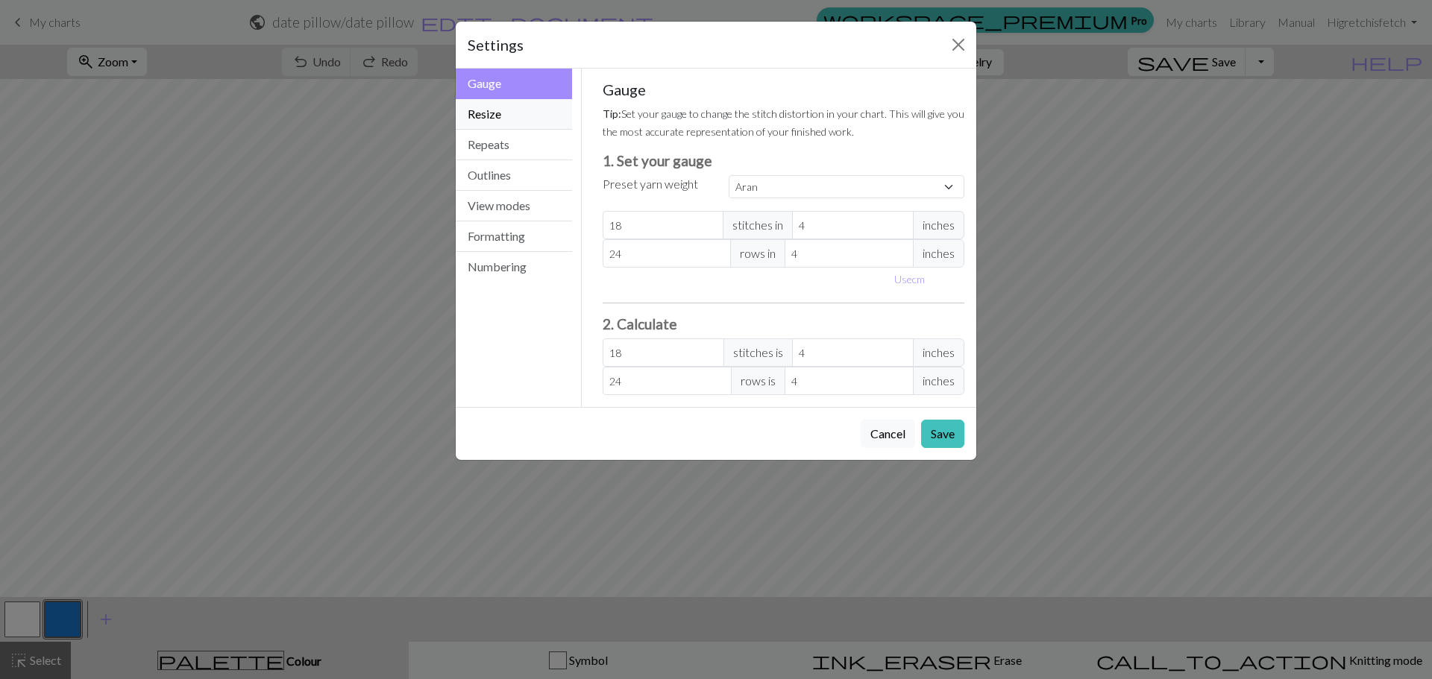
click at [500, 121] on button "Resize" at bounding box center [514, 114] width 116 height 31
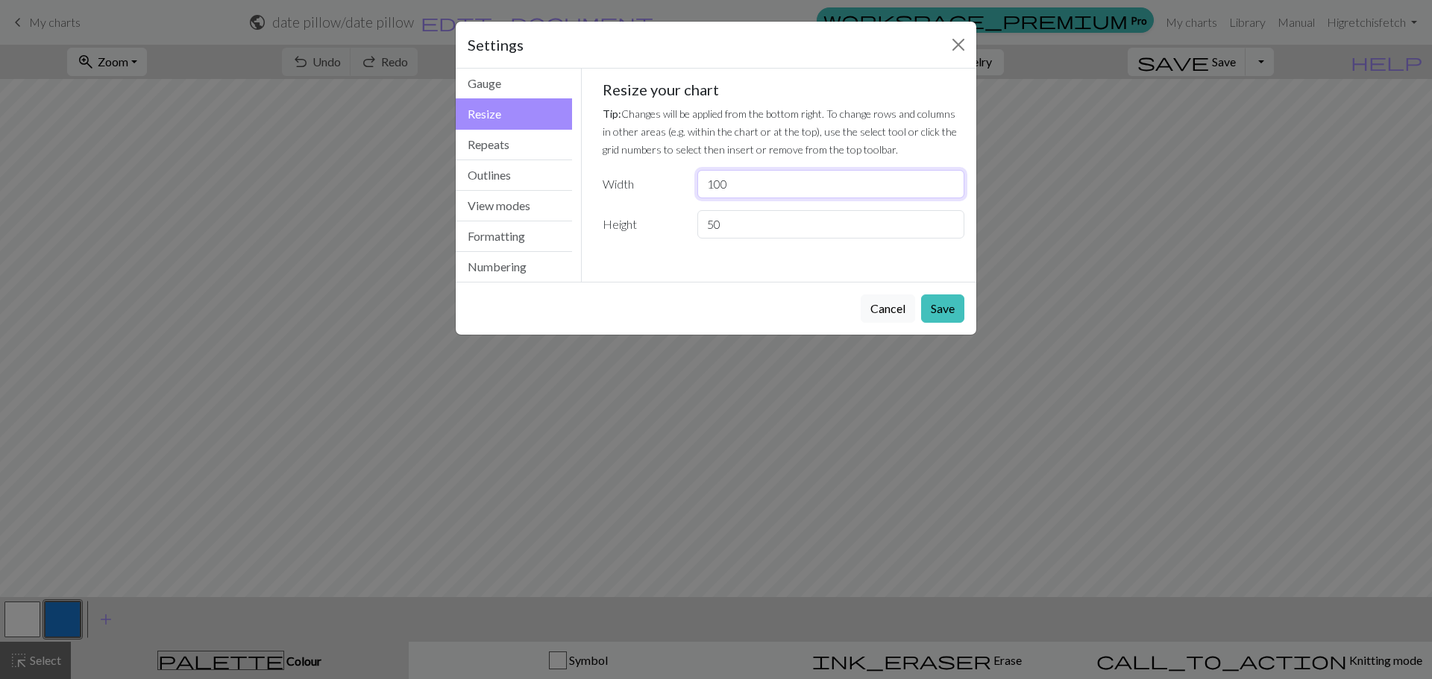
drag, startPoint x: 731, startPoint y: 183, endPoint x: 709, endPoint y: 184, distance: 21.7
click at [709, 184] on input "100" at bounding box center [830, 184] width 267 height 28
type input "50"
drag, startPoint x: 734, startPoint y: 224, endPoint x: 682, endPoint y: 218, distance: 53.2
click at [682, 218] on div "Height 50" at bounding box center [784, 224] width 380 height 28
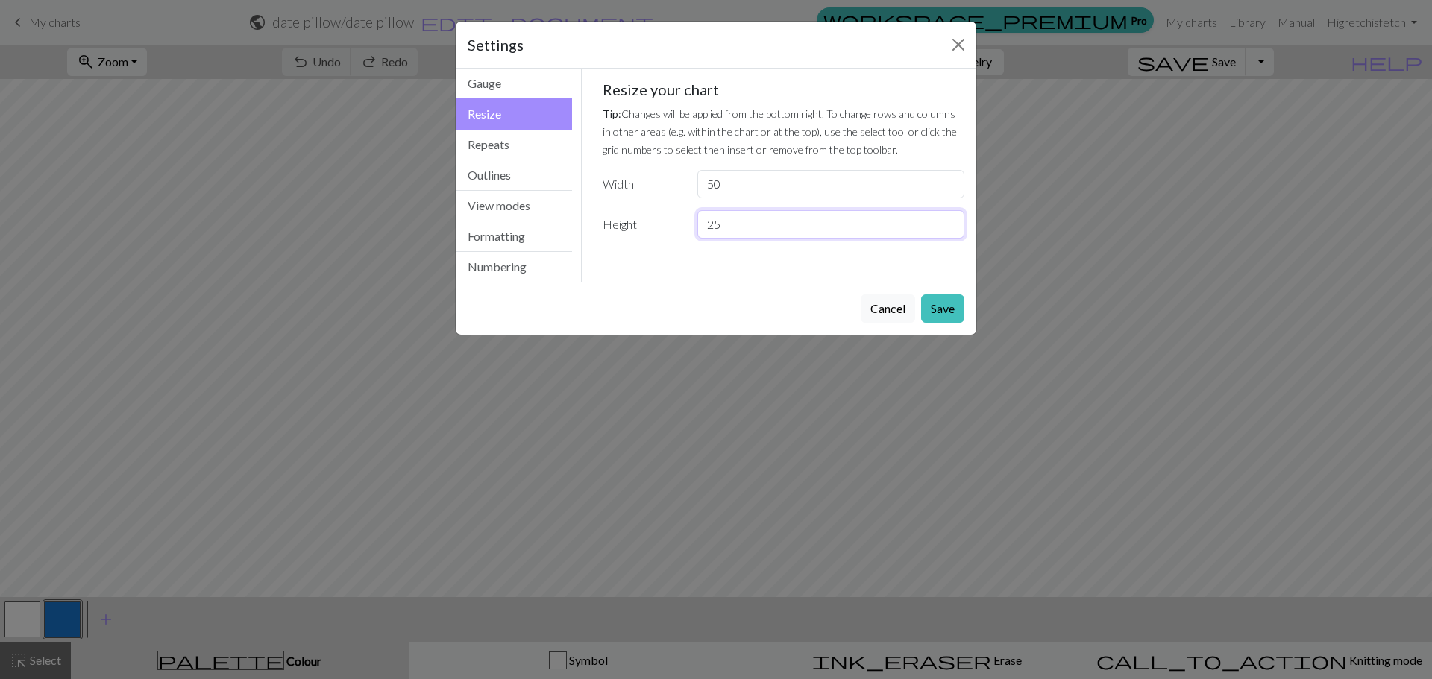
type input "25"
click at [940, 306] on button "Save" at bounding box center [942, 309] width 43 height 28
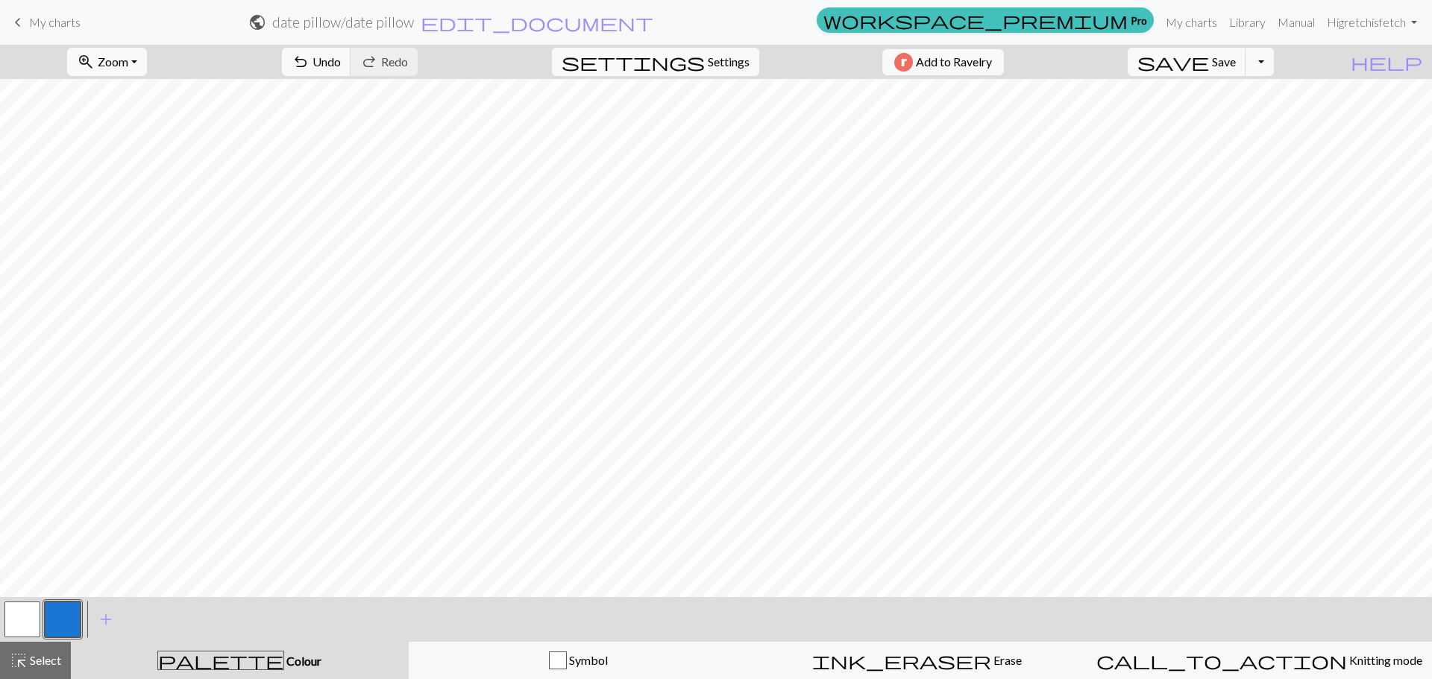
click at [128, 67] on span "Zoom" at bounding box center [113, 61] width 31 height 14
click at [135, 166] on div "Fit all Fit width Fit height 50% 100% 150% 200%" at bounding box center [126, 172] width 119 height 193
click at [147, 61] on button "zoom_in Zoom Zoom" at bounding box center [107, 62] width 80 height 28
click at [127, 175] on button "50%" at bounding box center [127, 179] width 118 height 24
click at [341, 65] on span "Undo" at bounding box center [326, 61] width 28 height 14
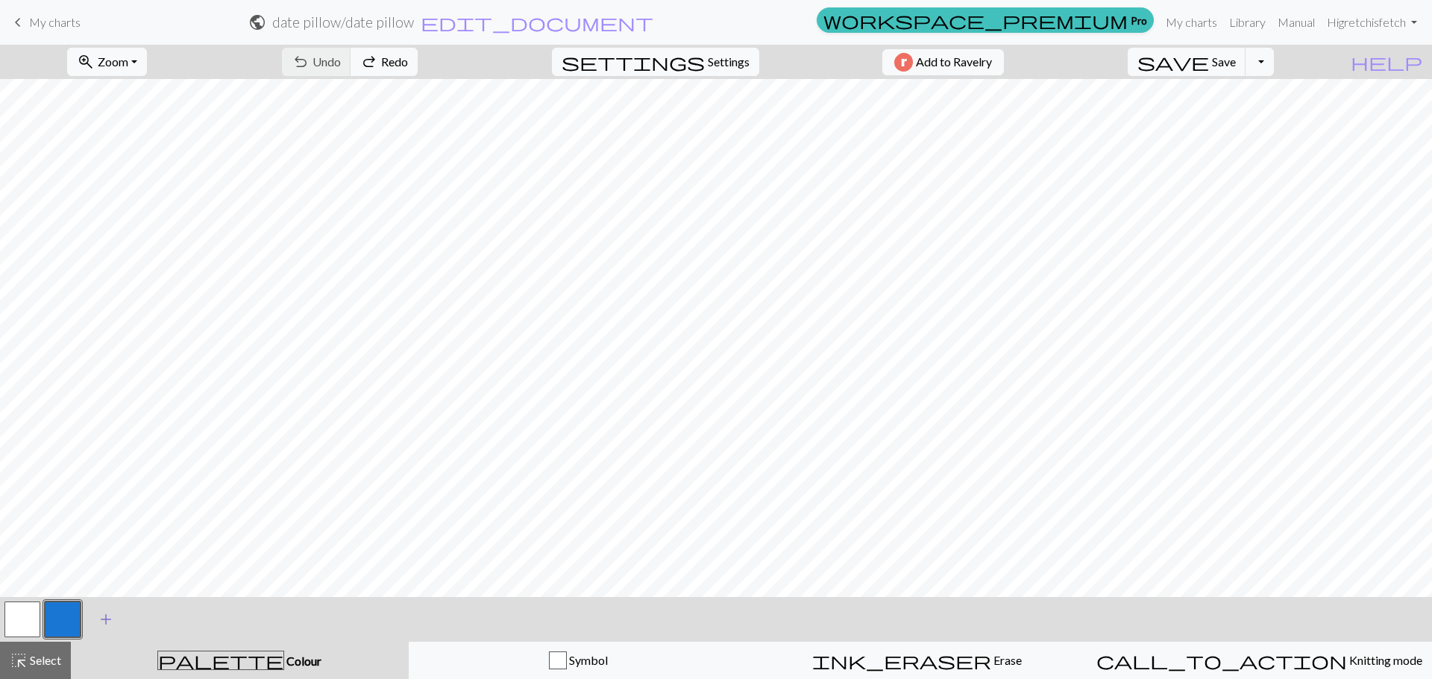
click at [117, 623] on button "add Add a colour" at bounding box center [105, 619] width 37 height 37
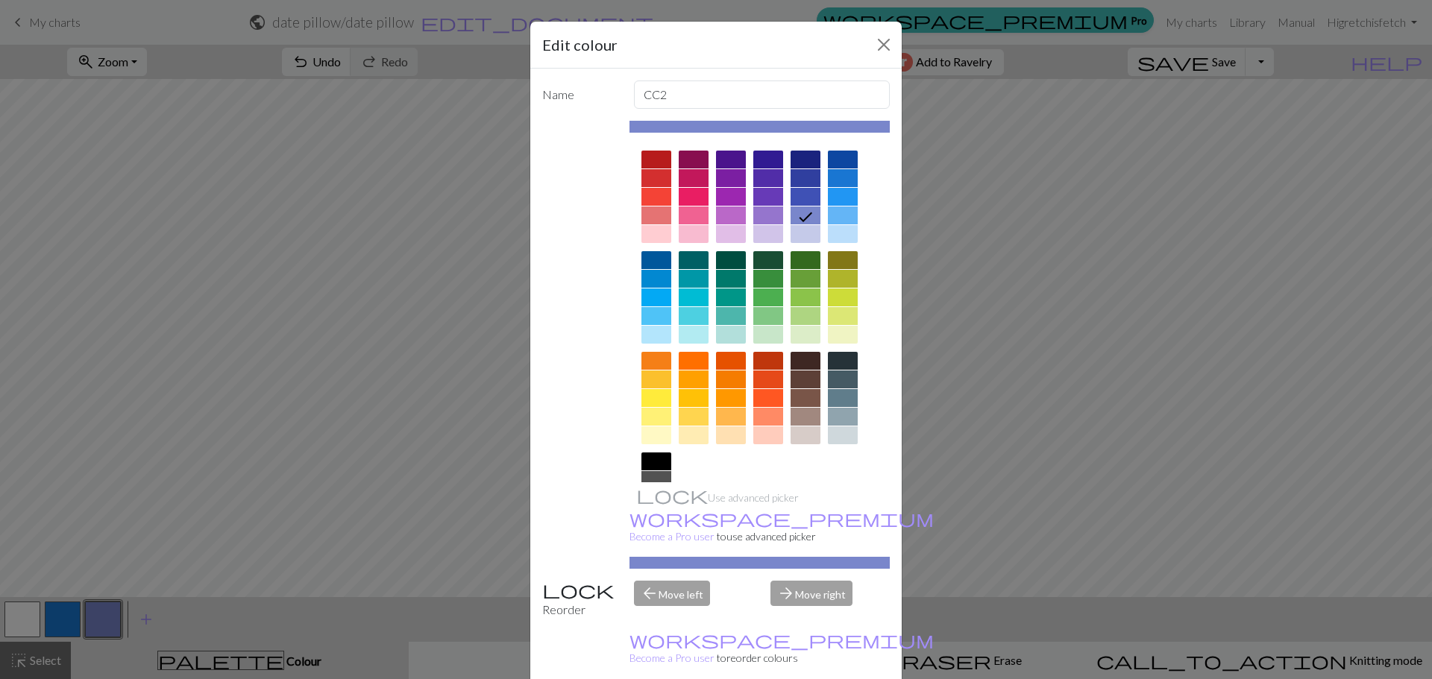
click at [690, 383] on div at bounding box center [694, 380] width 30 height 18
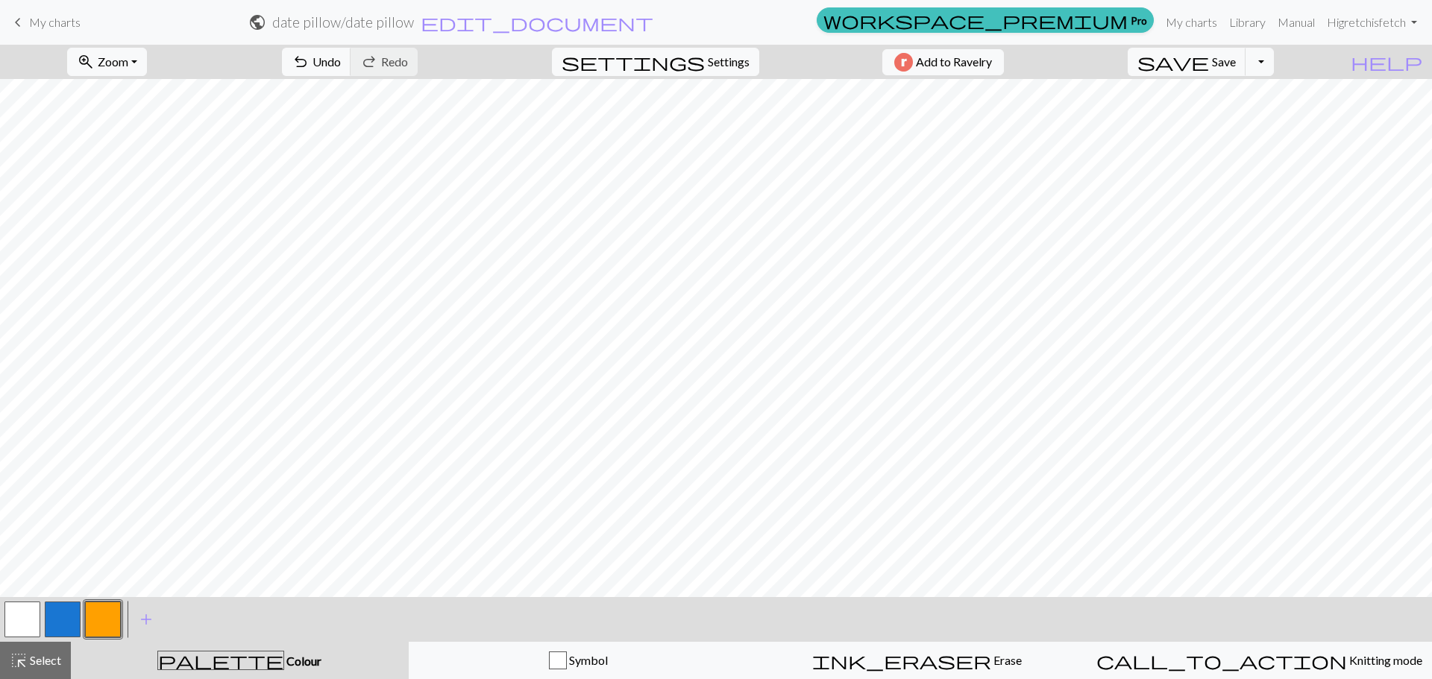
click at [19, 617] on button "button" at bounding box center [22, 620] width 36 height 36
click at [111, 615] on button "button" at bounding box center [103, 620] width 36 height 36
click at [20, 629] on button "button" at bounding box center [22, 620] width 36 height 36
click at [99, 616] on button "button" at bounding box center [103, 620] width 36 height 36
click at [13, 612] on button "button" at bounding box center [22, 620] width 36 height 36
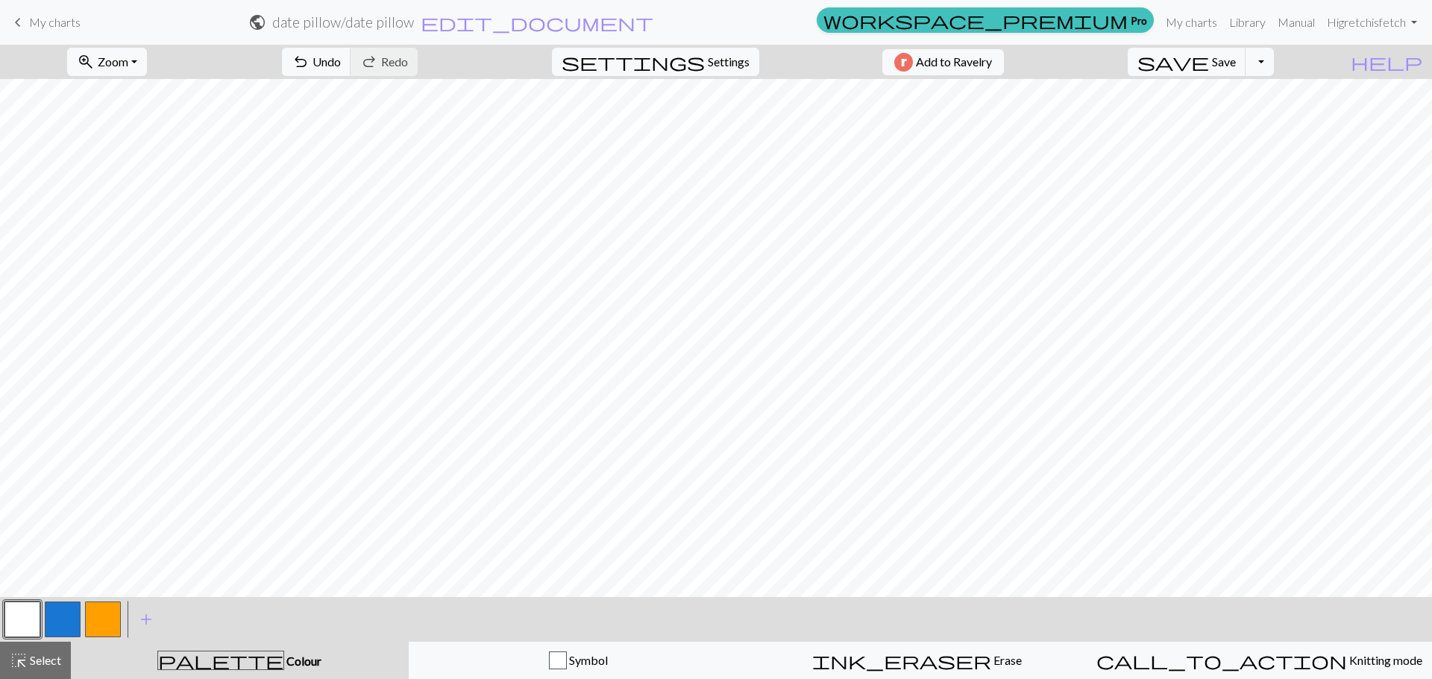
click at [113, 614] on button "button" at bounding box center [103, 620] width 36 height 36
click at [23, 624] on button "button" at bounding box center [22, 620] width 36 height 36
click at [104, 614] on button "button" at bounding box center [103, 620] width 36 height 36
click at [351, 72] on button "undo Undo Undo" at bounding box center [316, 62] width 69 height 28
click at [341, 62] on span "Undo" at bounding box center [326, 61] width 28 height 14
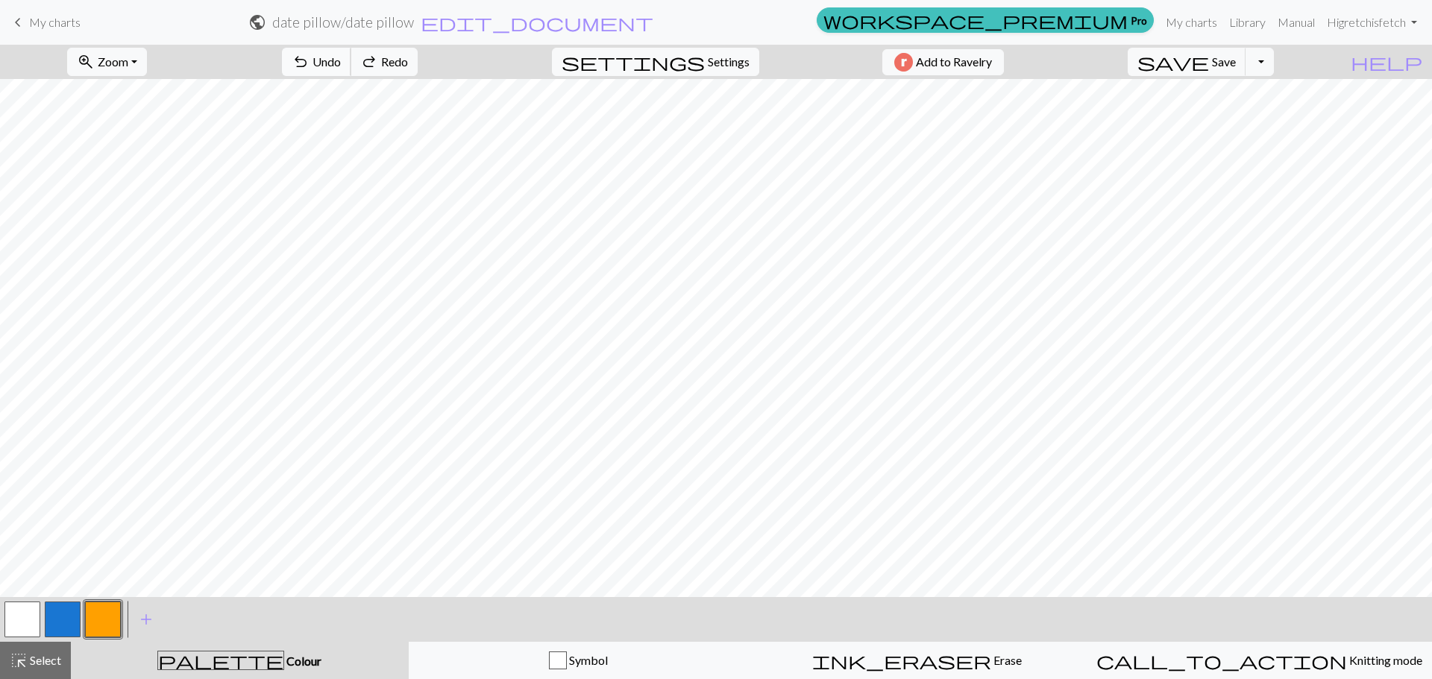
click at [341, 62] on span "Undo" at bounding box center [326, 61] width 28 height 14
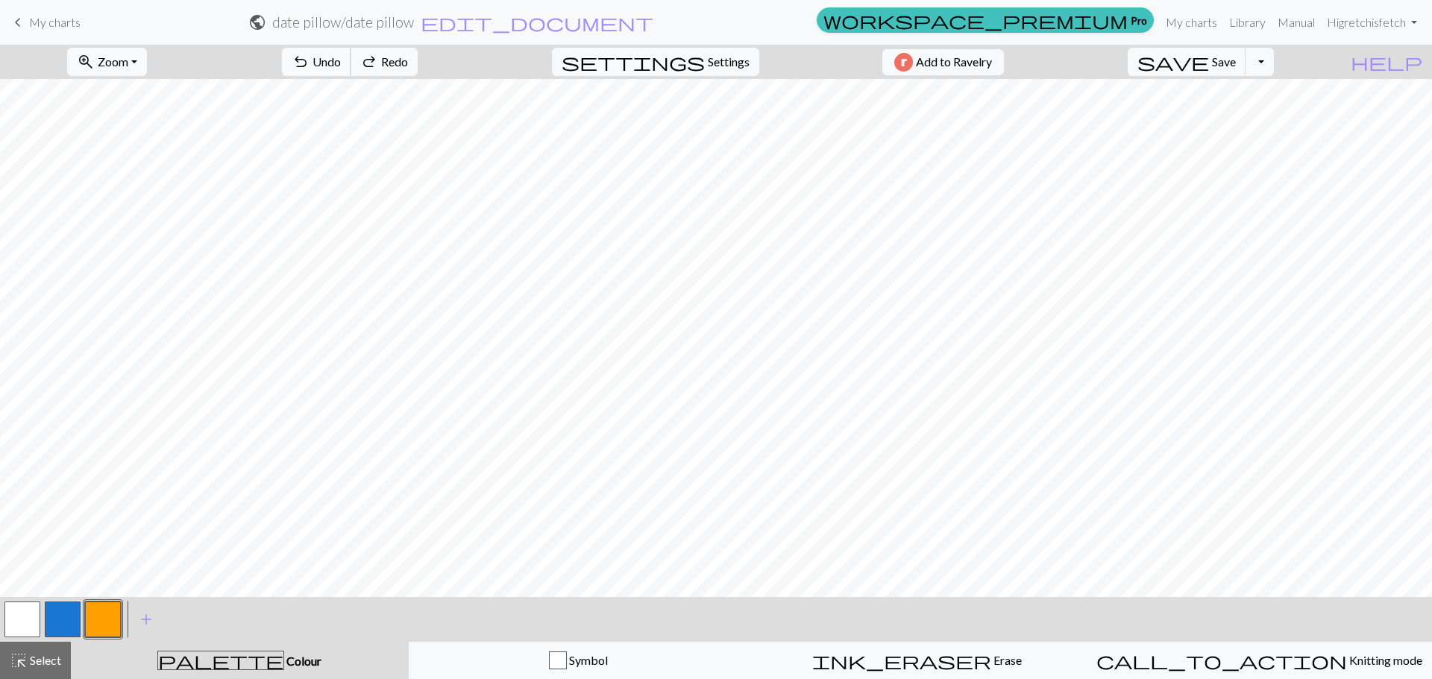
click at [341, 62] on span "Undo" at bounding box center [326, 61] width 28 height 14
click at [96, 620] on button "button" at bounding box center [103, 620] width 36 height 36
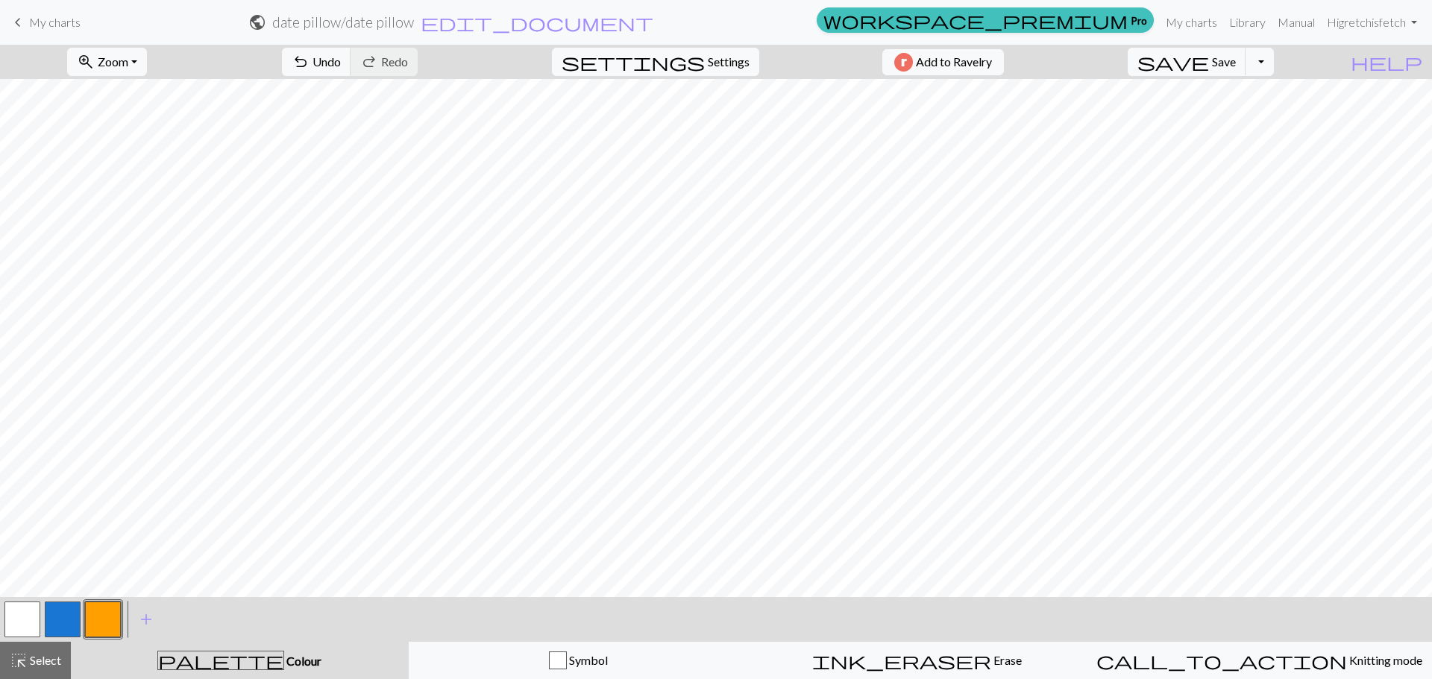
click at [22, 616] on button "button" at bounding box center [22, 620] width 36 height 36
click at [122, 645] on button "palette Colour Colour" at bounding box center [240, 660] width 338 height 37
click at [77, 623] on button "button" at bounding box center [63, 620] width 36 height 36
click at [36, 611] on button "button" at bounding box center [22, 620] width 36 height 36
click at [69, 620] on button "button" at bounding box center [63, 620] width 36 height 36
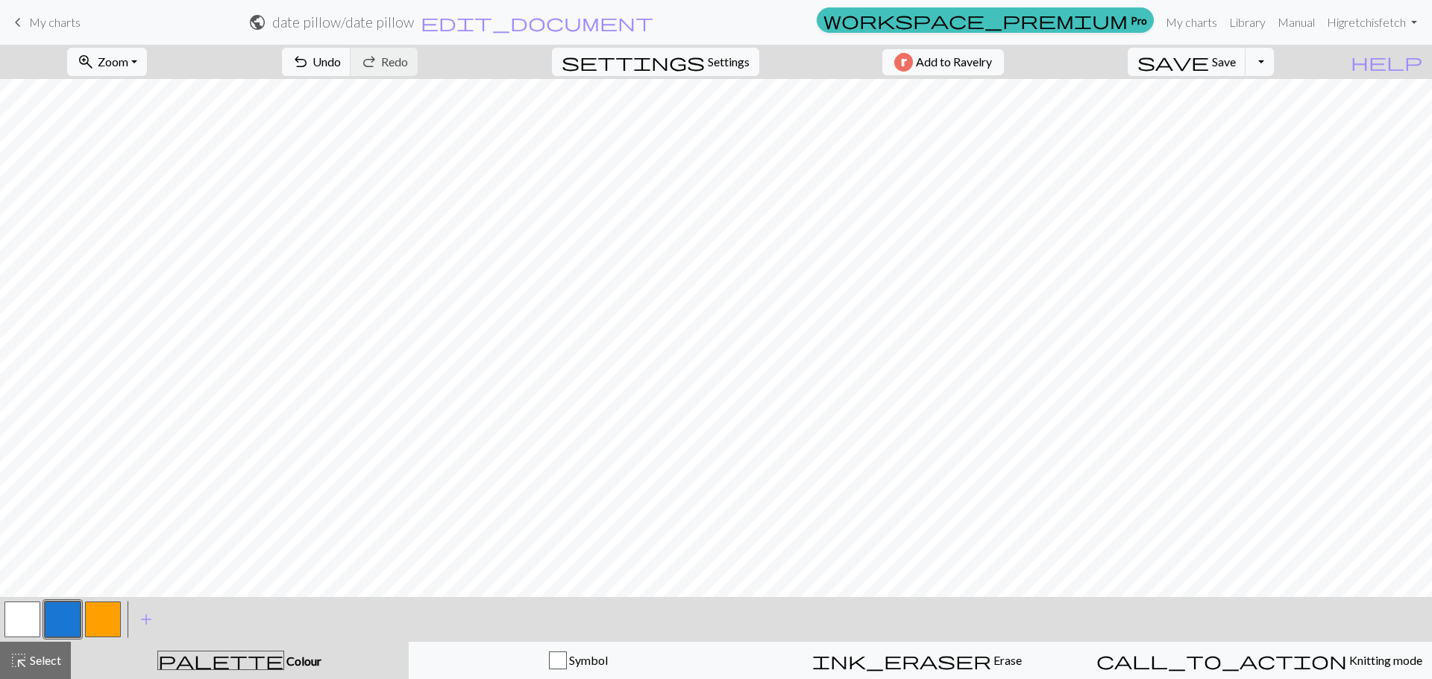
click at [19, 612] on button "button" at bounding box center [22, 620] width 36 height 36
click at [57, 624] on button "button" at bounding box center [63, 620] width 36 height 36
click at [341, 66] on span "Undo" at bounding box center [326, 61] width 28 height 14
click at [12, 617] on button "button" at bounding box center [22, 620] width 36 height 36
click at [64, 617] on button "button" at bounding box center [63, 620] width 36 height 36
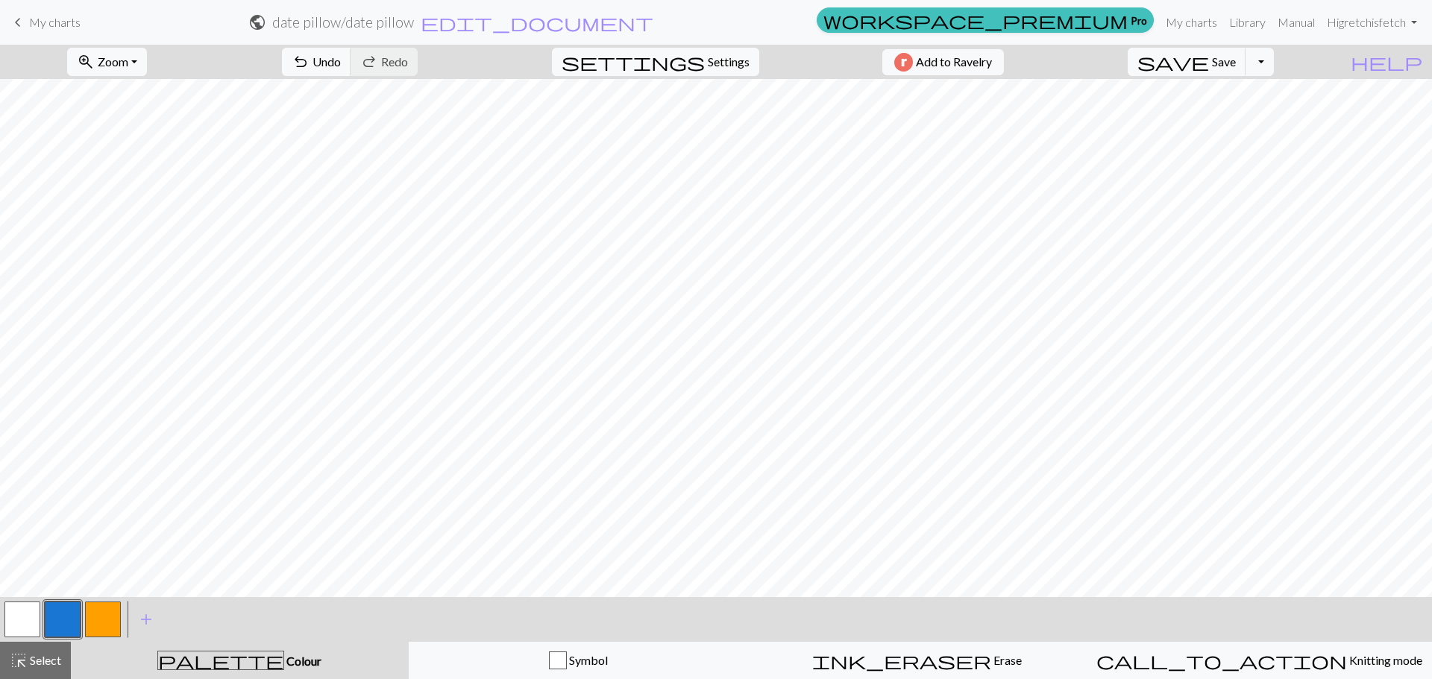
drag, startPoint x: 19, startPoint y: 622, endPoint x: 26, endPoint y: 613, distance: 11.2
click at [19, 622] on button "button" at bounding box center [22, 620] width 36 height 36
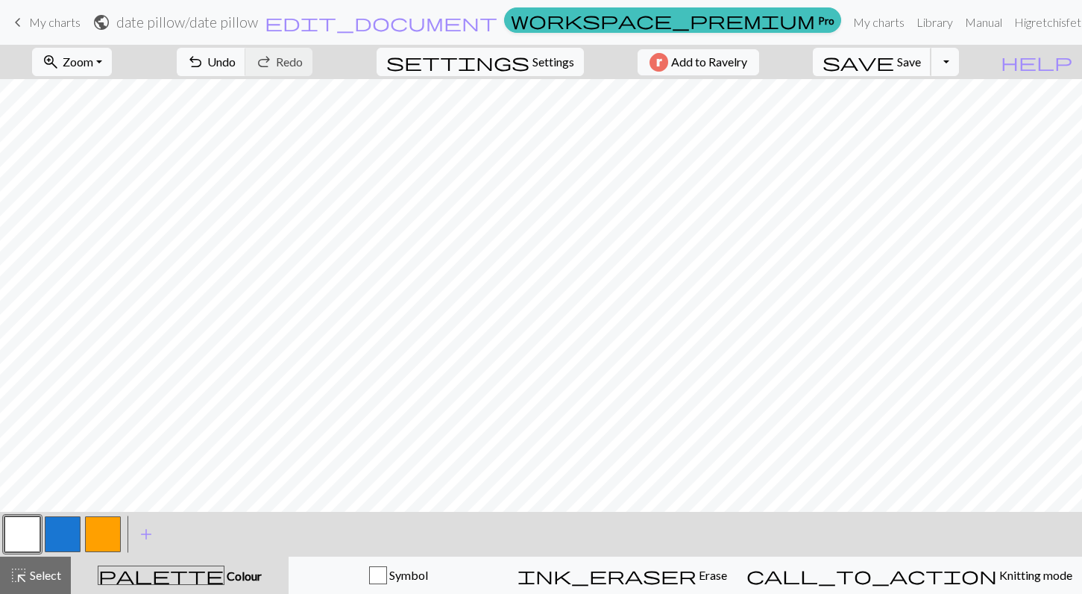
click at [894, 69] on span "save" at bounding box center [858, 61] width 72 height 21
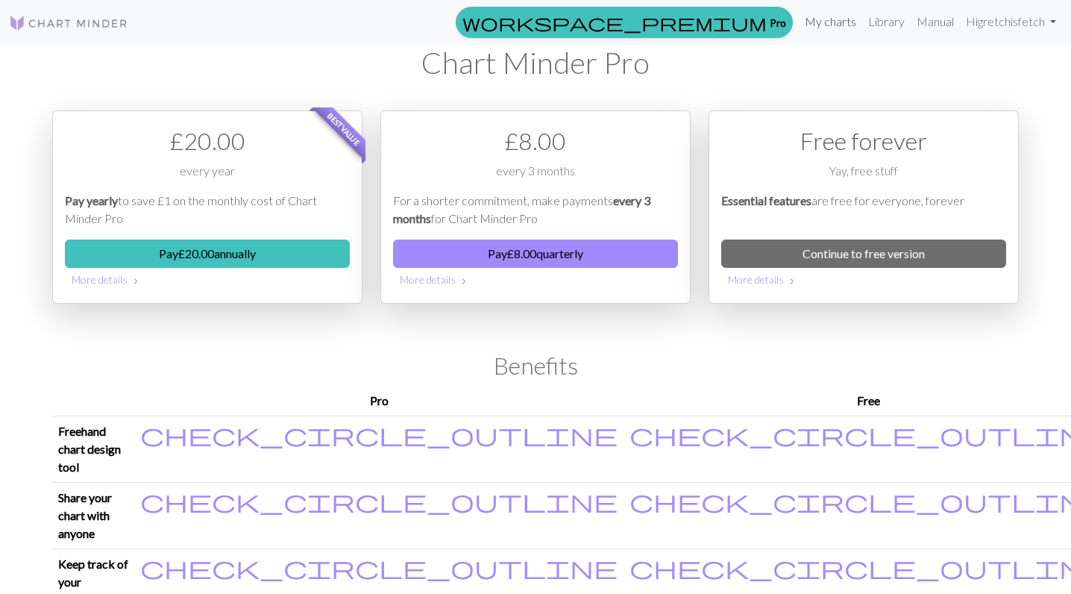
click at [822, 23] on link "My charts" at bounding box center [830, 22] width 63 height 30
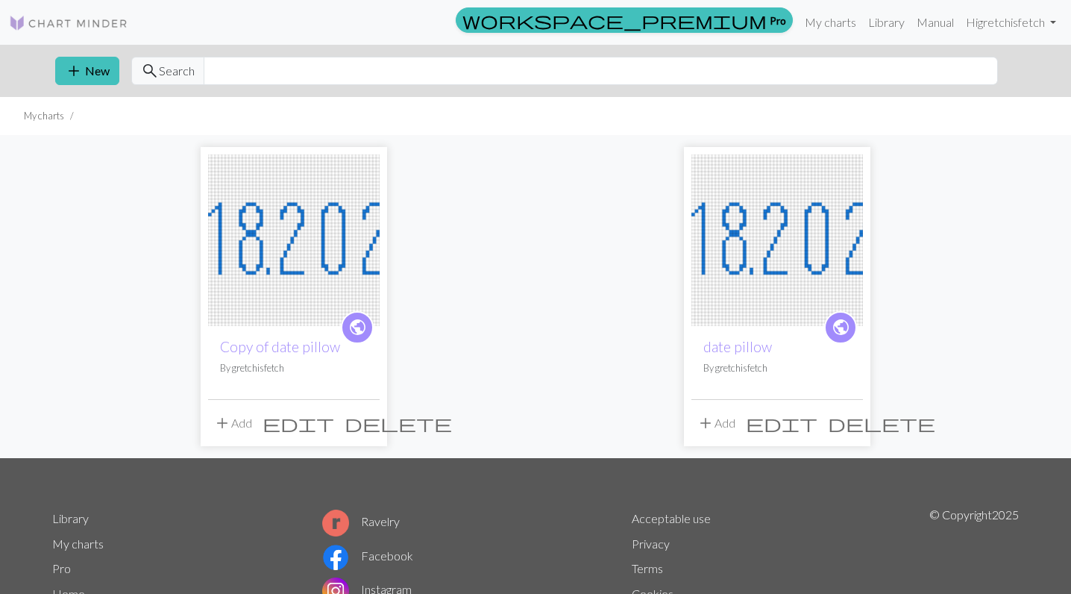
click at [306, 236] on img at bounding box center [294, 240] width 172 height 172
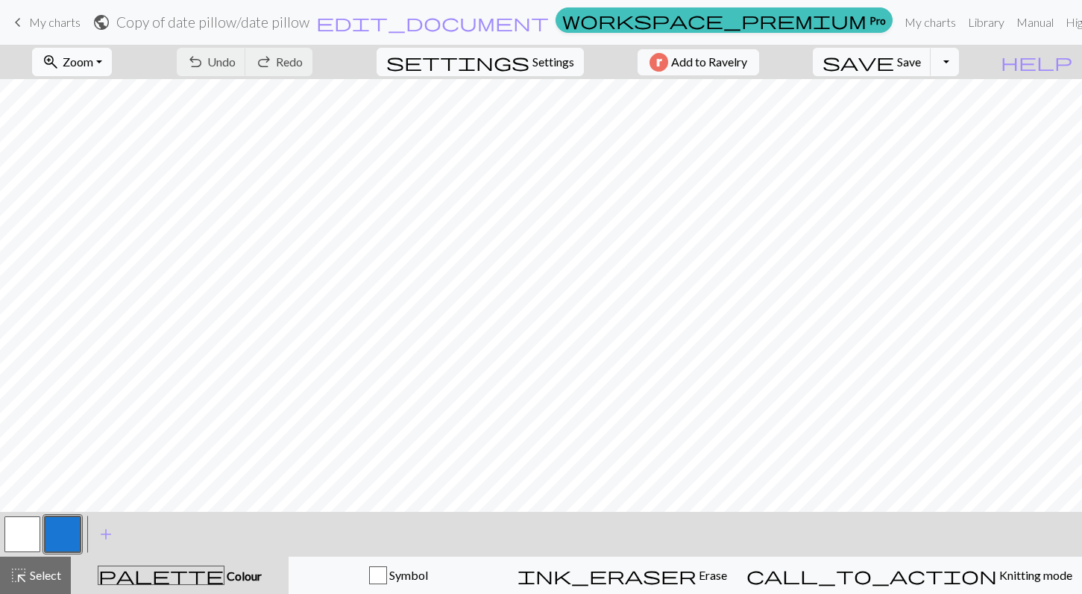
click at [93, 63] on span "Zoom" at bounding box center [78, 61] width 31 height 14
click at [108, 172] on button "50%" at bounding box center [92, 179] width 118 height 24
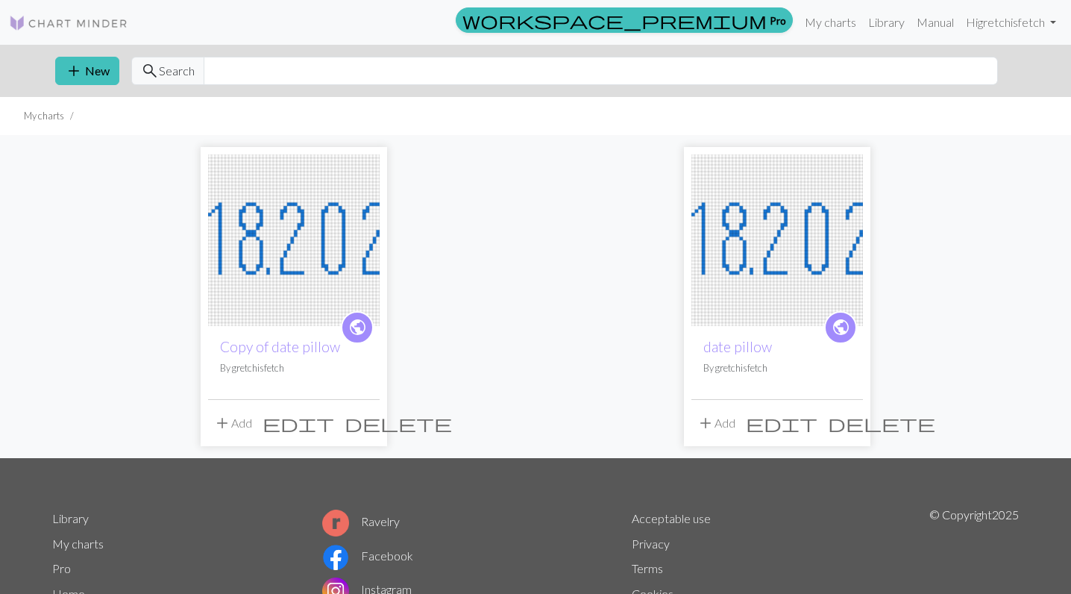
click at [803, 268] on img at bounding box center [777, 240] width 172 height 172
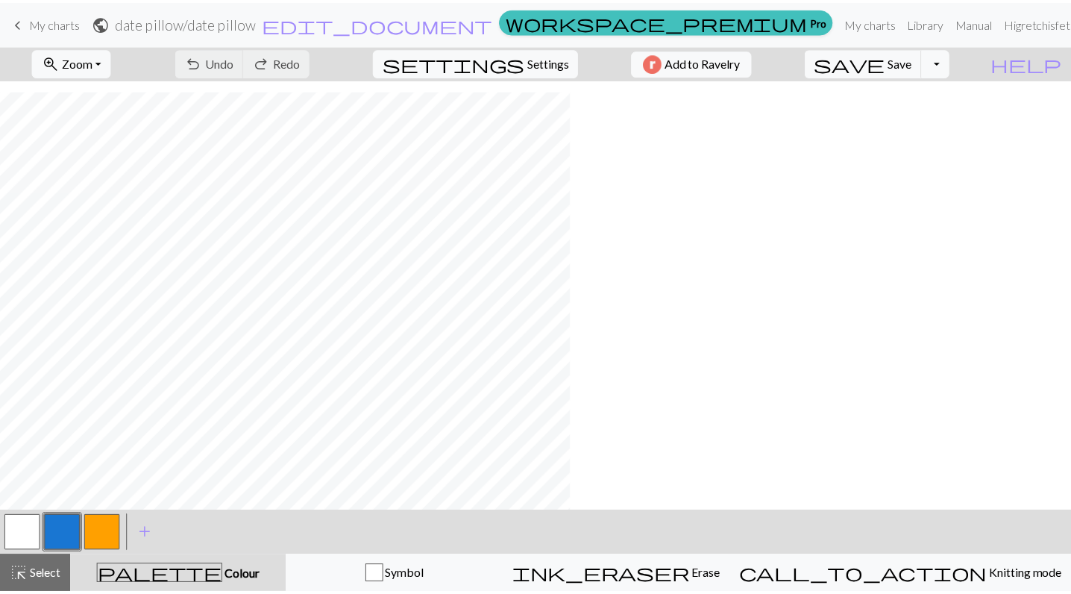
scroll to position [391, 0]
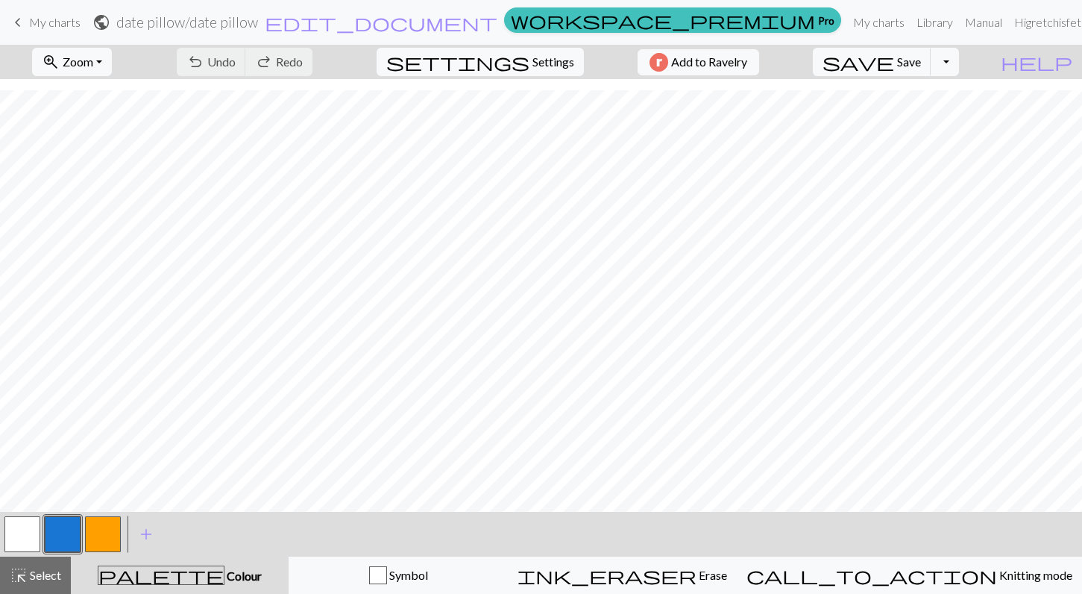
click at [39, 25] on span "My charts" at bounding box center [54, 22] width 51 height 14
